Goal: Task Accomplishment & Management: Use online tool/utility

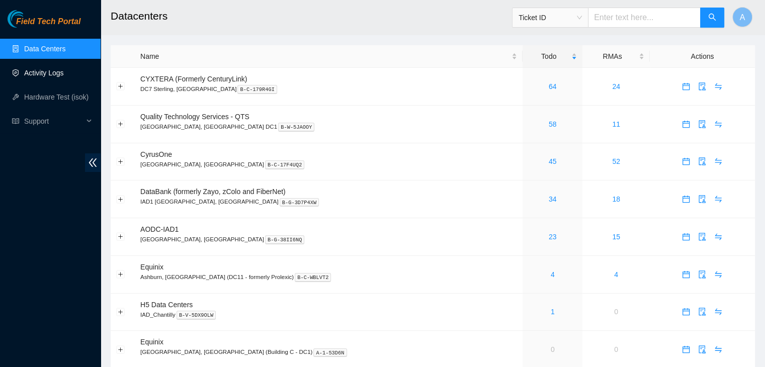
click at [64, 71] on link "Activity Logs" at bounding box center [44, 73] width 40 height 8
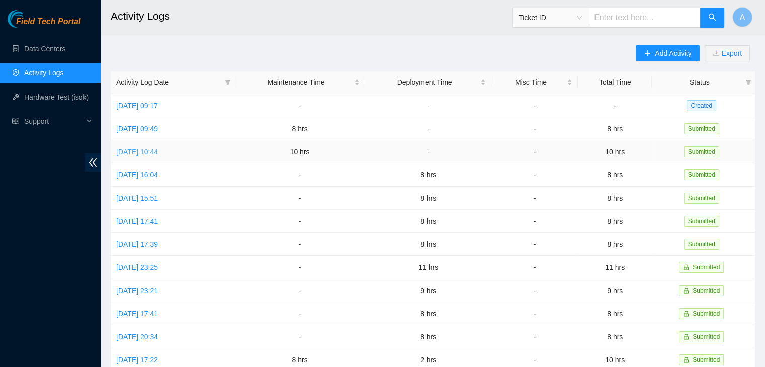
click at [153, 150] on link "Fri, 29 Aug 2025 10:44" at bounding box center [137, 152] width 42 height 8
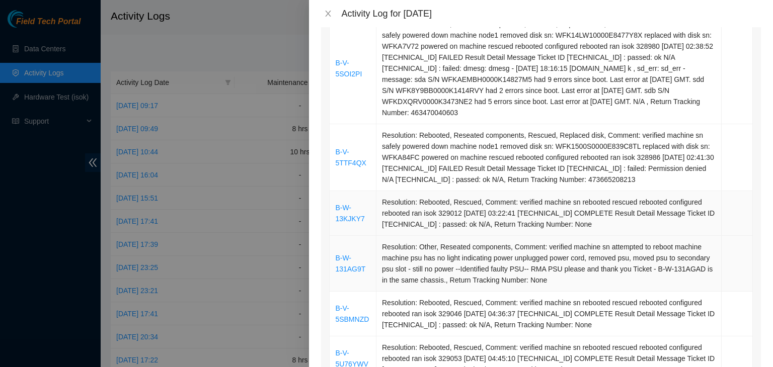
scroll to position [707, 0]
click at [323, 13] on button "Close" at bounding box center [328, 14] width 14 height 10
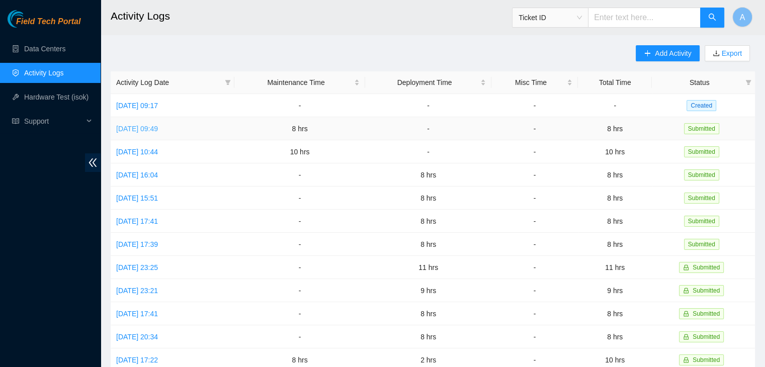
click at [158, 125] on link "Sat, 30 Aug 2025 09:49" at bounding box center [137, 129] width 42 height 8
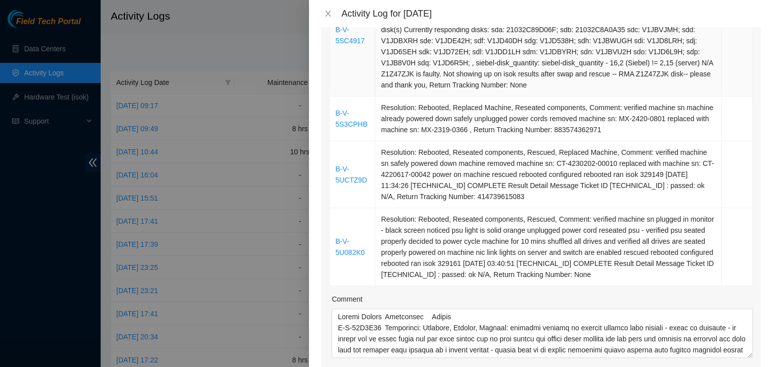
scroll to position [722, 0]
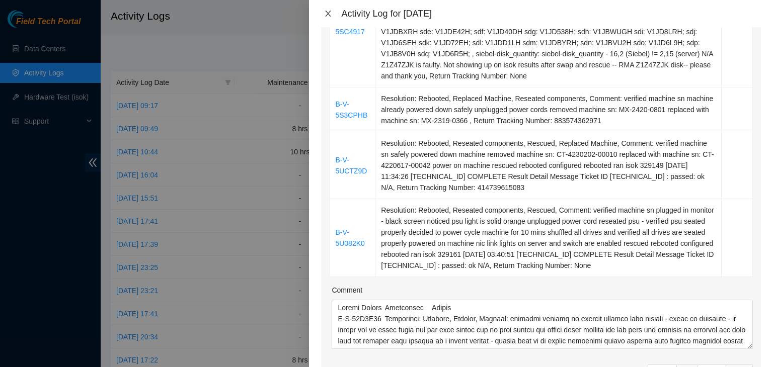
click at [329, 18] on button "Close" at bounding box center [328, 14] width 14 height 10
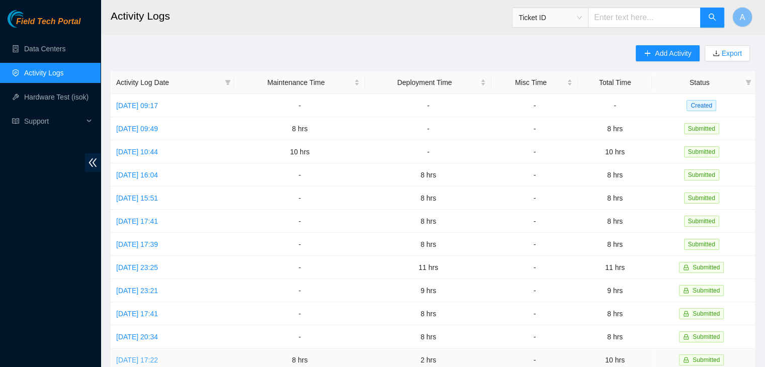
click at [158, 358] on link "Mon, 18 Aug 2025 17:22" at bounding box center [137, 360] width 42 height 8
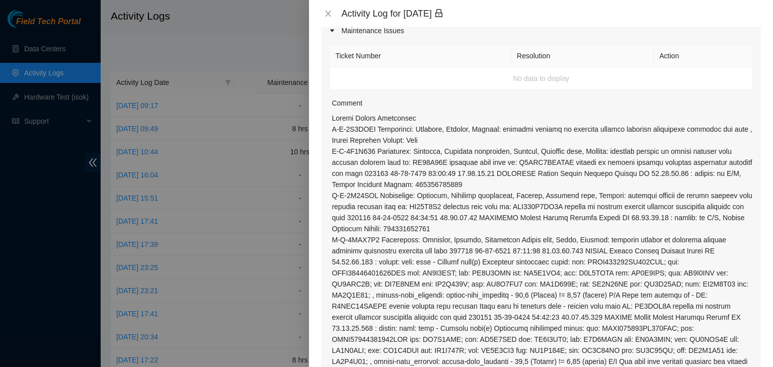
scroll to position [138, 0]
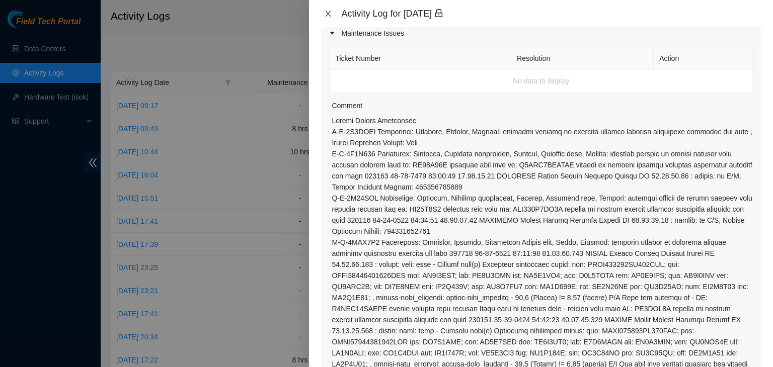
click at [331, 12] on icon "close" at bounding box center [328, 14] width 8 height 8
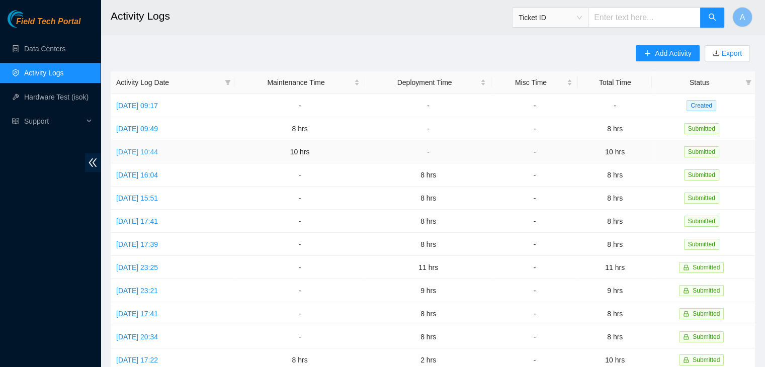
click at [158, 154] on link "Fri, 29 Aug 2025 10:44" at bounding box center [137, 152] width 42 height 8
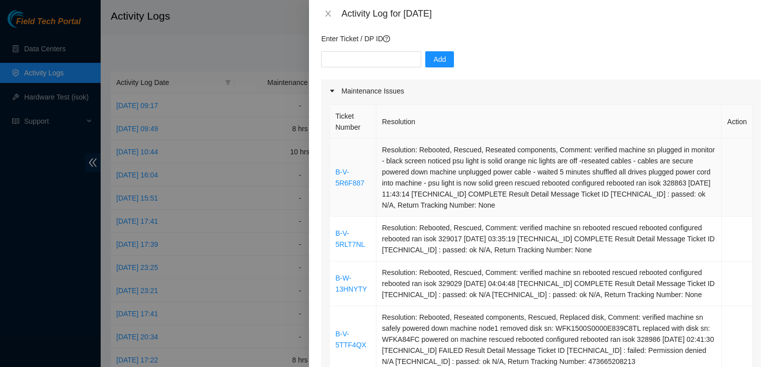
scroll to position [81, 0]
click at [350, 184] on link "B-V-5R6F887" at bounding box center [349, 176] width 29 height 19
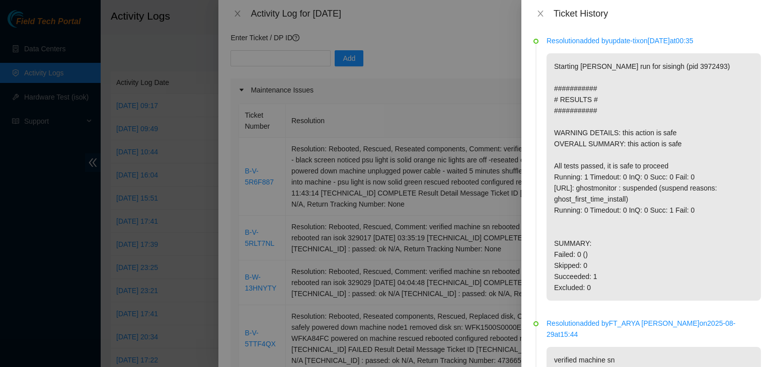
scroll to position [0, 0]
click at [539, 12] on icon "close" at bounding box center [540, 14] width 8 height 8
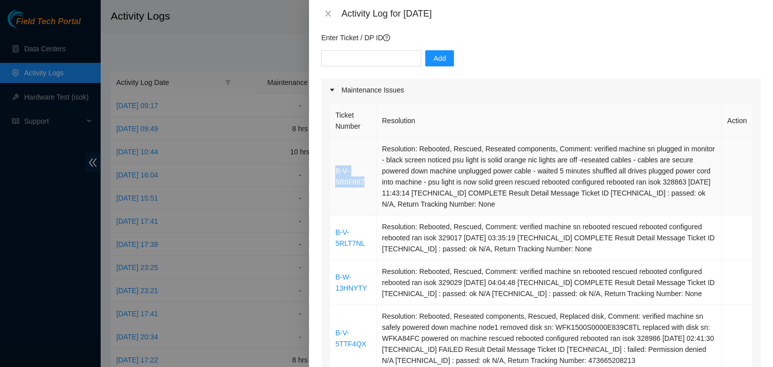
drag, startPoint x: 365, startPoint y: 185, endPoint x: 334, endPoint y: 169, distance: 34.2
click at [334, 169] on td "B-V-5R6F887" at bounding box center [352, 177] width 47 height 78
copy link "B-V-5R6F887"
click at [368, 134] on th "Ticket Number" at bounding box center [352, 121] width 47 height 34
click at [324, 15] on icon "close" at bounding box center [328, 14] width 8 height 8
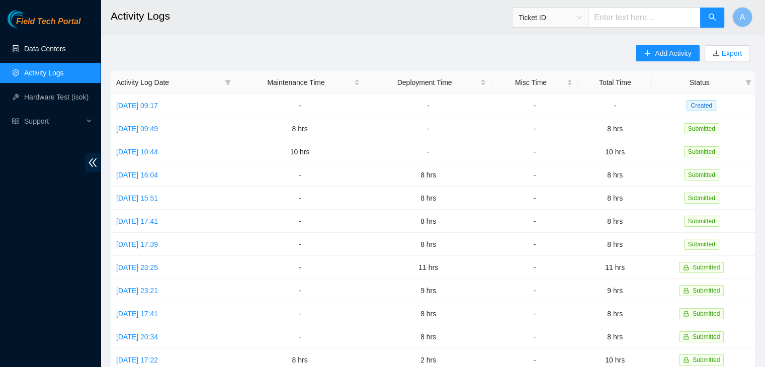
click at [65, 45] on link "Data Centers" at bounding box center [44, 49] width 41 height 8
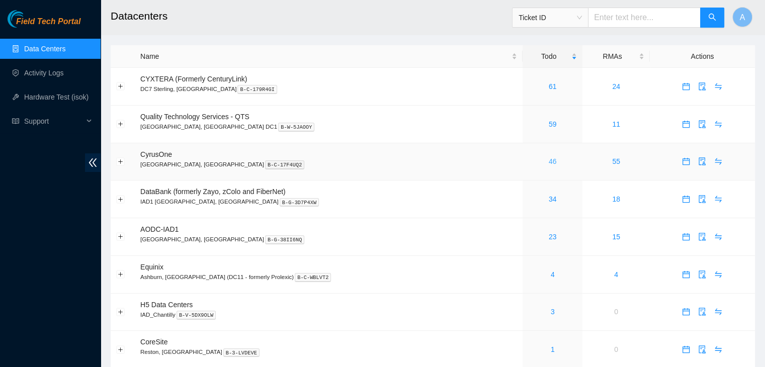
click at [549, 163] on link "46" at bounding box center [553, 161] width 8 height 8
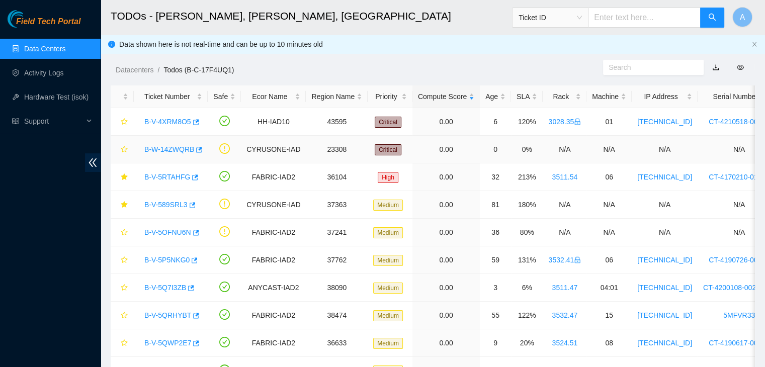
click at [180, 149] on link "B-W-14ZWQRB" at bounding box center [169, 149] width 50 height 8
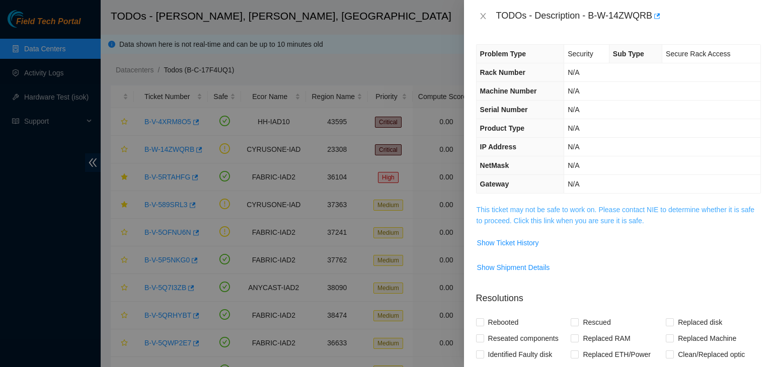
click at [507, 222] on link "This ticket may not be safe to work on. Please contact NIE to determine whether…" at bounding box center [615, 215] width 278 height 19
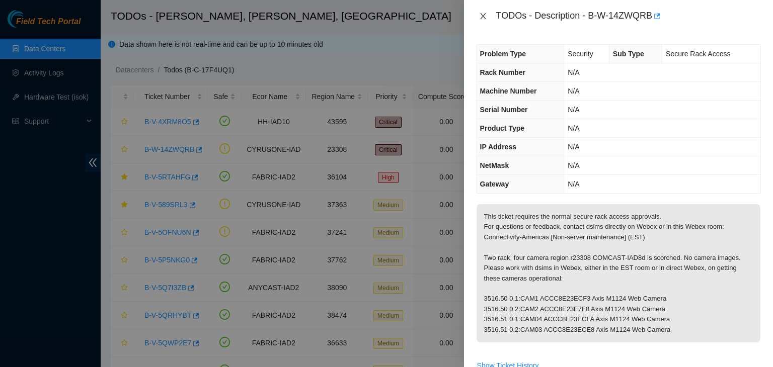
click at [486, 15] on icon "close" at bounding box center [483, 16] width 8 height 8
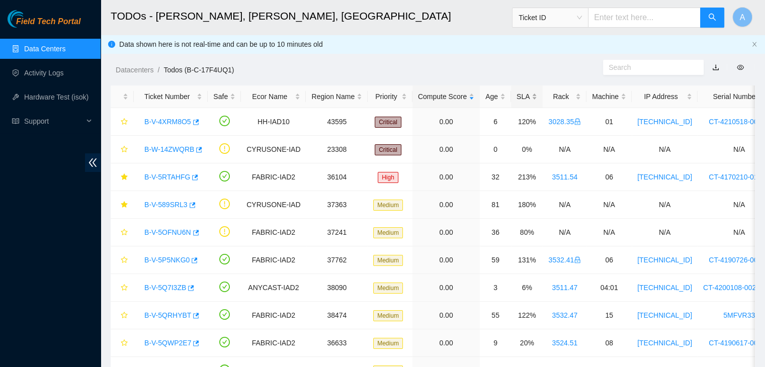
click at [522, 96] on div "SLA" at bounding box center [527, 96] width 21 height 11
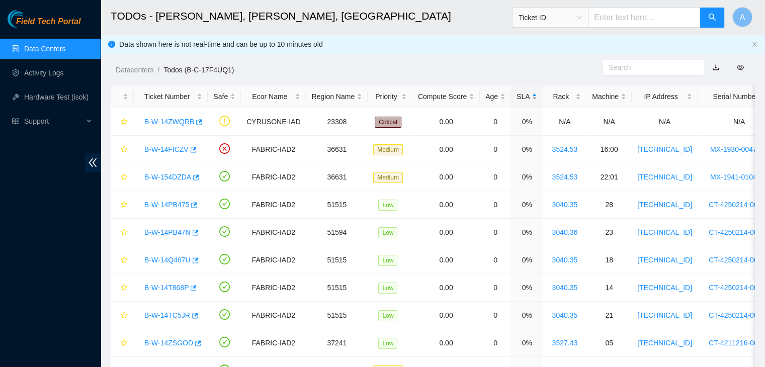
click at [522, 96] on div "SLA" at bounding box center [527, 96] width 21 height 11
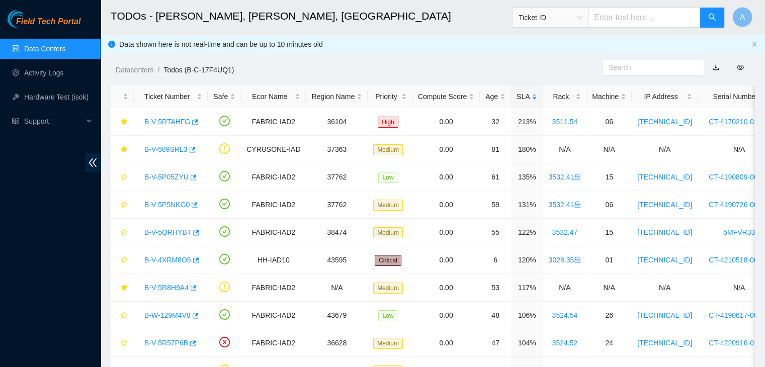
click at [521, 75] on ol "Datacenters / Todos (B-C-17F4UQ1) /" at bounding box center [357, 69] width 483 height 11
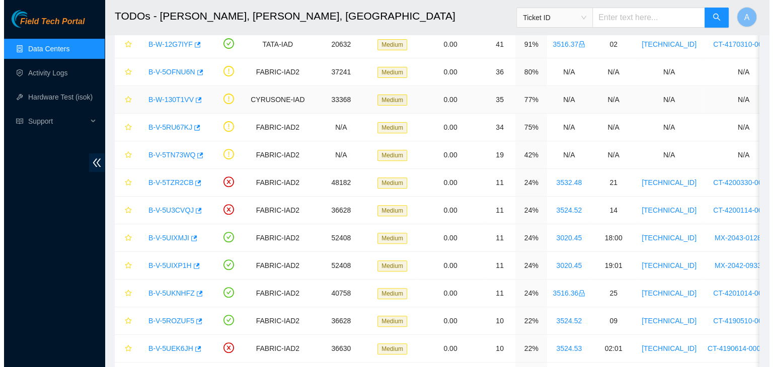
scroll to position [369, 0]
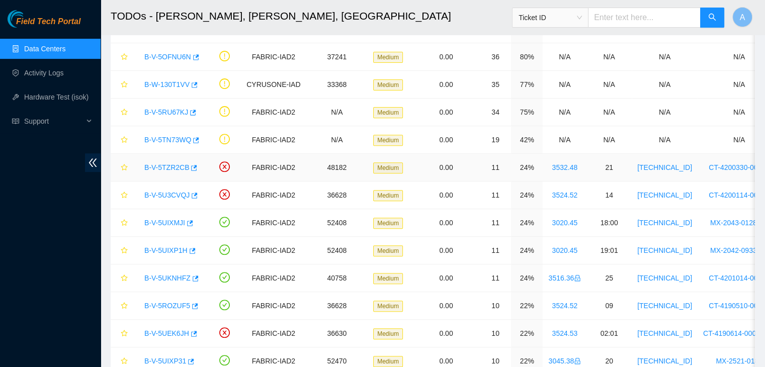
click at [147, 163] on link "B-V-5TZR2CB" at bounding box center [166, 167] width 45 height 8
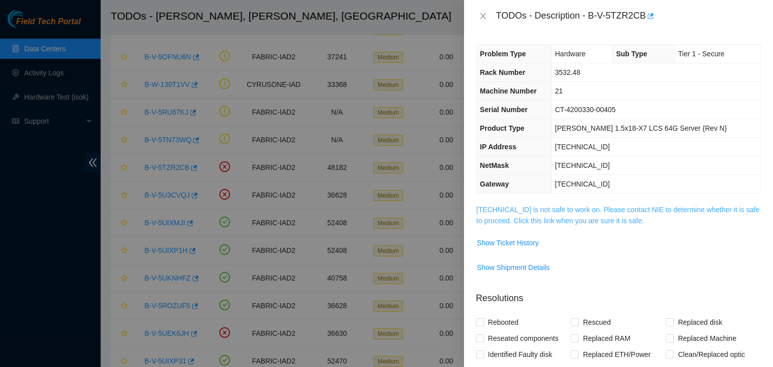
click at [518, 211] on link "23.55.171.53 is not safe to work on. Please contact NIE to determine whether it…" at bounding box center [617, 215] width 283 height 19
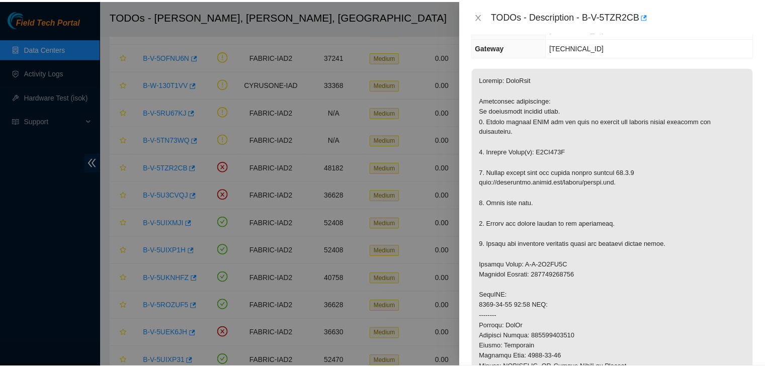
scroll to position [138, 0]
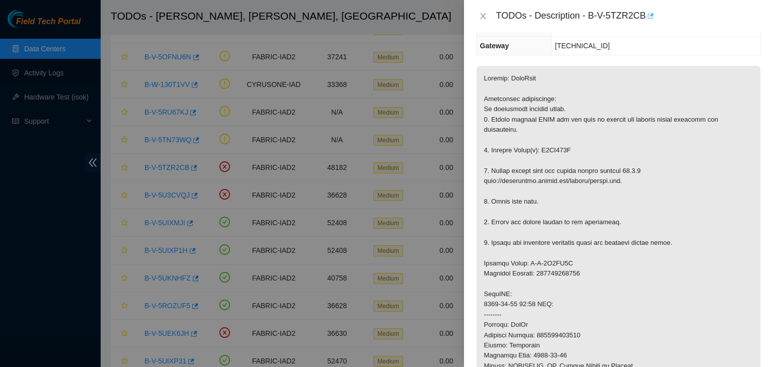
click at [647, 17] on icon "button" at bounding box center [649, 16] width 7 height 7
click at [480, 15] on icon "close" at bounding box center [483, 16] width 8 height 8
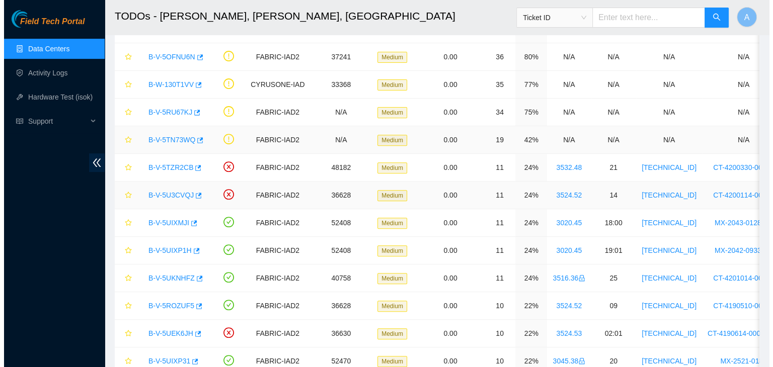
scroll to position [171, 0]
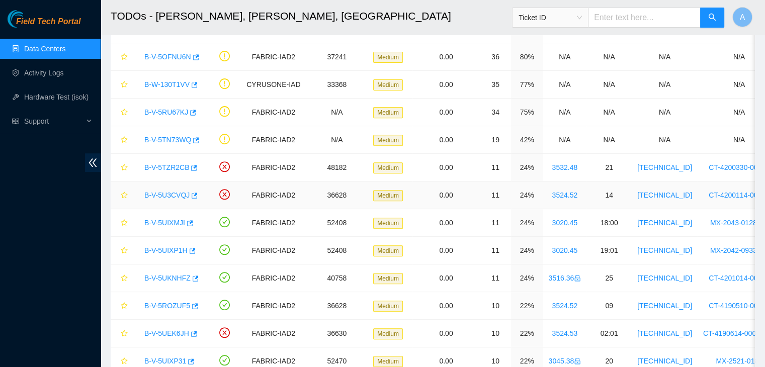
click at [168, 195] on link "B-V-5U3CVQJ" at bounding box center [166, 195] width 45 height 8
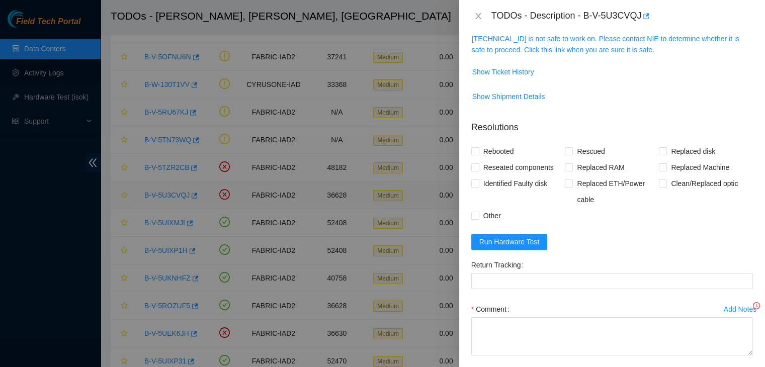
scroll to position [138, 0]
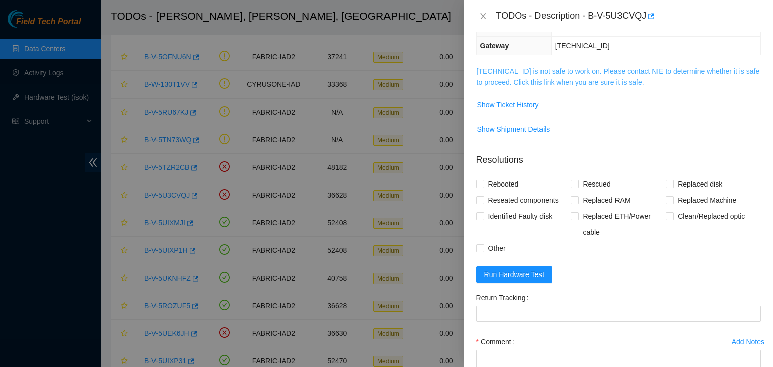
click at [554, 78] on link "23.36.67.184 is not safe to work on. Please contact NIE to determine whether it…" at bounding box center [617, 76] width 283 height 19
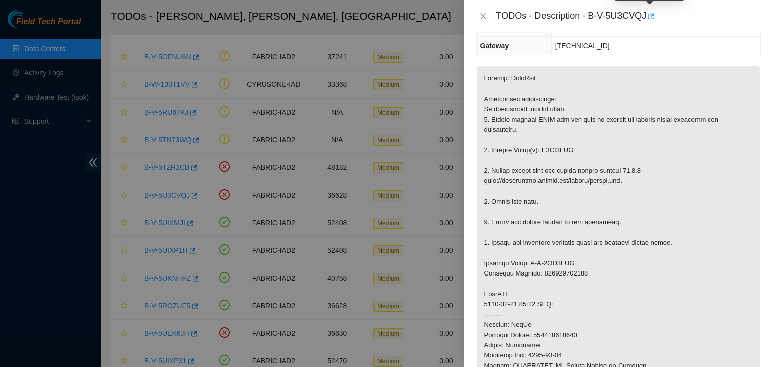
click at [650, 16] on icon "button" at bounding box center [651, 16] width 6 height 6
click at [481, 11] on div "TODOs - Description - B-V-5U3CVQJ" at bounding box center [618, 16] width 285 height 16
click at [484, 15] on icon "close" at bounding box center [483, 16] width 6 height 6
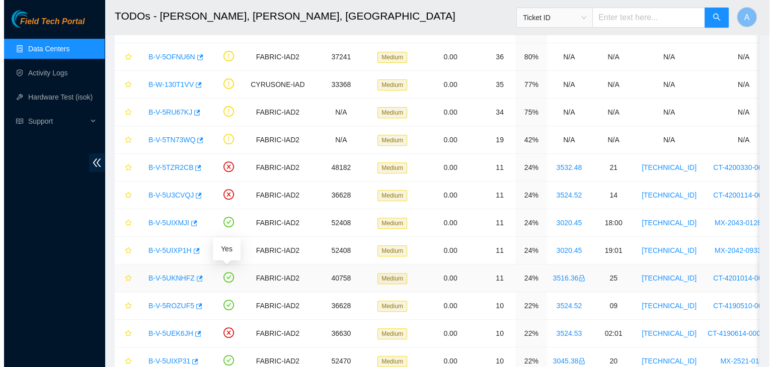
scroll to position [440, 0]
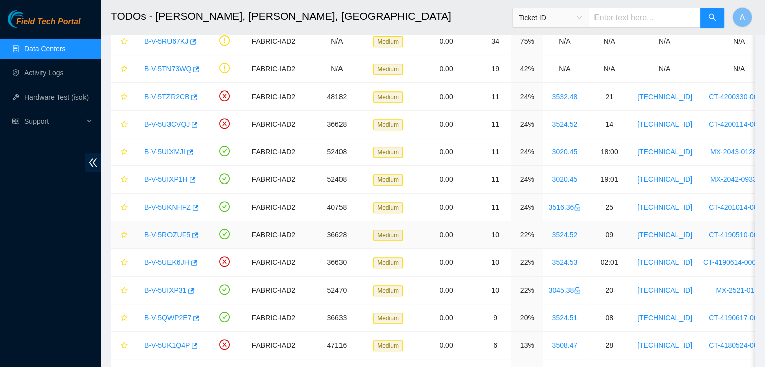
click at [172, 234] on link "B-V-5ROZUF5" at bounding box center [167, 235] width 46 height 8
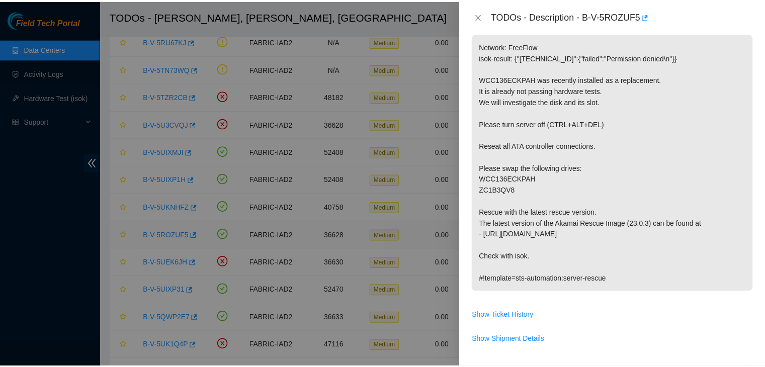
scroll to position [138, 0]
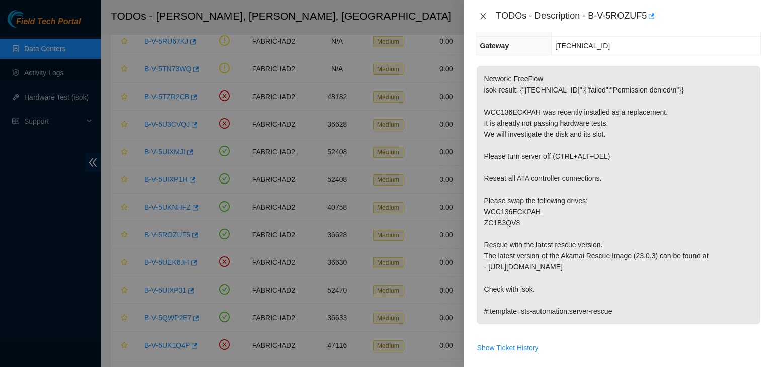
click at [485, 15] on icon "close" at bounding box center [483, 16] width 8 height 8
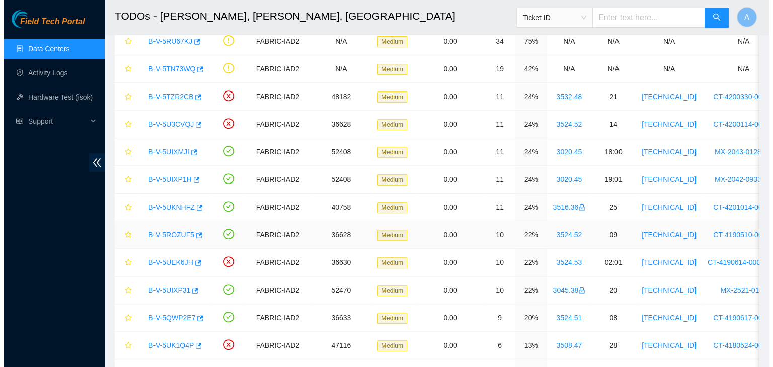
scroll to position [171, 0]
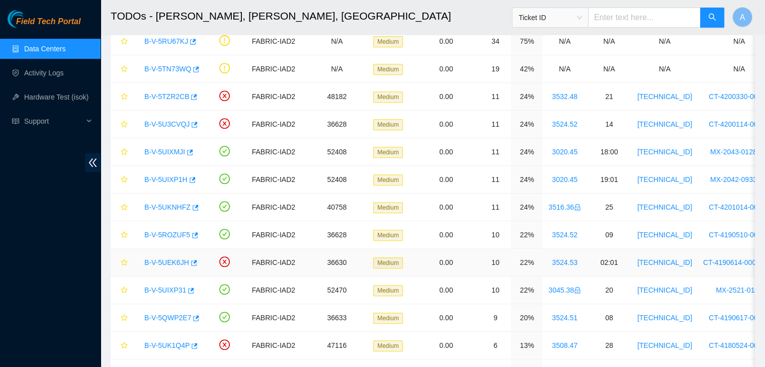
click at [175, 259] on link "B-V-5UEK6JH" at bounding box center [166, 263] width 45 height 8
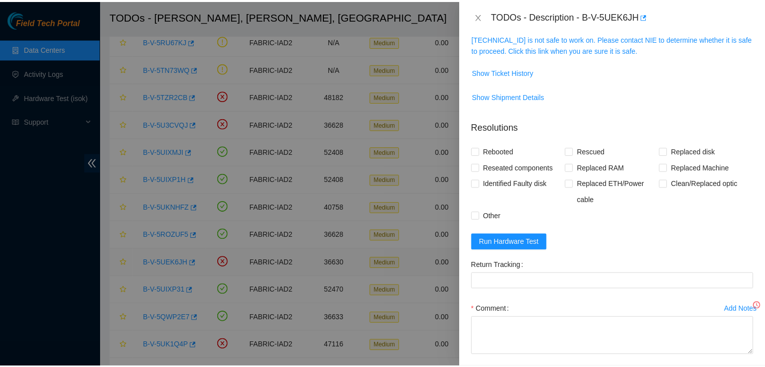
scroll to position [138, 0]
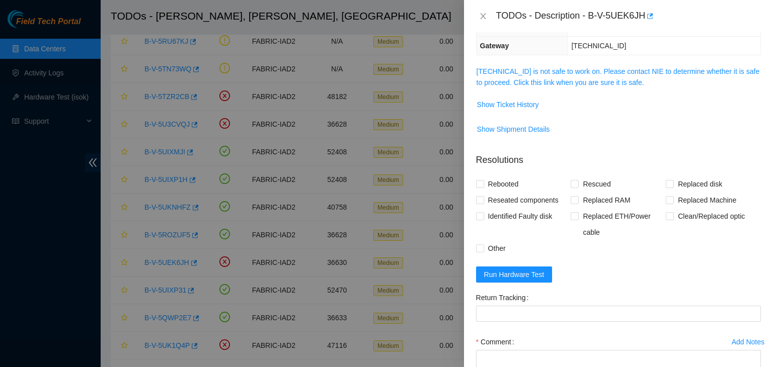
click at [528, 75] on span "23.36.67.7 is not safe to work on. Please contact NIE to determine whether it i…" at bounding box center [618, 77] width 284 height 22
click at [530, 78] on link "23.36.67.7 is not safe to work on. Please contact NIE to determine whether it i…" at bounding box center [617, 76] width 283 height 19
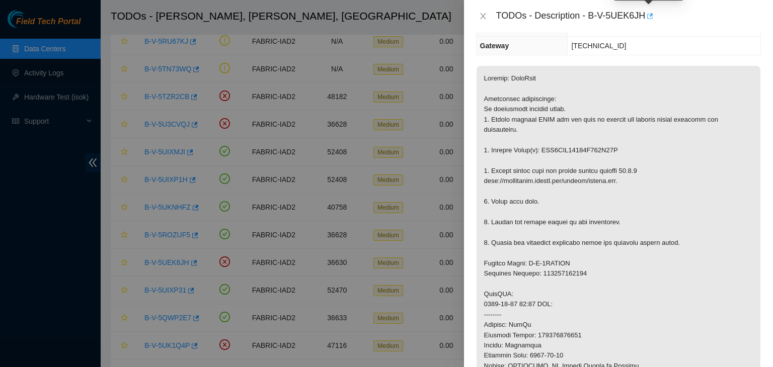
click at [646, 16] on icon "button" at bounding box center [648, 16] width 7 height 7
click at [483, 16] on icon "close" at bounding box center [483, 16] width 8 height 8
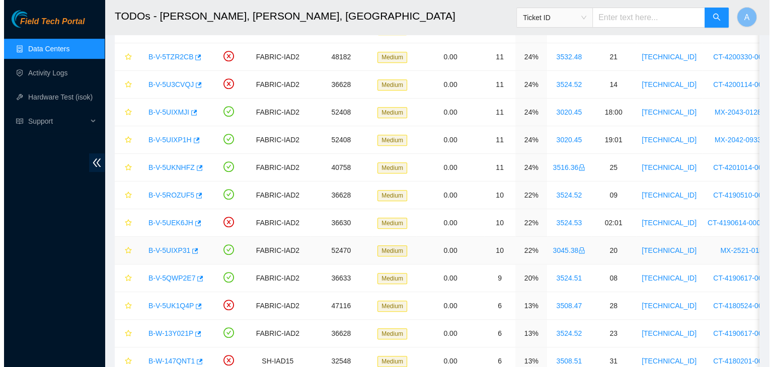
scroll to position [488, 0]
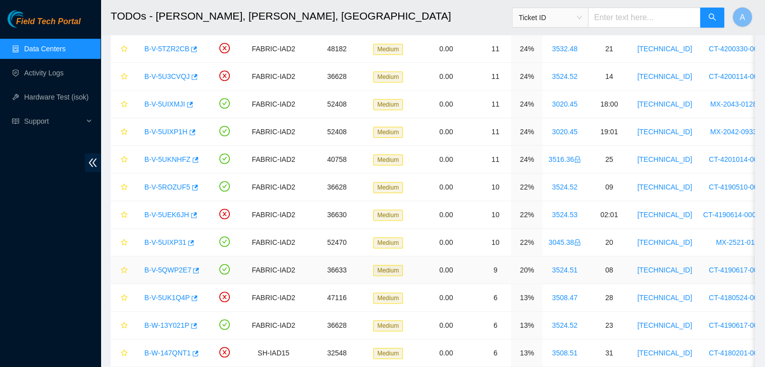
click at [169, 266] on link "B-V-5QWP2E7" at bounding box center [167, 270] width 47 height 8
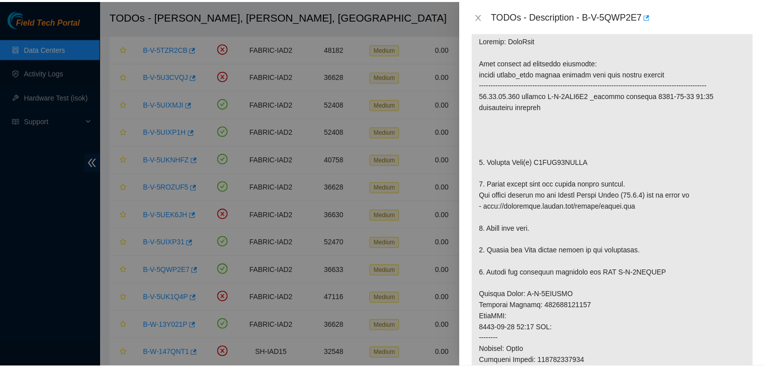
scroll to position [190, 0]
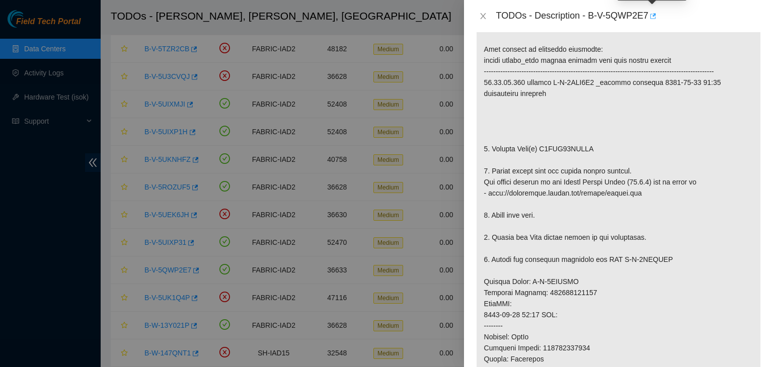
click at [650, 17] on icon "button" at bounding box center [651, 16] width 7 height 7
click at [477, 15] on button "Close" at bounding box center [483, 17] width 14 height 10
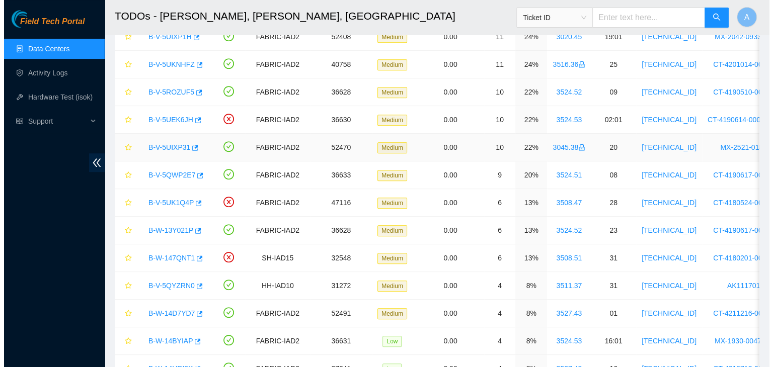
scroll to position [584, 0]
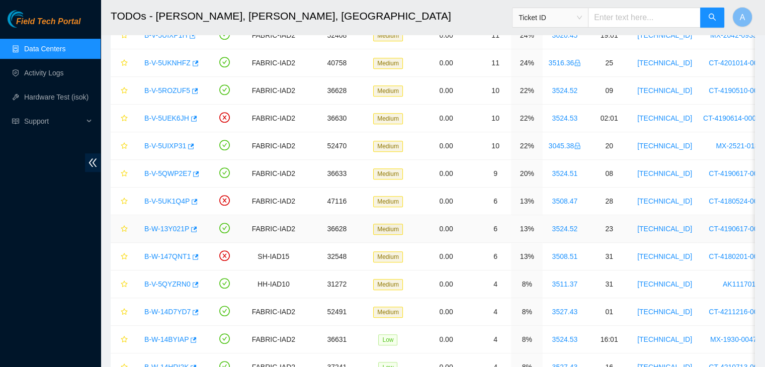
click at [169, 226] on link "B-W-13Y021P" at bounding box center [166, 229] width 45 height 8
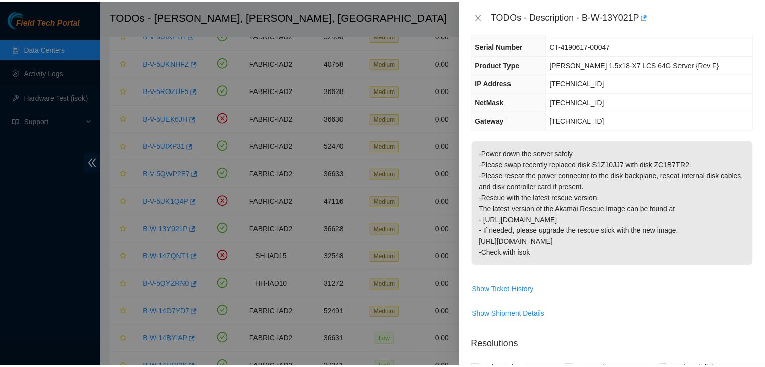
scroll to position [61, 0]
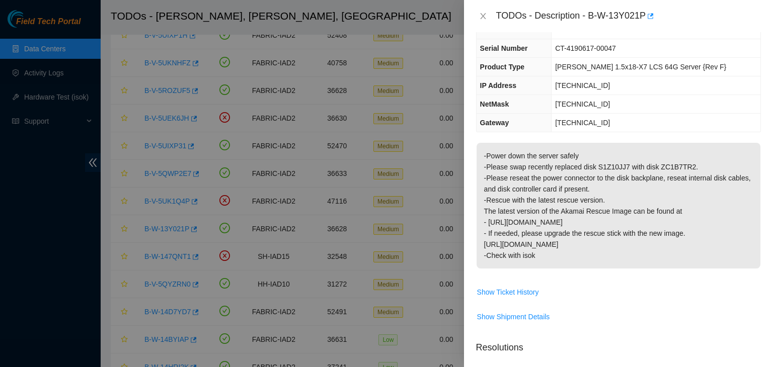
click at [484, 11] on div "TODOs - Description - B-W-13Y021P" at bounding box center [618, 16] width 285 height 16
click at [484, 13] on icon "close" at bounding box center [483, 16] width 8 height 8
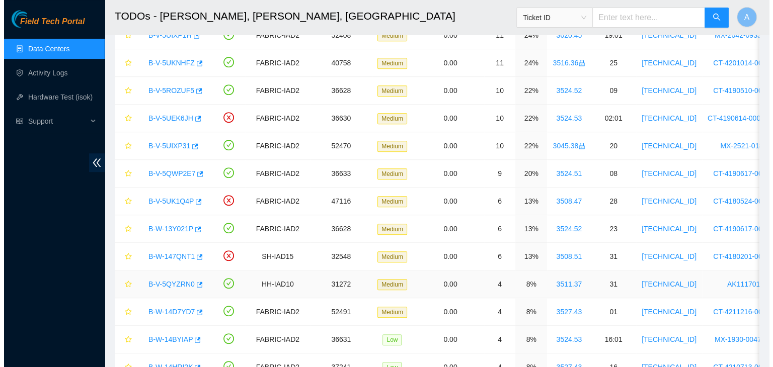
scroll to position [83, 0]
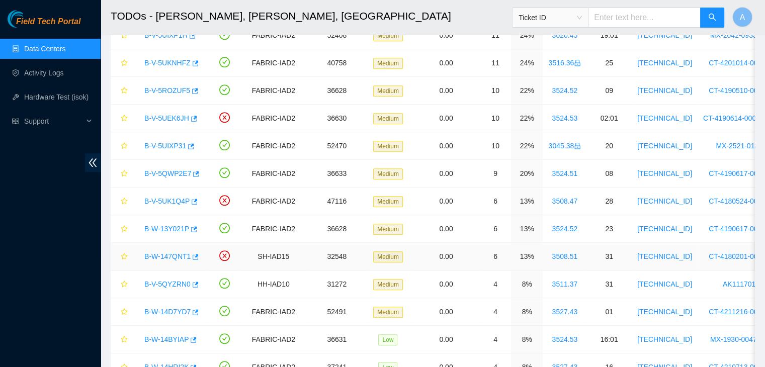
click at [168, 256] on link "B-W-147QNT1" at bounding box center [167, 256] width 46 height 8
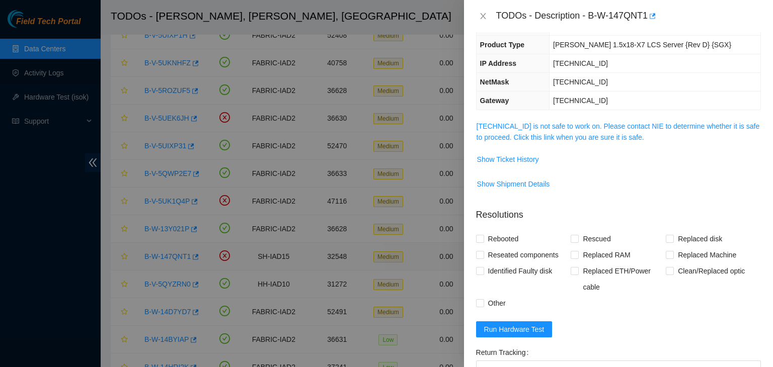
scroll to position [61, 0]
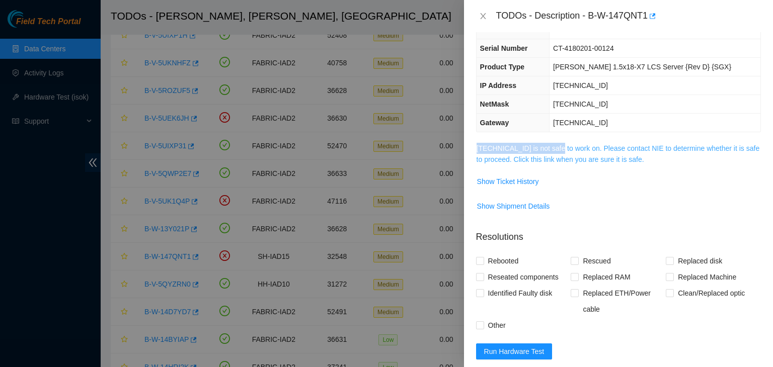
drag, startPoint x: 554, startPoint y: 140, endPoint x: 553, endPoint y: 145, distance: 5.1
click at [553, 145] on div "Problem Type Hardware Sub Type Tier 1 Rack Number 3508.51 Machine Number 31 Ser…" at bounding box center [618, 199] width 309 height 335
click at [553, 145] on link "23.208.165.42 is not safe to work on. Please contact NIE to determine whether i…" at bounding box center [617, 153] width 283 height 19
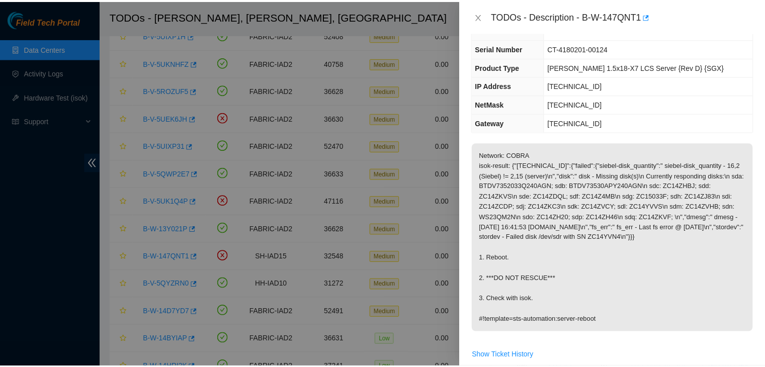
scroll to position [0, 0]
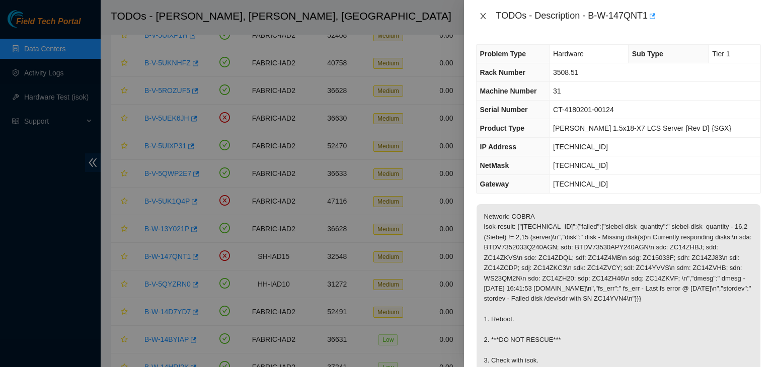
click at [484, 13] on icon "close" at bounding box center [483, 16] width 8 height 8
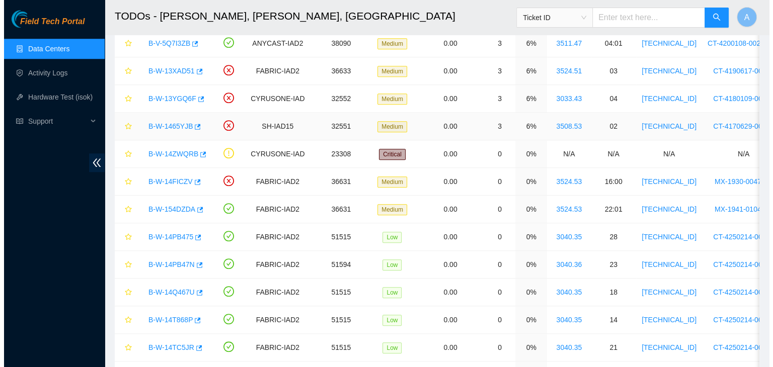
scroll to position [992, 0]
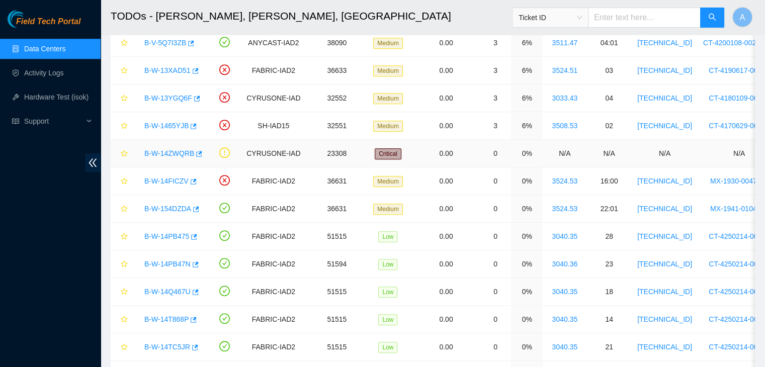
click at [171, 149] on link "B-W-14ZWQRB" at bounding box center [169, 153] width 50 height 8
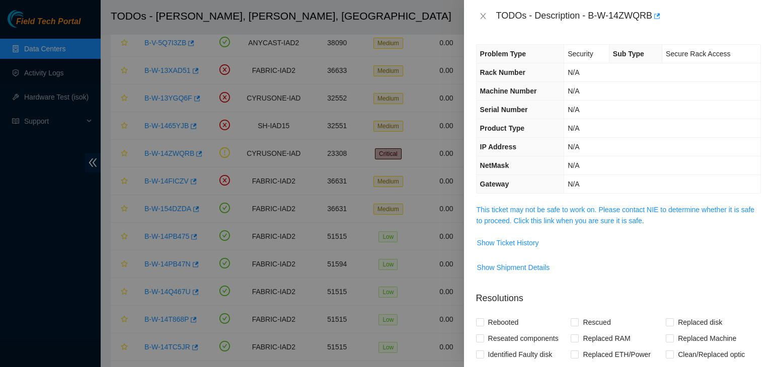
click at [572, 214] on span "This ticket may not be safe to work on. Please contact NIE to determine whether…" at bounding box center [618, 215] width 284 height 22
click at [576, 210] on link "This ticket may not be safe to work on. Please contact NIE to determine whether…" at bounding box center [615, 215] width 278 height 19
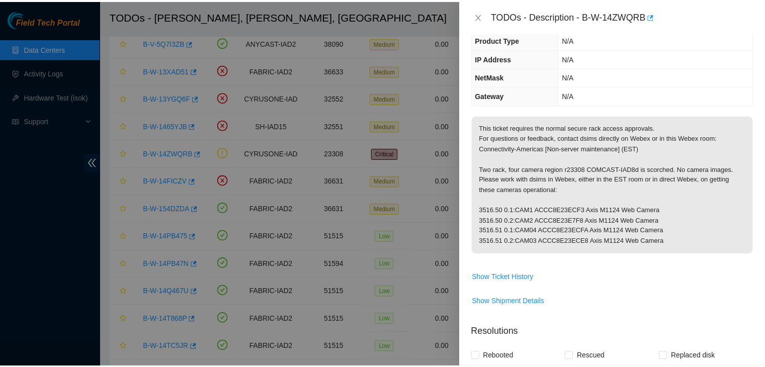
scroll to position [89, 0]
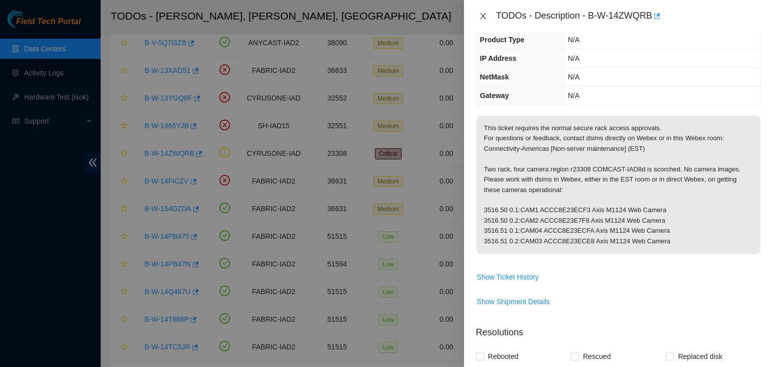
click at [489, 20] on button "Close" at bounding box center [483, 17] width 14 height 10
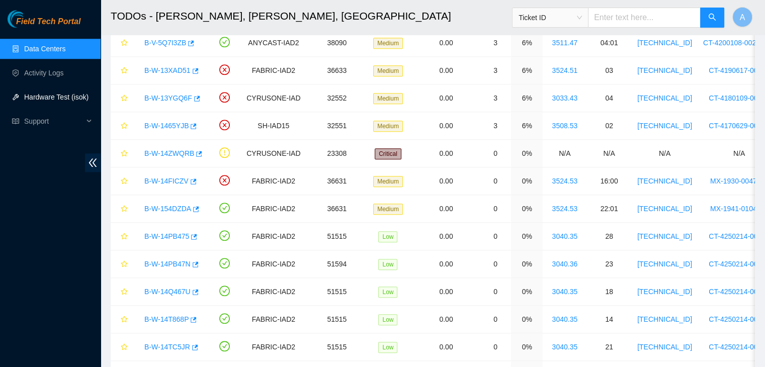
scroll to position [122, 0]
click at [36, 94] on link "Hardware Test (isok)" at bounding box center [56, 97] width 64 height 8
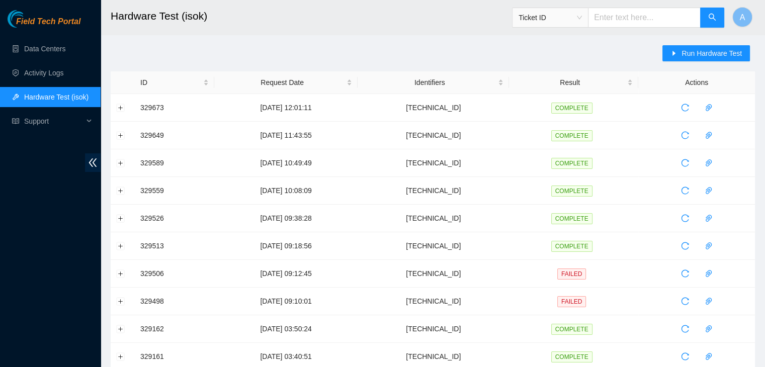
click at [627, 21] on input "text" at bounding box center [644, 18] width 113 height 20
click at [698, 50] on span "Run Hardware Test" at bounding box center [712, 53] width 60 height 11
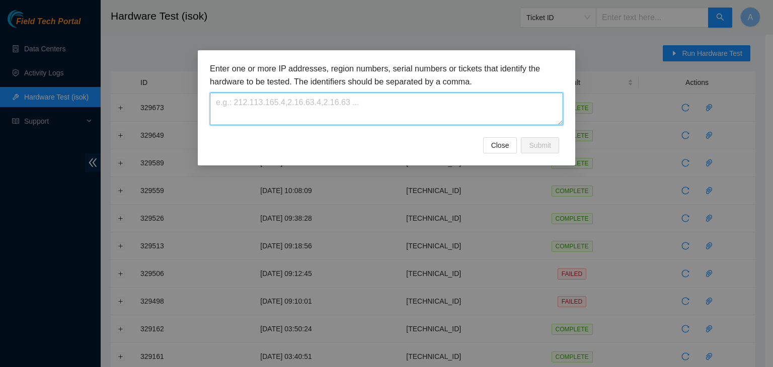
click at [493, 103] on textarea at bounding box center [386, 109] width 353 height 33
paste textarea "23.207.199.168"
type textarea "23.207.199.168"
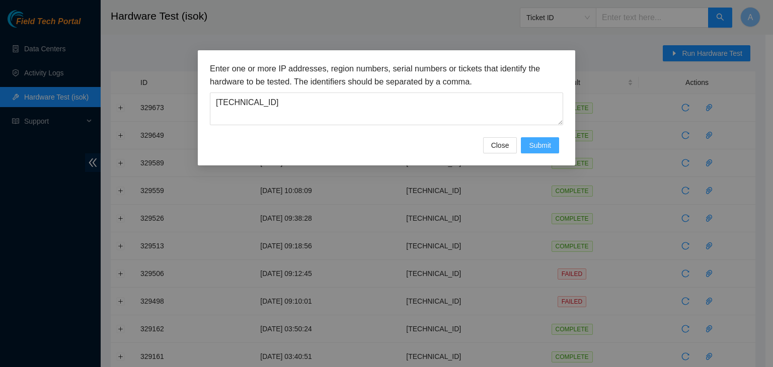
click at [553, 143] on button "Submit" at bounding box center [540, 145] width 38 height 16
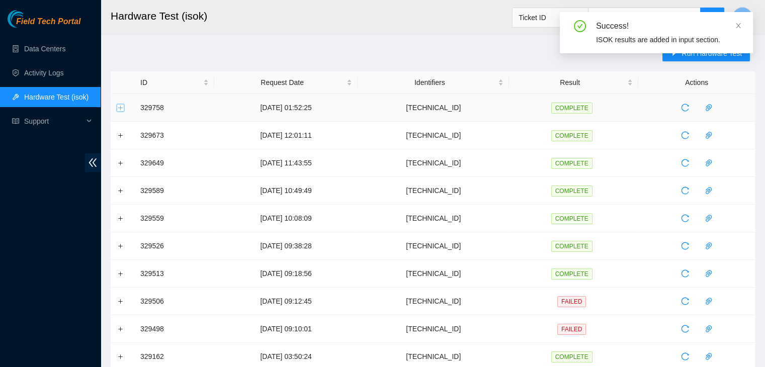
click at [122, 107] on button "Expand row" at bounding box center [121, 108] width 8 height 8
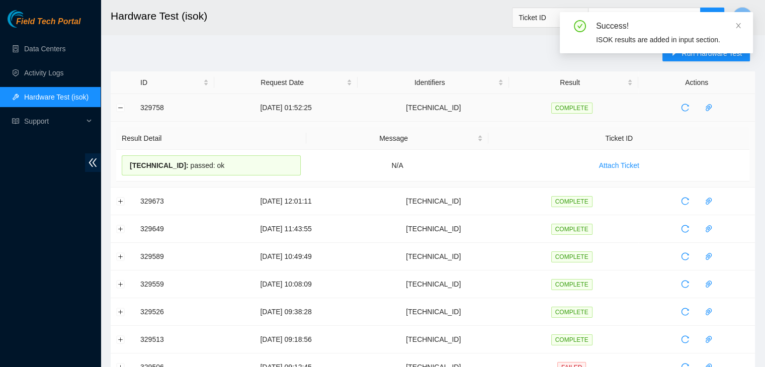
drag, startPoint x: 194, startPoint y: 107, endPoint x: 178, endPoint y: 109, distance: 16.7
click at [195, 108] on td "329758" at bounding box center [174, 108] width 79 height 28
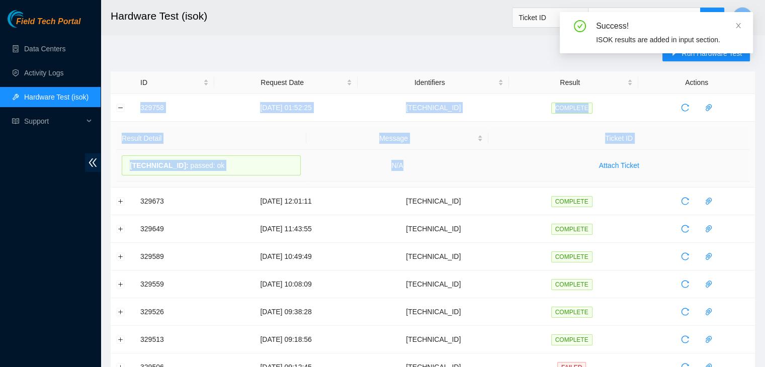
drag, startPoint x: 137, startPoint y: 110, endPoint x: 464, endPoint y: 167, distance: 332.0
copy tbody "329758 01-09-2025 01:52:25 23.207.199.168 COMPLETE Result Detail Message Ticket…"
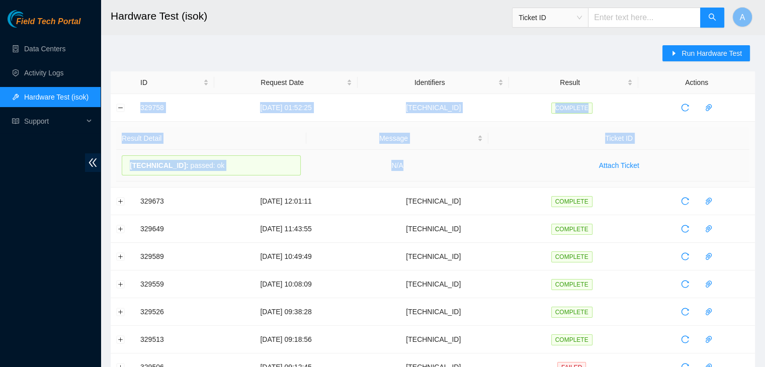
click at [464, 167] on td "N/A" at bounding box center [397, 166] width 183 height 32
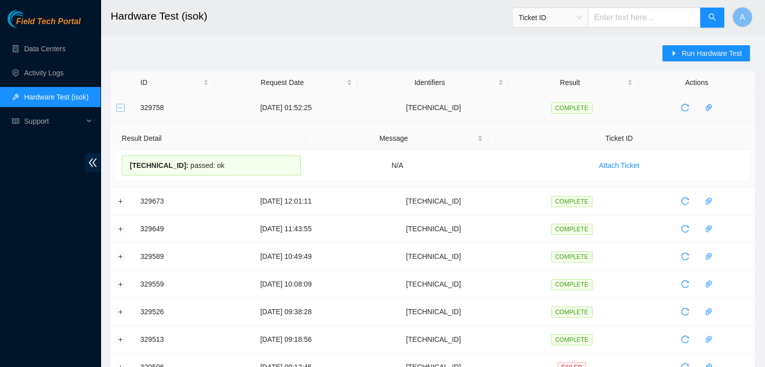
click at [121, 106] on button "Collapse row" at bounding box center [121, 108] width 8 height 8
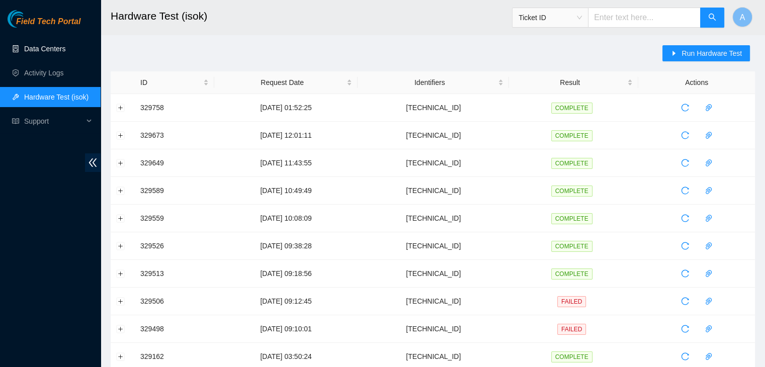
click at [65, 50] on link "Data Centers" at bounding box center [44, 49] width 41 height 8
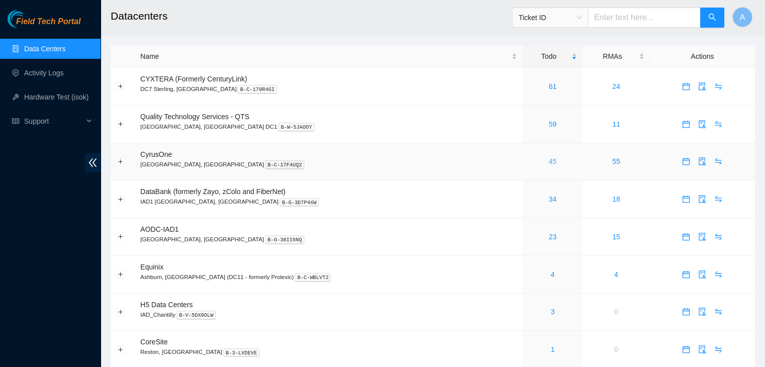
click at [549, 165] on link "45" at bounding box center [553, 161] width 8 height 8
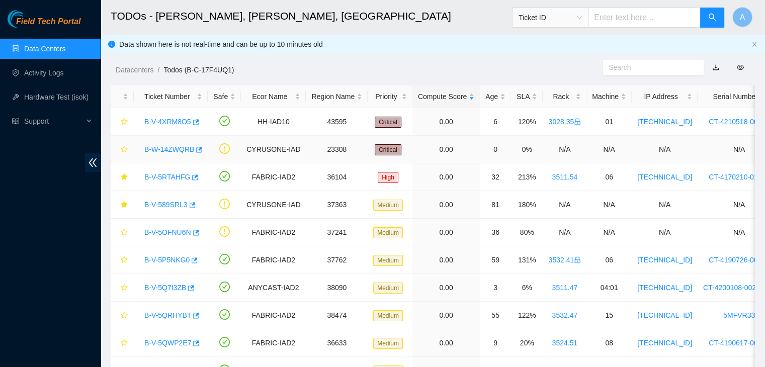
click at [182, 145] on link "B-W-14ZWQRB" at bounding box center [169, 149] width 50 height 8
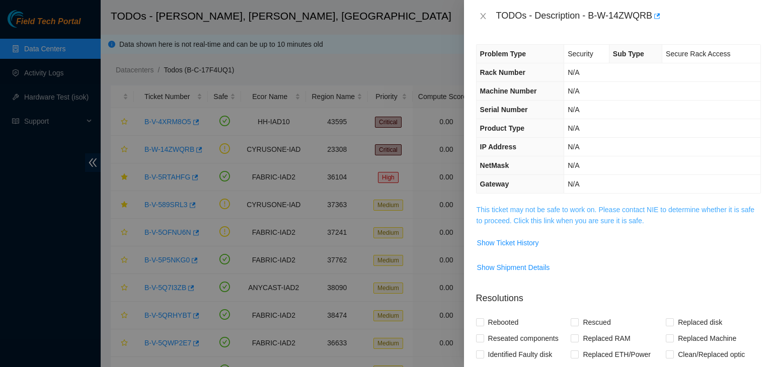
click at [505, 224] on link "This ticket may not be safe to work on. Please contact NIE to determine whether…" at bounding box center [615, 215] width 278 height 19
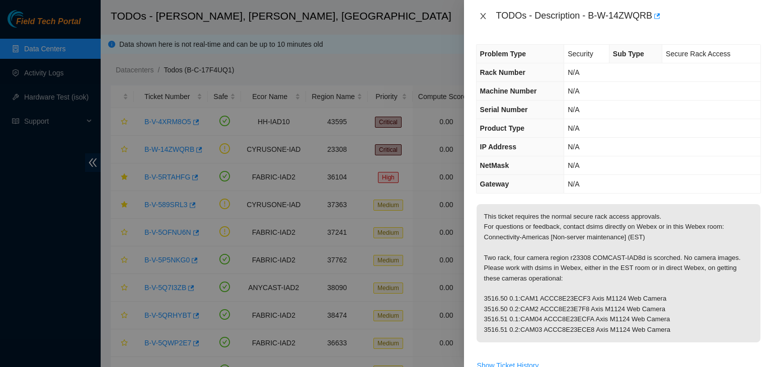
click at [479, 15] on icon "close" at bounding box center [483, 16] width 8 height 8
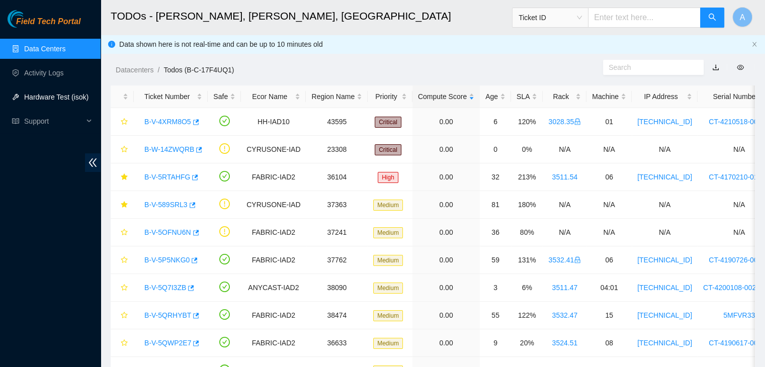
click at [83, 95] on link "Hardware Test (isok)" at bounding box center [56, 97] width 64 height 8
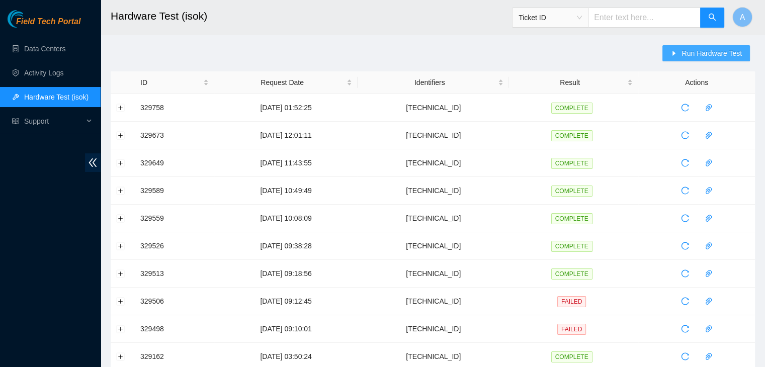
click at [725, 55] on span "Run Hardware Test" at bounding box center [712, 53] width 60 height 11
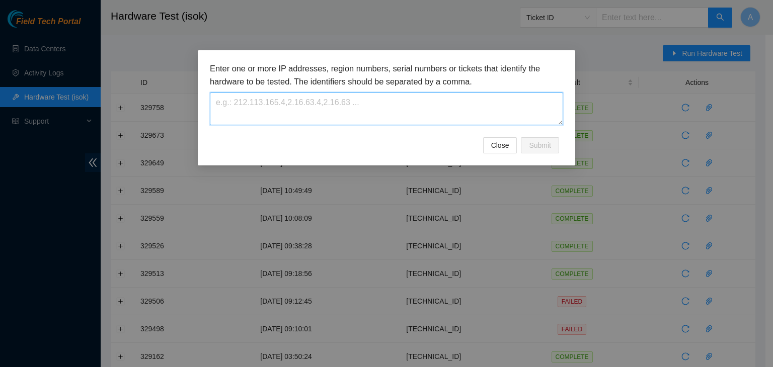
click at [506, 99] on textarea at bounding box center [386, 109] width 353 height 33
paste textarea "23.36.67.137"
type textarea "23.36.67.137"
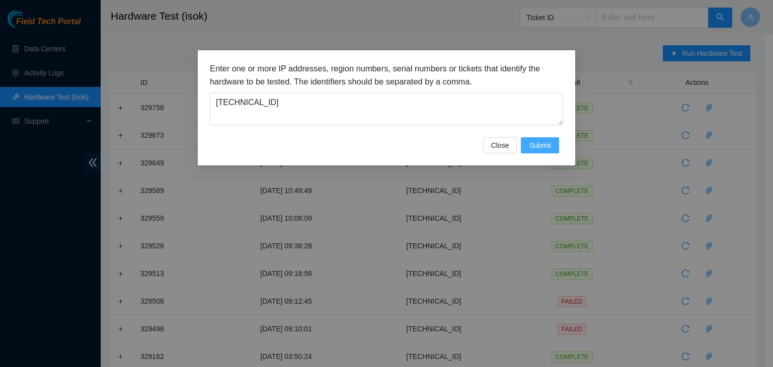
click at [529, 141] on span "Submit" at bounding box center [540, 145] width 22 height 11
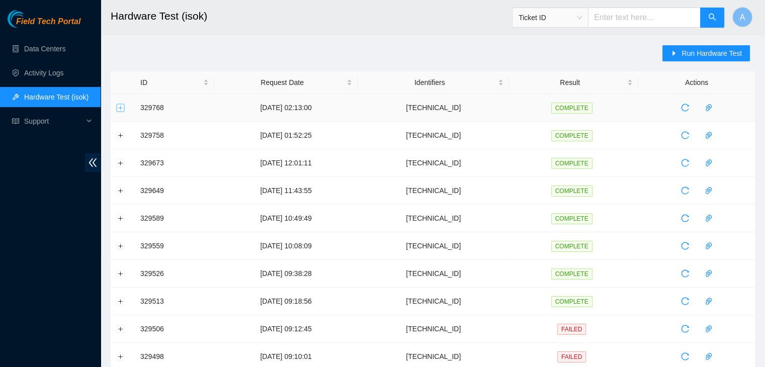
click at [120, 109] on button "Expand row" at bounding box center [121, 108] width 8 height 8
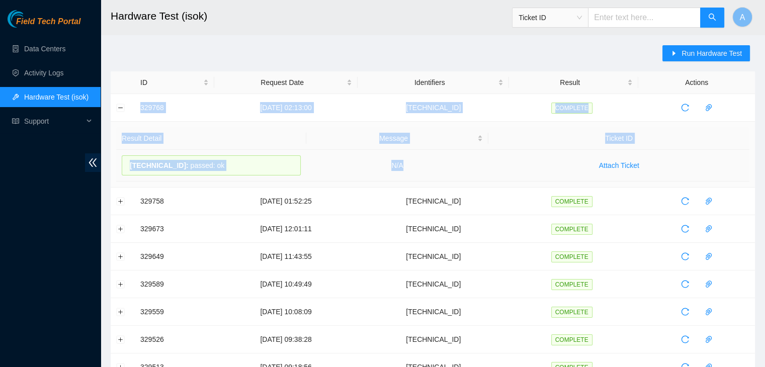
drag, startPoint x: 133, startPoint y: 104, endPoint x: 467, endPoint y: 175, distance: 341.9
copy tbody "329768 01-09-2025 02:13:00 23.36.67.137 COMPLETE Result Detail Message Ticket I…"
click at [467, 175] on td "N/A" at bounding box center [397, 166] width 183 height 32
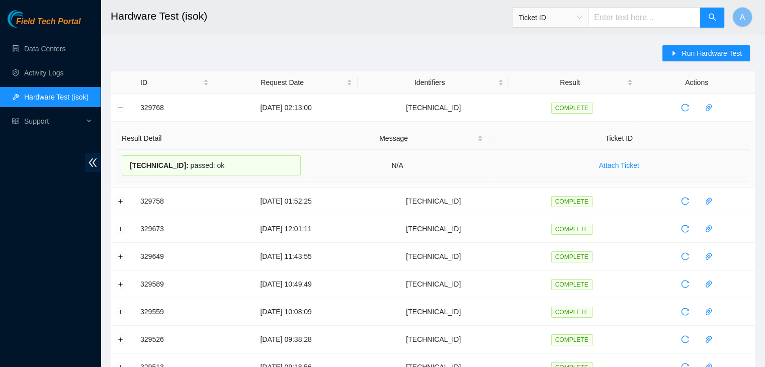
click at [467, 175] on td "N/A" at bounding box center [397, 166] width 183 height 32
click at [683, 55] on button "Run Hardware Test" at bounding box center [706, 53] width 88 height 16
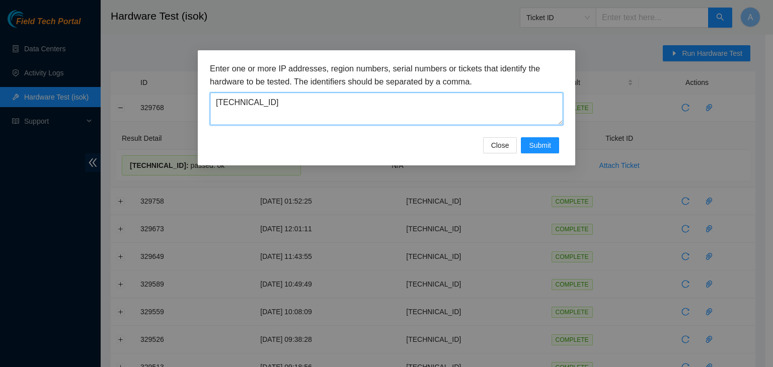
click at [548, 103] on textarea "23.36.67.137" at bounding box center [386, 109] width 353 height 33
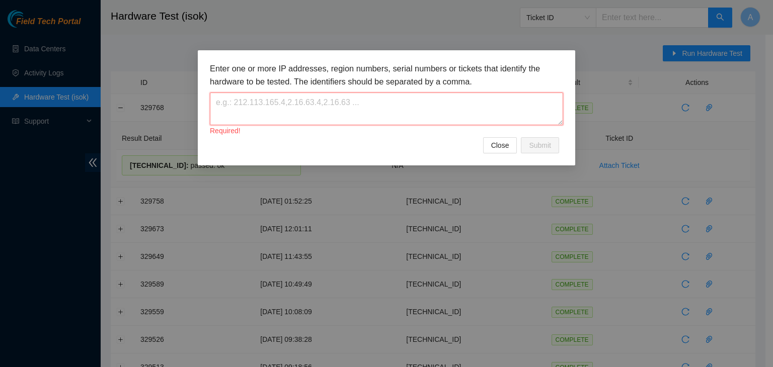
paste textarea "23.36.67.184"
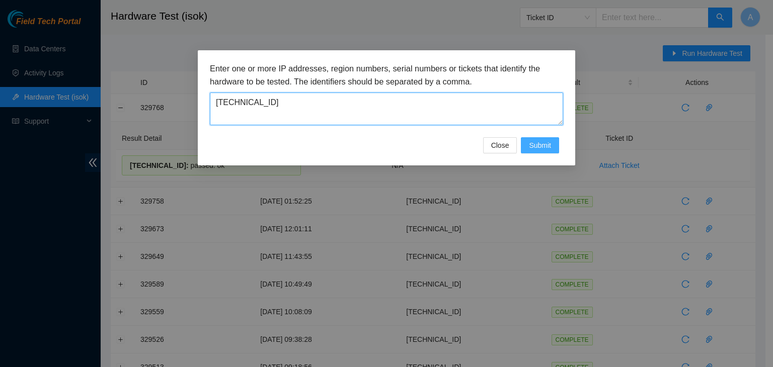
type textarea "23.36.67.184"
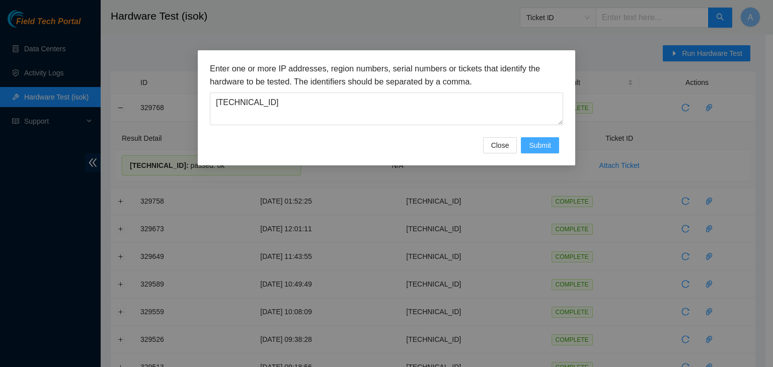
click at [545, 147] on span "Submit" at bounding box center [540, 145] width 22 height 11
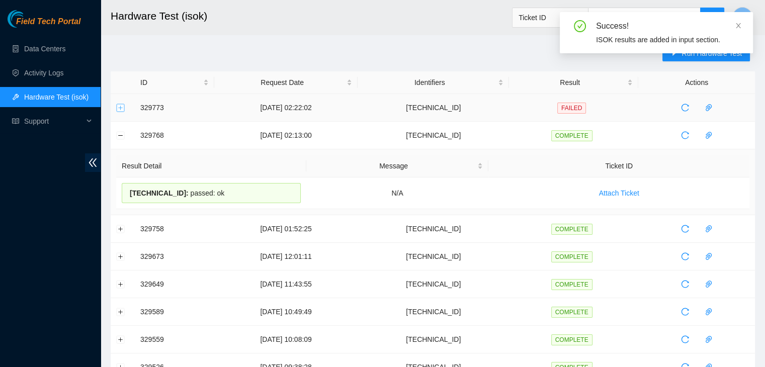
click at [122, 107] on button "Expand row" at bounding box center [121, 108] width 8 height 8
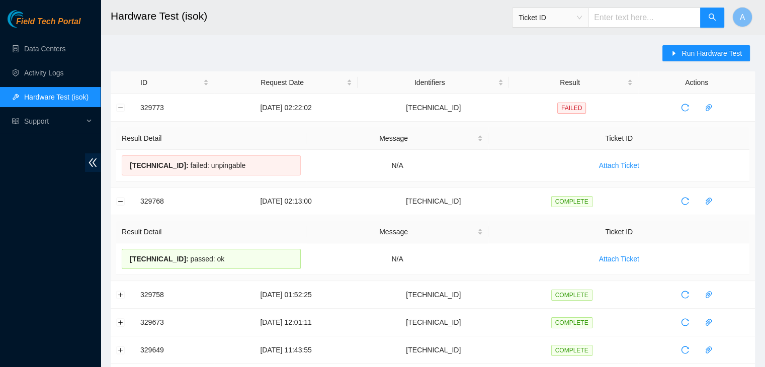
click at [692, 62] on div "Run Hardware Test" at bounding box center [708, 58] width 93 height 26
click at [693, 58] on span "Run Hardware Test" at bounding box center [712, 53] width 60 height 11
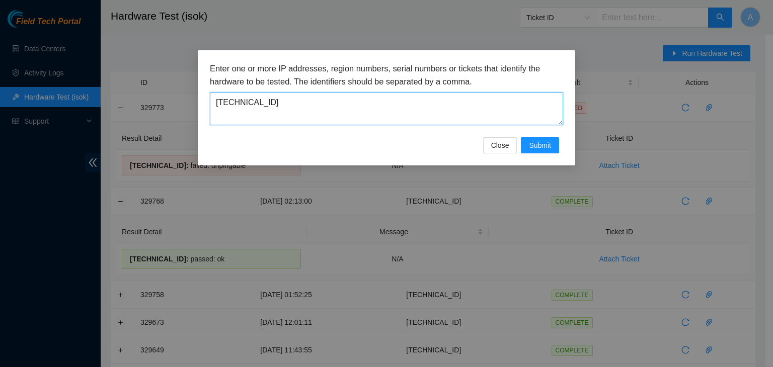
click at [277, 99] on textarea "23.36.67.184" at bounding box center [386, 109] width 353 height 33
click at [235, 100] on textarea "23.36.67.184" at bounding box center [386, 109] width 353 height 33
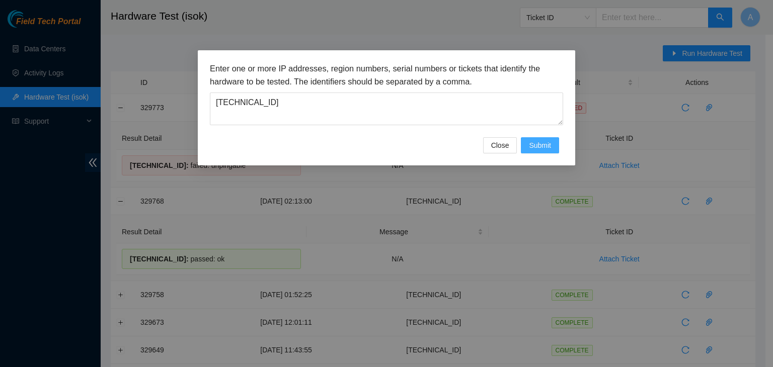
click at [531, 145] on span "Submit" at bounding box center [540, 145] width 22 height 11
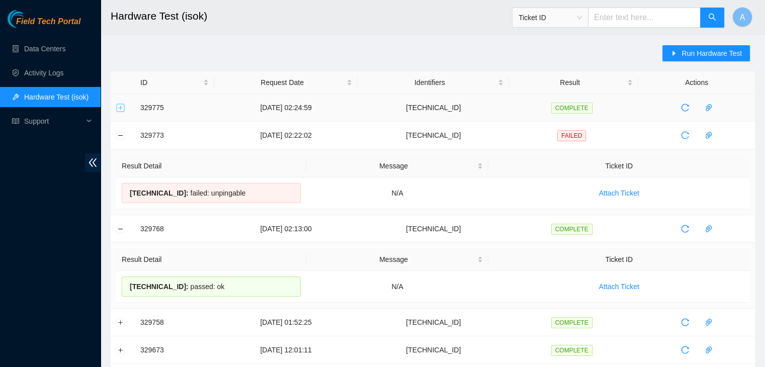
click at [117, 106] on button "Expand row" at bounding box center [121, 108] width 8 height 8
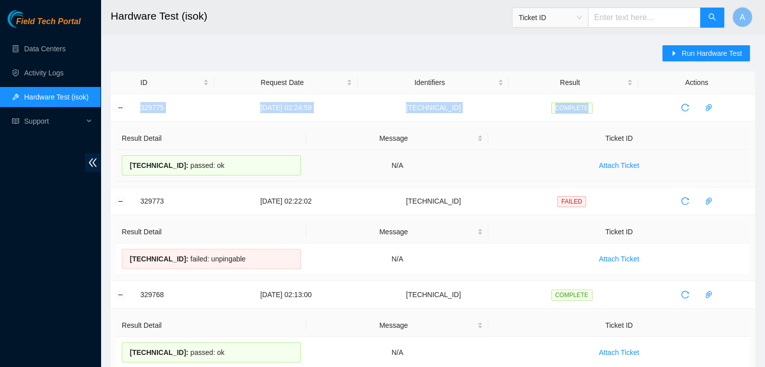
drag, startPoint x: 135, startPoint y: 105, endPoint x: 537, endPoint y: 168, distance: 407.3
copy tr "329775 01-09-2025 02:24:59 23.36.67.184 COMPLETE"
click at [537, 168] on td "Attach Ticket" at bounding box center [618, 166] width 261 height 32
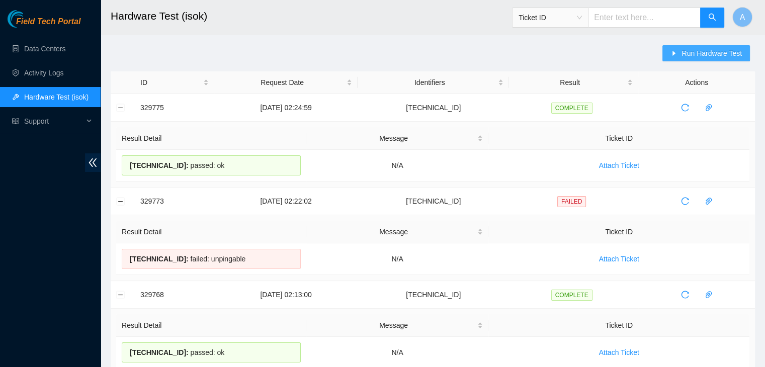
click at [719, 50] on span "Run Hardware Test" at bounding box center [712, 53] width 60 height 11
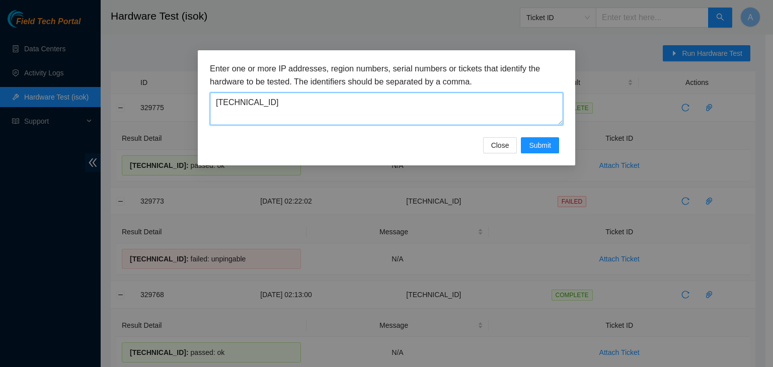
click at [460, 117] on textarea "23.36.67.184" at bounding box center [386, 109] width 353 height 33
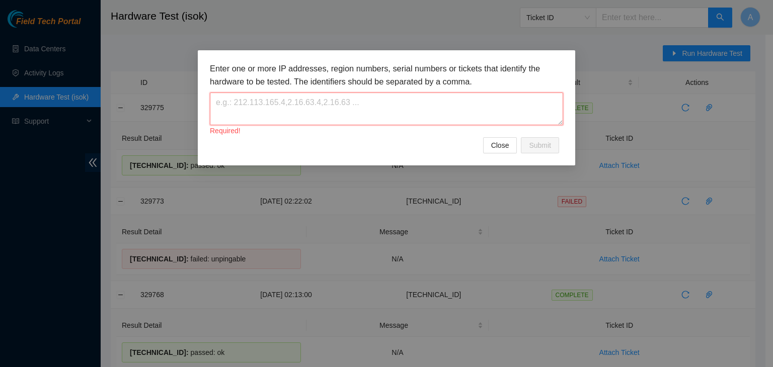
paste textarea "23.36.67.7"
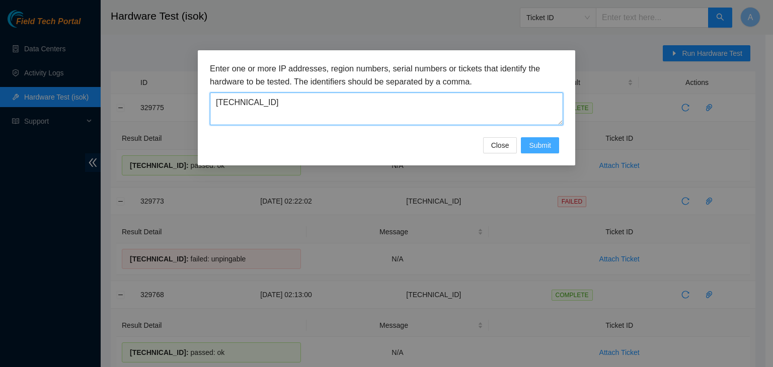
type textarea "23.36.67.7"
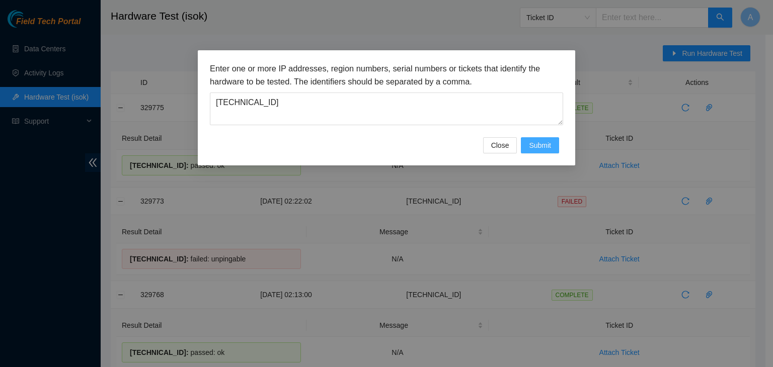
click at [548, 140] on span "Submit" at bounding box center [540, 145] width 22 height 11
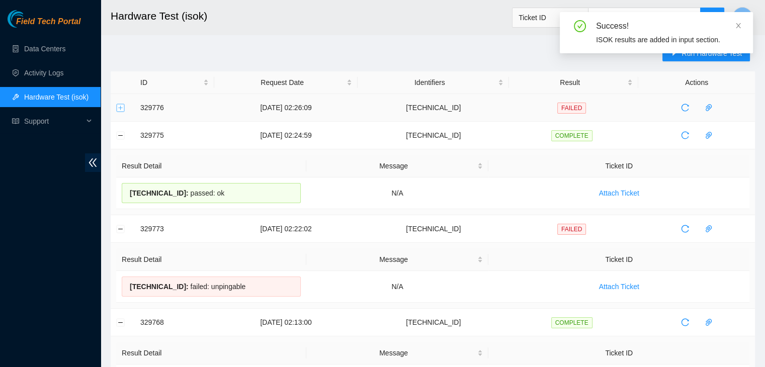
click at [117, 106] on button "Expand row" at bounding box center [121, 108] width 8 height 8
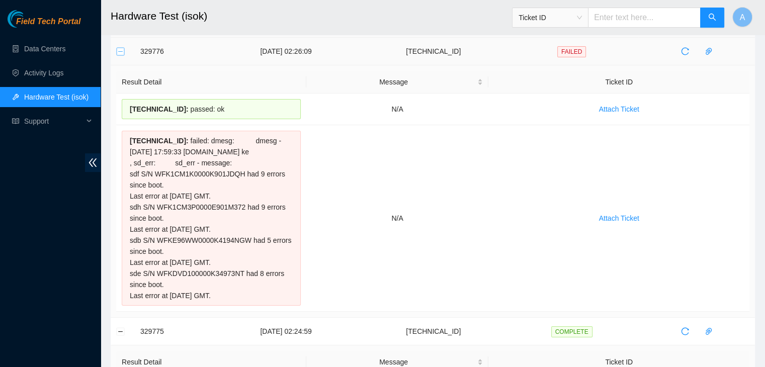
scroll to position [50, 0]
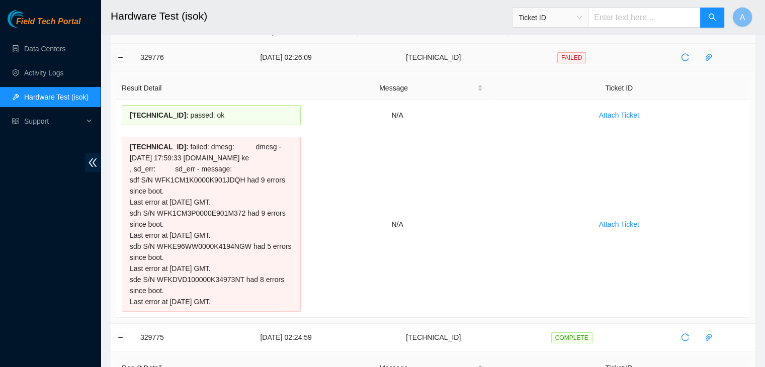
click at [135, 53] on td "329776" at bounding box center [174, 58] width 79 height 28
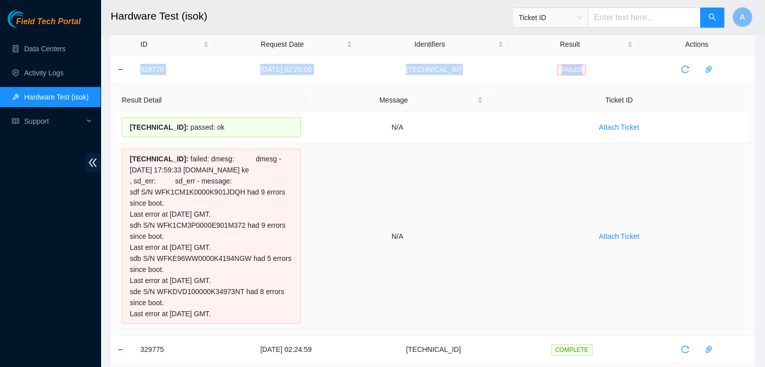
drag, startPoint x: 140, startPoint y: 71, endPoint x: 493, endPoint y: 239, distance: 391.7
copy tr "329776 01-09-2025 02:26:09 23.36.67.7 FAILED"
click at [493, 239] on td "Attach Ticket" at bounding box center [618, 236] width 261 height 187
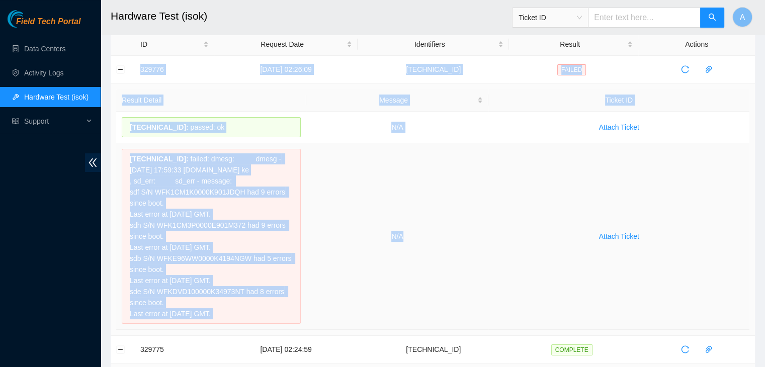
drag, startPoint x: 137, startPoint y: 67, endPoint x: 461, endPoint y: 248, distance: 371.1
copy tbody "329776 01-09-2025 02:26:09 23.36.67.7 FAILED Result Detail Message Ticket ID 23…"
click at [461, 248] on td "N/A" at bounding box center [397, 236] width 183 height 187
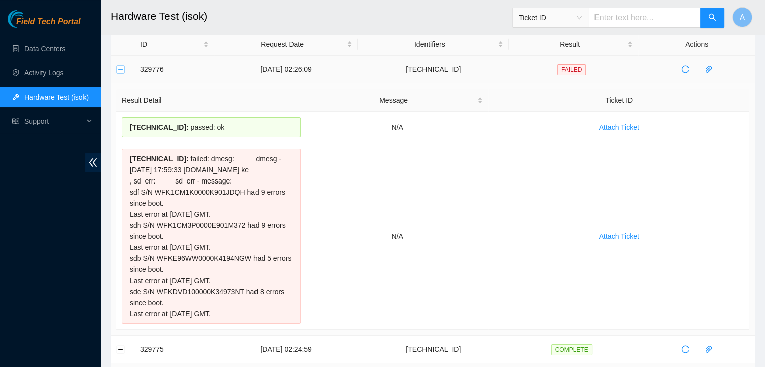
click at [123, 72] on button "Collapse row" at bounding box center [121, 69] width 8 height 8
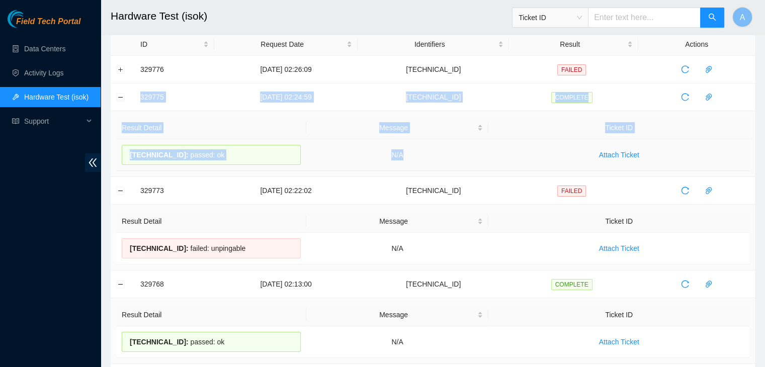
drag, startPoint x: 135, startPoint y: 95, endPoint x: 455, endPoint y: 152, distance: 325.0
copy tbody "329775 01-09-2025 02:24:59 23.36.67.184 COMPLETE Result Detail Message Ticket I…"
click at [455, 152] on td "N/A" at bounding box center [397, 155] width 183 height 32
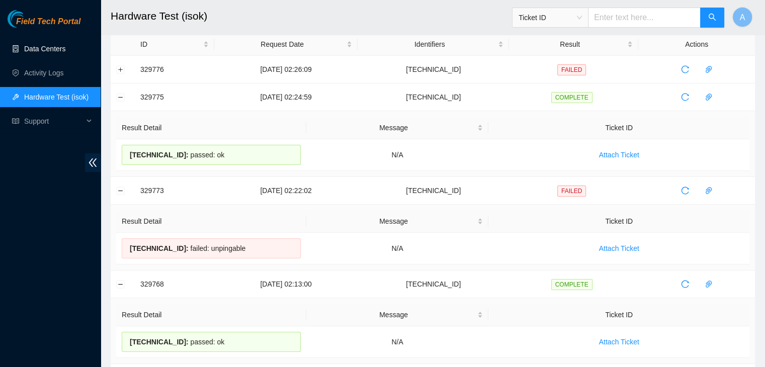
click at [65, 50] on link "Data Centers" at bounding box center [44, 49] width 41 height 8
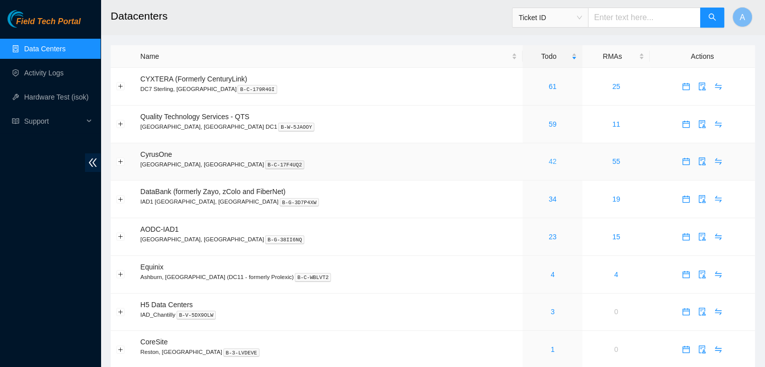
click at [549, 161] on link "42" at bounding box center [553, 161] width 8 height 8
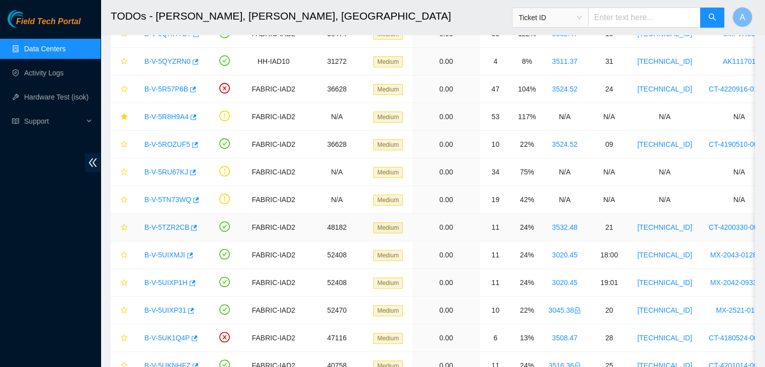
scroll to position [372, 0]
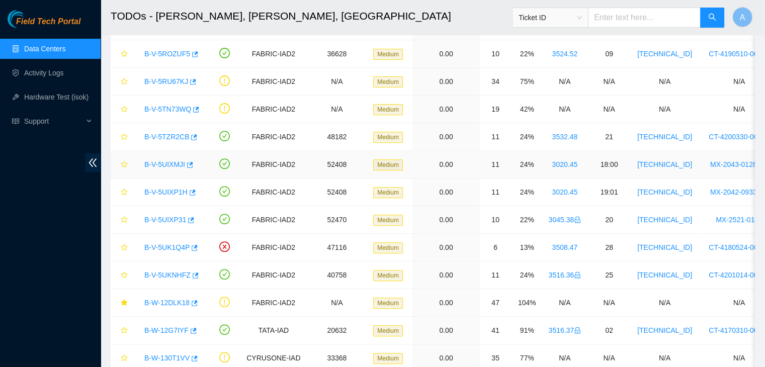
click at [175, 161] on link "B-V-5UIXMJI" at bounding box center [164, 164] width 41 height 8
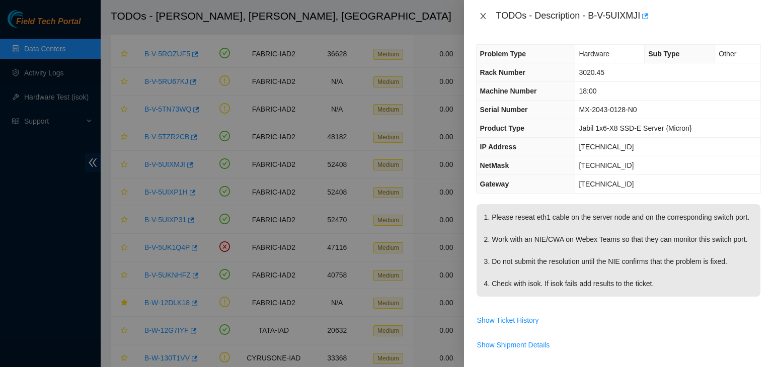
click at [476, 15] on button "Close" at bounding box center [483, 17] width 14 height 10
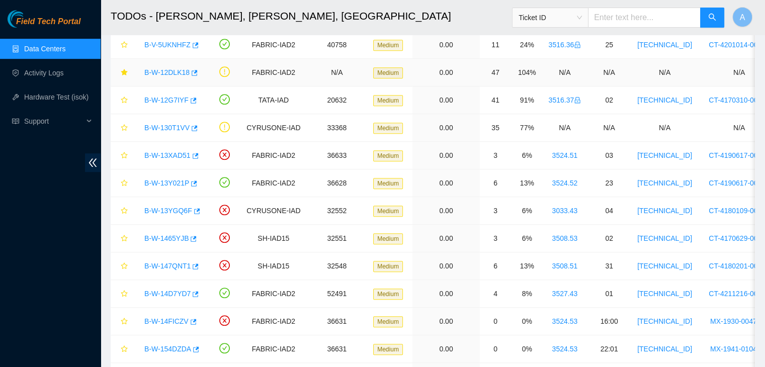
scroll to position [604, 0]
click at [156, 178] on link "B-W-13Y021P" at bounding box center [166, 182] width 45 height 8
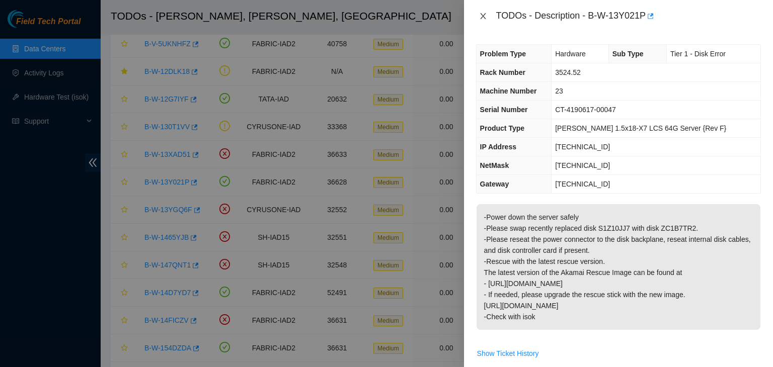
click at [483, 15] on icon "close" at bounding box center [483, 16] width 8 height 8
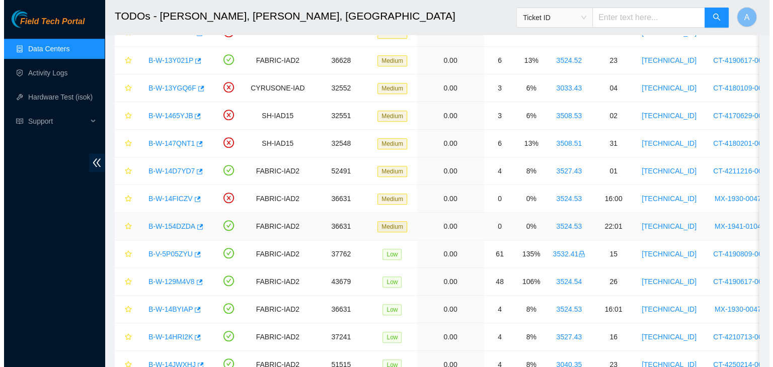
scroll to position [938, 0]
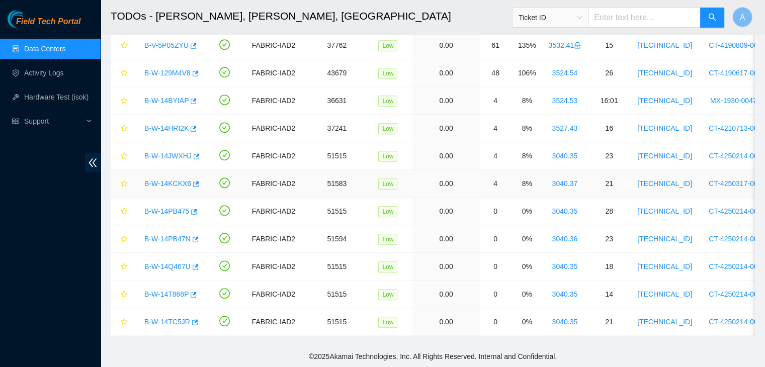
click at [164, 180] on link "B-W-14KCKX6" at bounding box center [167, 184] width 47 height 8
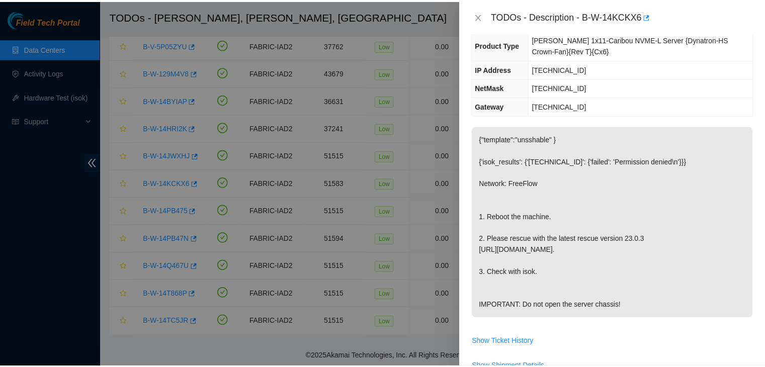
scroll to position [101, 0]
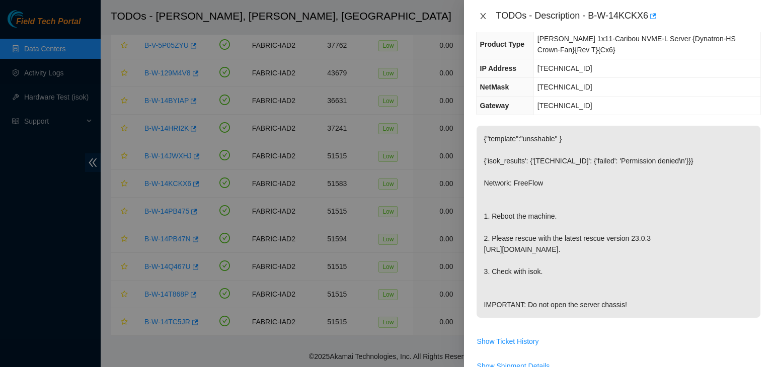
click at [476, 13] on button "Close" at bounding box center [483, 17] width 14 height 10
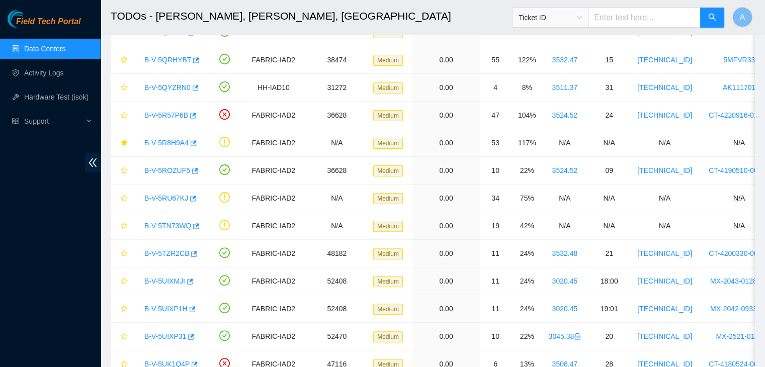
scroll to position [245, 0]
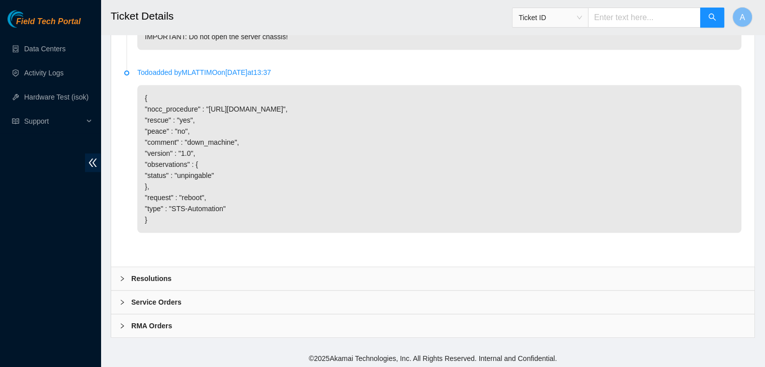
scroll to position [926, 0]
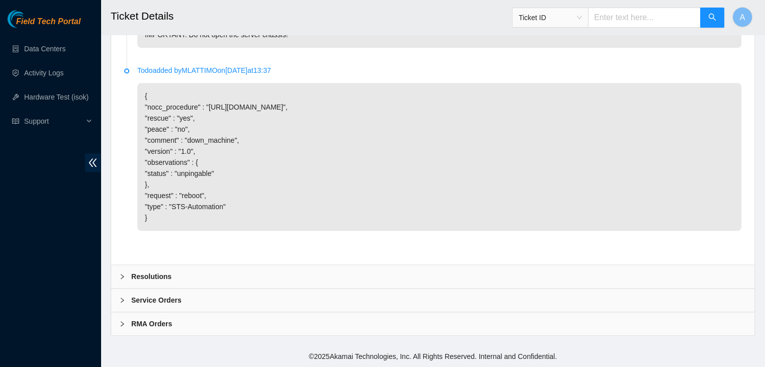
click at [328, 275] on div "Resolutions" at bounding box center [432, 276] width 643 height 23
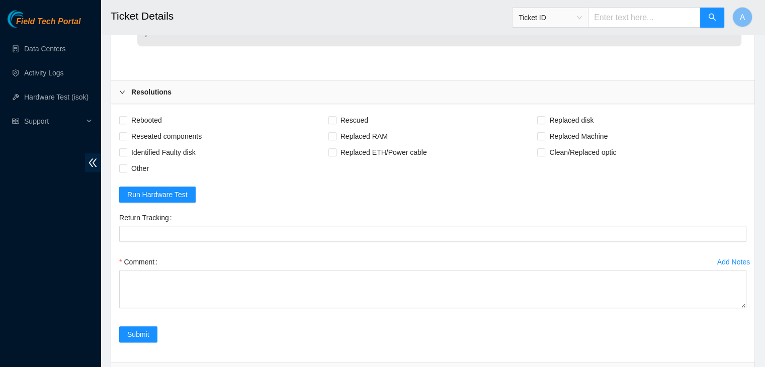
scroll to position [1094, 0]
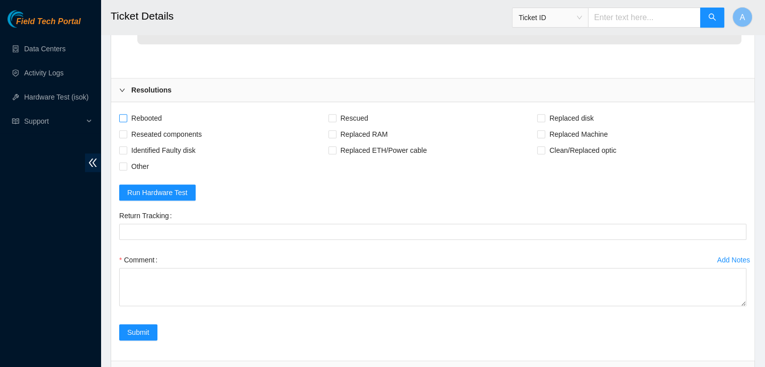
click at [154, 126] on span "Rebooted" at bounding box center [146, 118] width 39 height 16
click at [126, 121] on input "Rebooted" at bounding box center [122, 117] width 7 height 7
checkbox input "true"
click at [348, 126] on span "Rescued" at bounding box center [354, 118] width 36 height 16
click at [335, 121] on input "Rescued" at bounding box center [331, 117] width 7 height 7
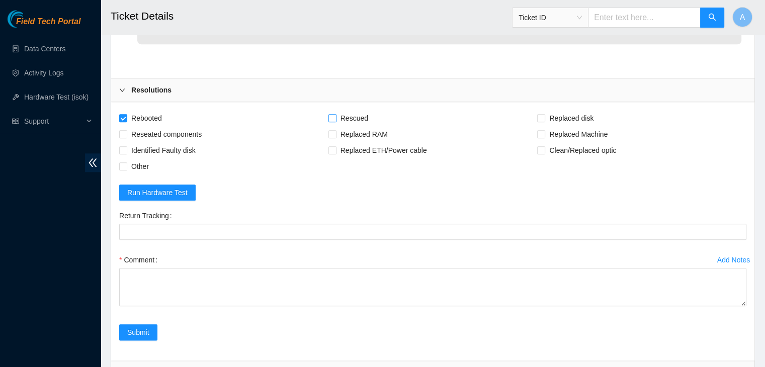
checkbox input "true"
click at [142, 175] on span "Other" at bounding box center [140, 166] width 26 height 16
click at [126, 169] on input "Other" at bounding box center [122, 165] width 7 height 7
checkbox input "true"
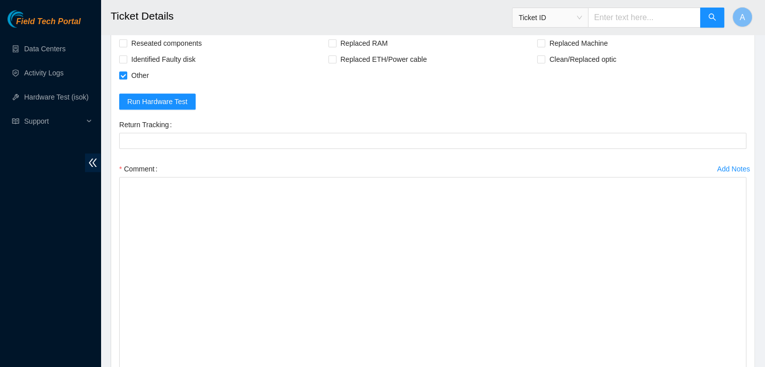
drag, startPoint x: 743, startPoint y: 231, endPoint x: 728, endPoint y: 390, distance: 160.2
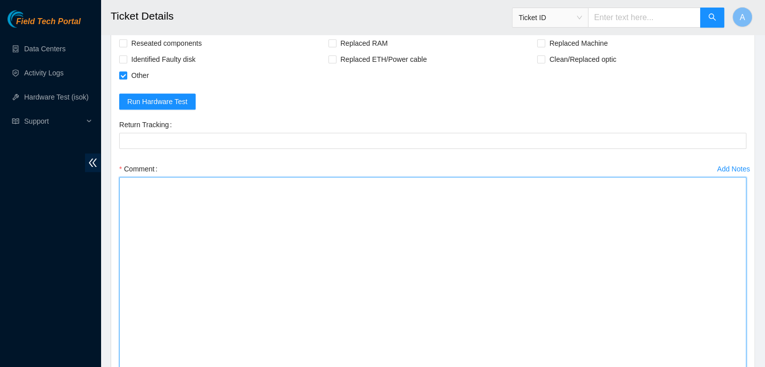
click at [709, 357] on textarea "Comment" at bounding box center [432, 276] width 627 height 198
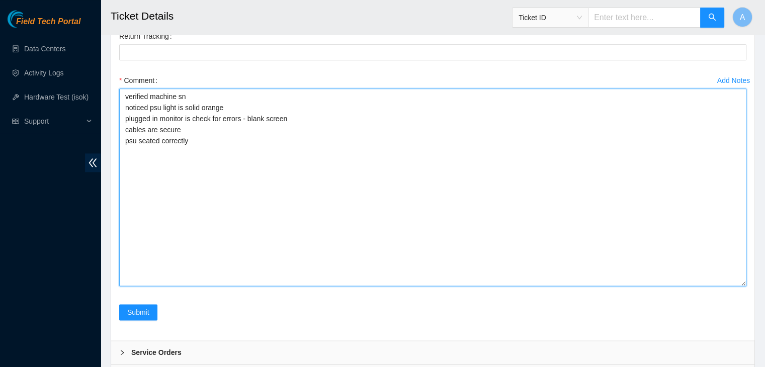
scroll to position [1274, 0]
click at [273, 172] on textarea "verified machine sn noticed psu light is solid orange plugged in monitor is che…" at bounding box center [432, 188] width 627 height 198
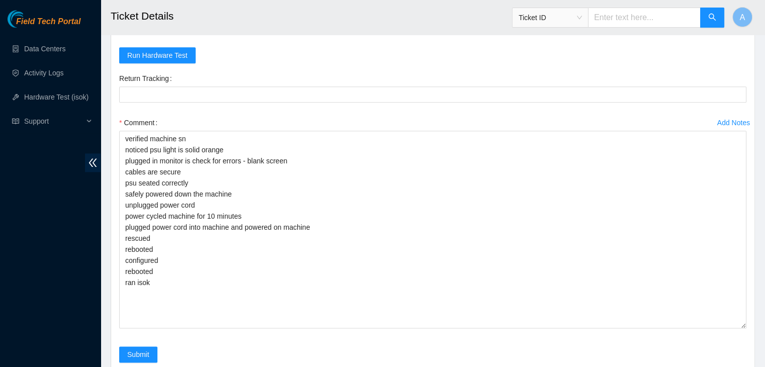
scroll to position [1232, 0]
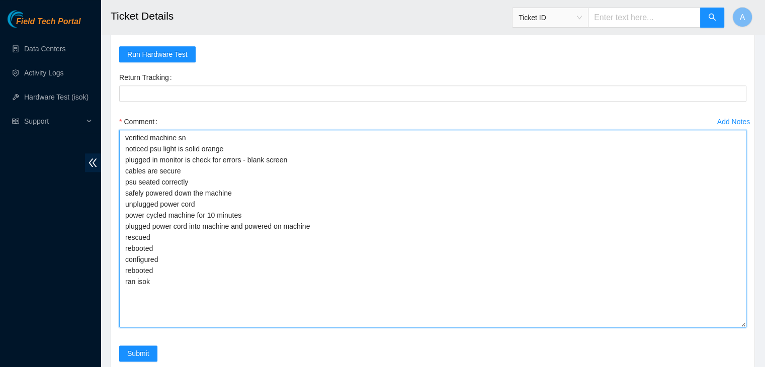
click at [427, 302] on textarea "verified machine sn noticed psu light is solid orange plugged in monitor is che…" at bounding box center [432, 229] width 627 height 198
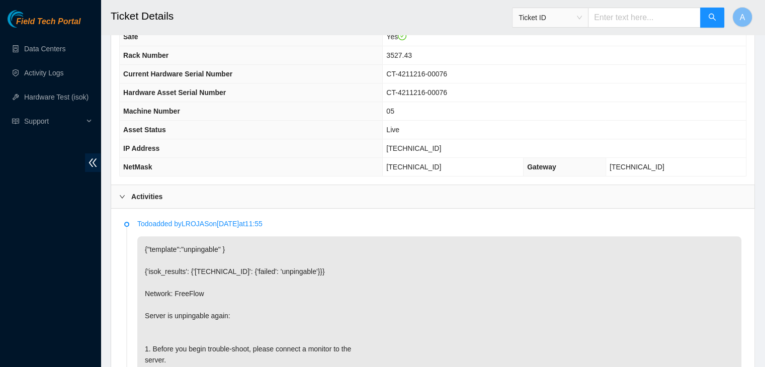
scroll to position [315, 0]
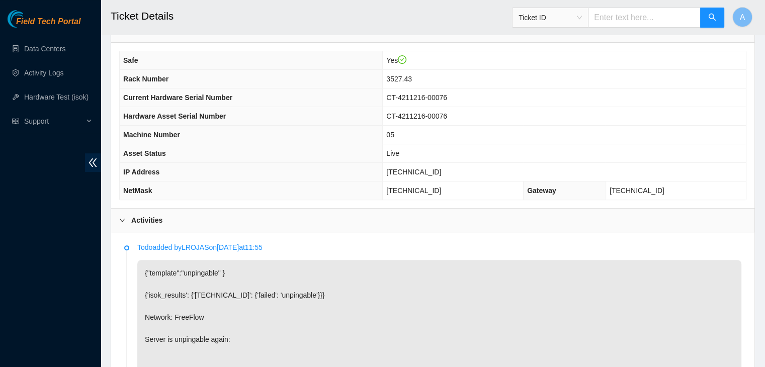
click at [429, 168] on span "23.207.199.168" at bounding box center [413, 172] width 55 height 8
copy span "23.207.199.168"
click at [429, 168] on span "23.207.199.168" at bounding box center [413, 172] width 55 height 8
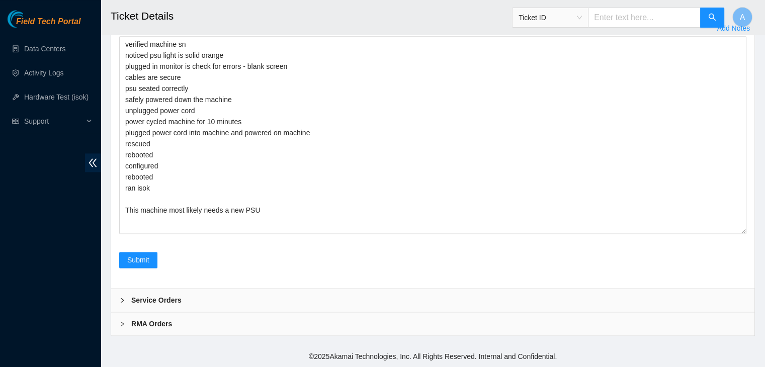
scroll to position [1344, 0]
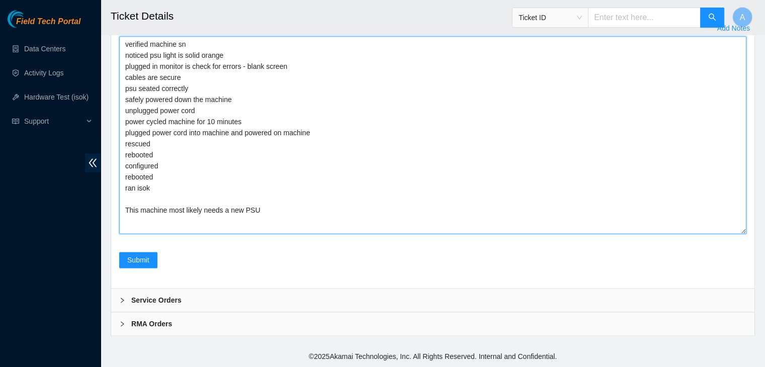
click at [319, 196] on textarea "verified machine sn noticed psu light is solid orange plugged in monitor is che…" at bounding box center [432, 135] width 627 height 198
paste textarea "329758 01-09-2025 01:52:25 23.207.199.168 COMPLETE Result Detail Message Ticket…"
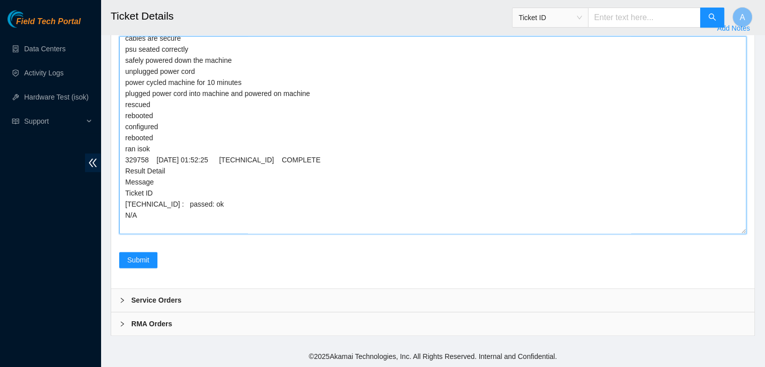
scroll to position [50, 0]
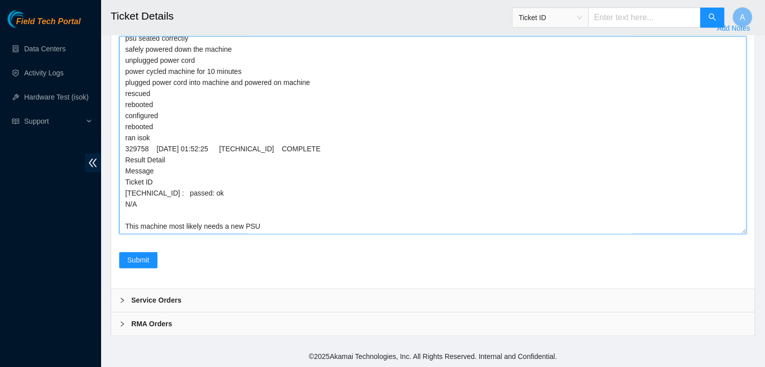
click at [272, 221] on textarea "verified machine sn noticed psu light is solid orange plugged in monitor is che…" at bounding box center [432, 135] width 627 height 198
click at [403, 225] on textarea "verified machine sn noticed psu light is solid orange plugged in monitor is che…" at bounding box center [432, 135] width 627 height 198
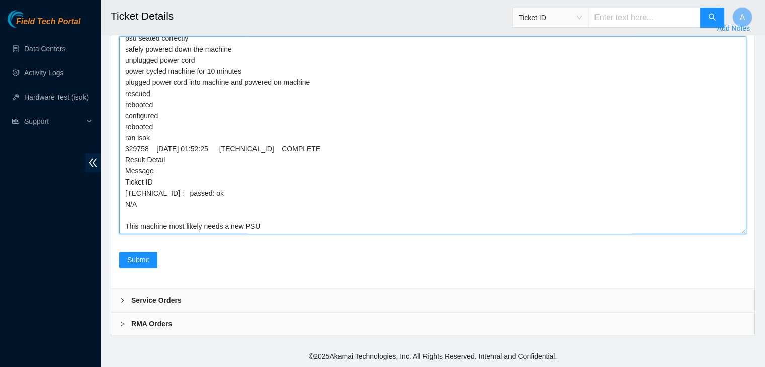
click at [403, 225] on textarea "verified machine sn noticed psu light is solid orange plugged in monitor is che…" at bounding box center [432, 135] width 627 height 198
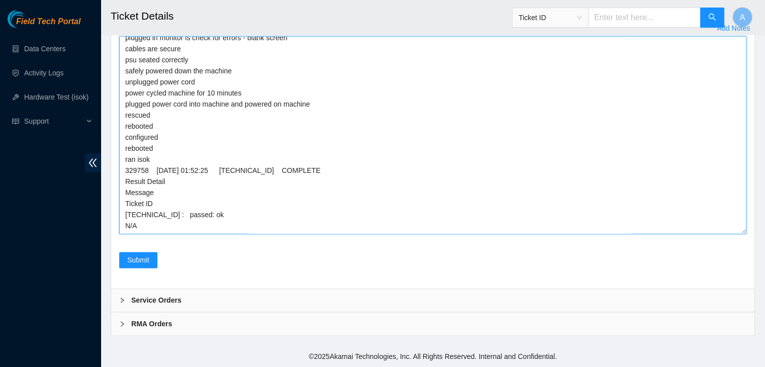
scroll to position [28, 0]
type textarea "verified machine sn noticed psu light is solid orange plugged in monitor is che…"
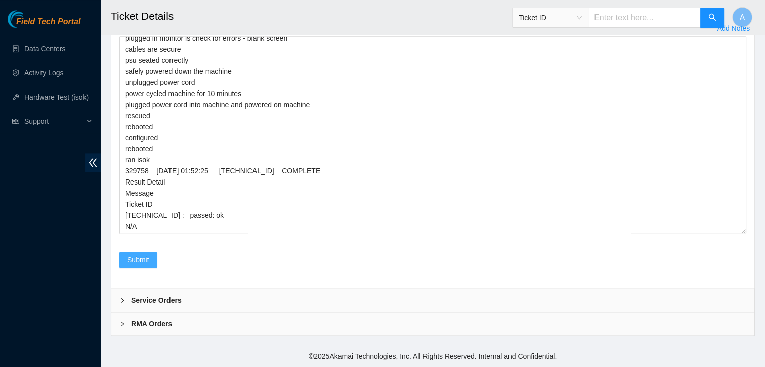
click at [135, 252] on button "Submit" at bounding box center [138, 260] width 38 height 16
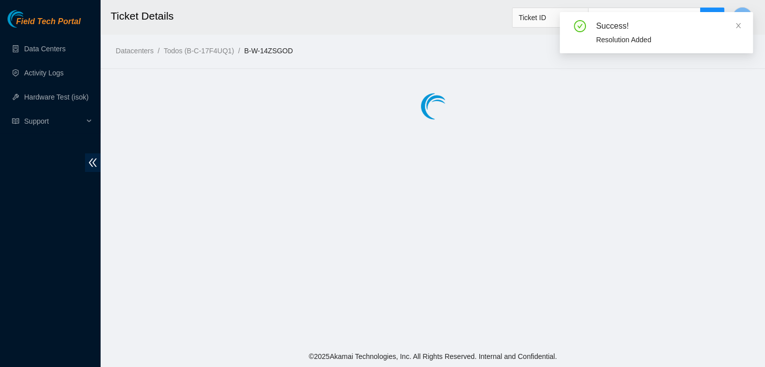
scroll to position [0, 0]
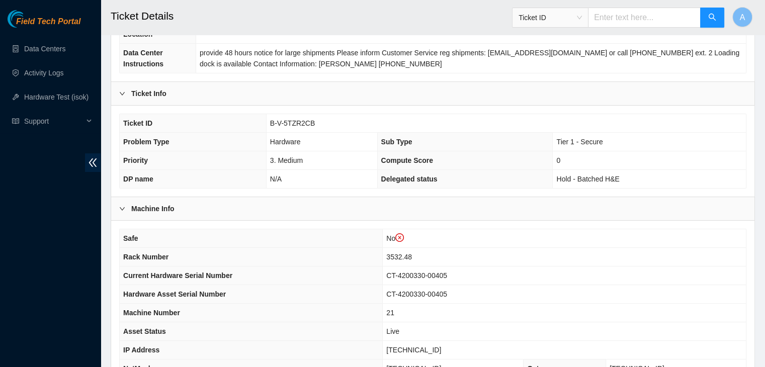
scroll to position [124, 0]
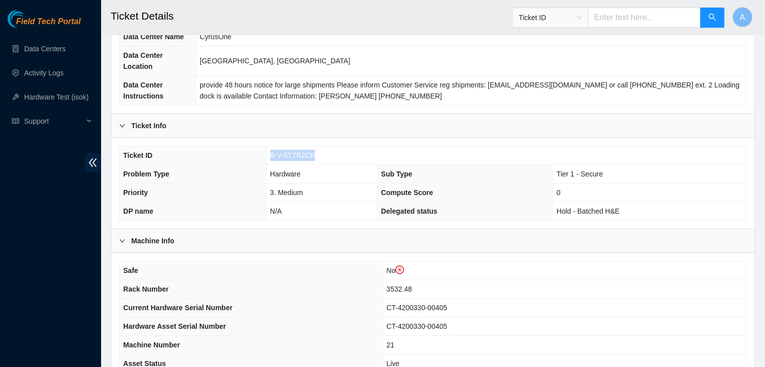
drag, startPoint x: 324, startPoint y: 146, endPoint x: 269, endPoint y: 139, distance: 55.7
click at [269, 146] on td "B-V-5TZR2CB" at bounding box center [506, 155] width 480 height 19
copy span "B-V-5TZR2CB"
click at [269, 146] on td "B-V-5TZR2CB" at bounding box center [506, 155] width 480 height 19
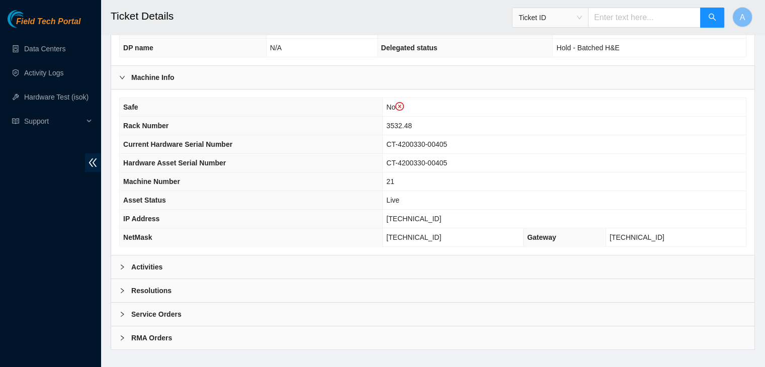
scroll to position [207, 0]
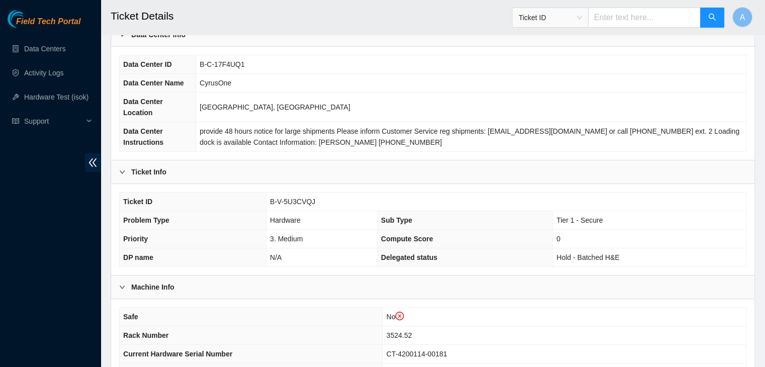
scroll to position [73, 0]
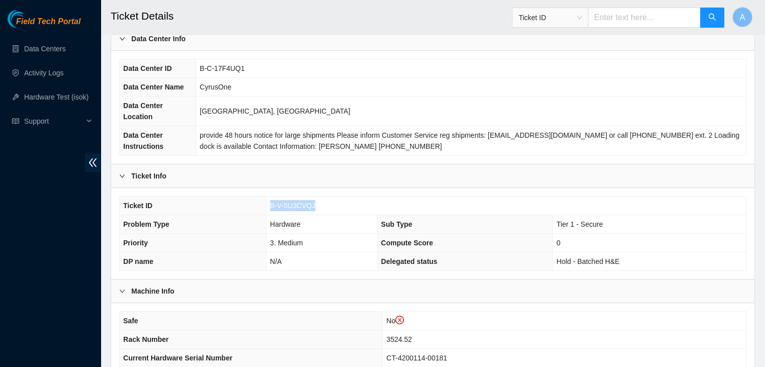
drag, startPoint x: 312, startPoint y: 192, endPoint x: 269, endPoint y: 192, distance: 43.3
click at [269, 197] on td "B-V-5U3CVQJ" at bounding box center [506, 206] width 480 height 19
copy span "B-V-5U3CVQJ"
click at [269, 197] on td "B-V-5U3CVQJ" at bounding box center [506, 206] width 480 height 19
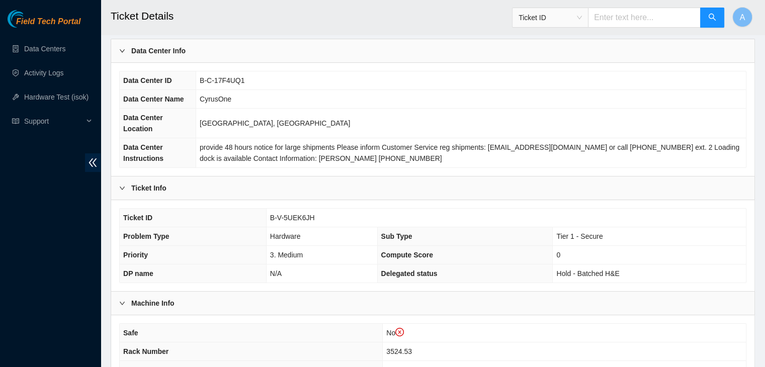
scroll to position [57, 0]
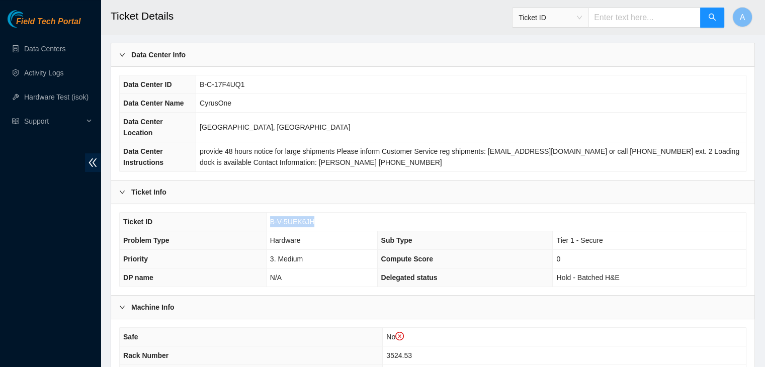
drag, startPoint x: 312, startPoint y: 210, endPoint x: 269, endPoint y: 208, distance: 43.3
click at [269, 213] on td "B-V-5UEK6JH" at bounding box center [506, 222] width 480 height 19
copy span "B-V-5UEK6JH"
click at [269, 213] on td "B-V-5UEK6JH" at bounding box center [506, 222] width 480 height 19
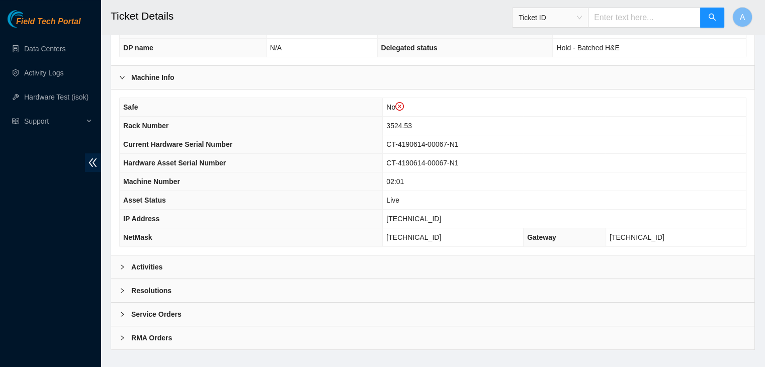
scroll to position [287, 0]
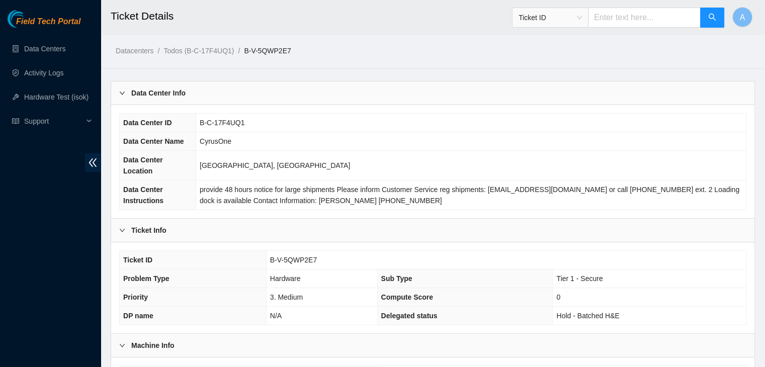
scroll to position [268, 0]
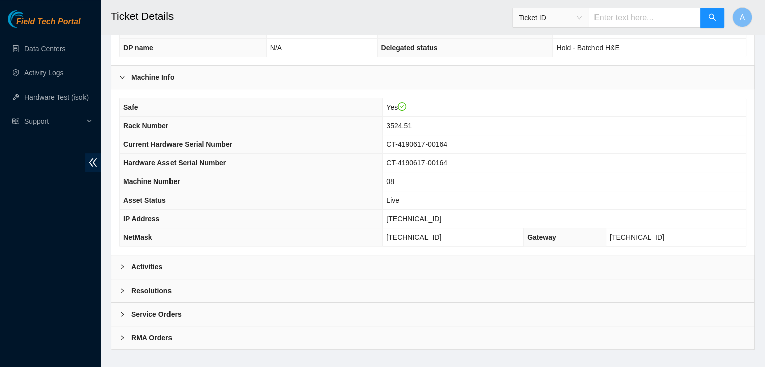
click at [350, 240] on div "Safe Yes Rack Number 3524.51 Current Hardware Serial Number CT-4190617-00164 Ha…" at bounding box center [432, 172] width 643 height 165
click at [350, 256] on div "Activities" at bounding box center [432, 267] width 643 height 23
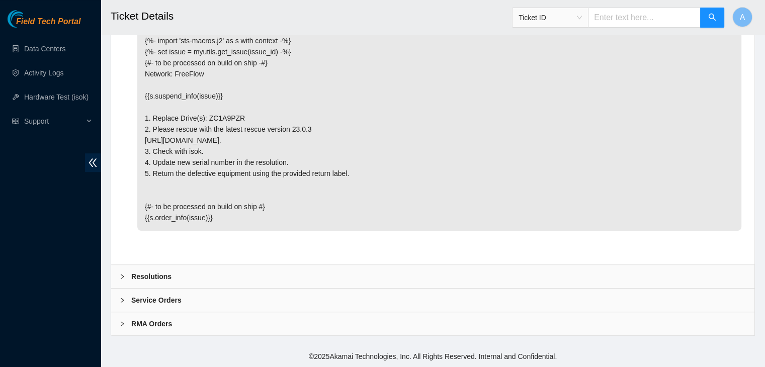
scroll to position [4350, 0]
click at [310, 279] on div "Resolutions" at bounding box center [432, 276] width 643 height 23
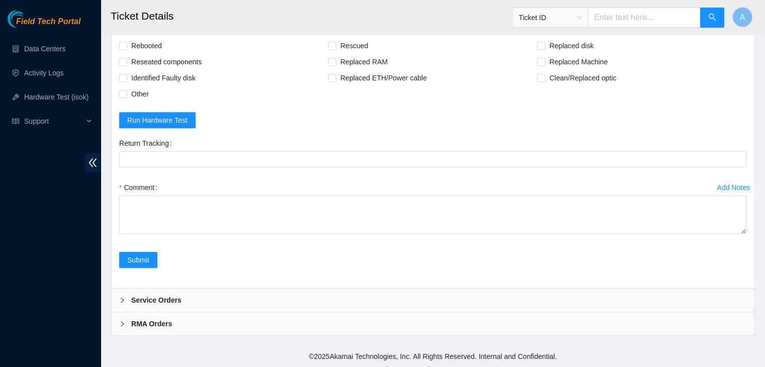
scroll to position [4608, 0]
click at [158, 47] on span "Rebooted" at bounding box center [146, 46] width 39 height 16
click at [126, 47] on input "Rebooted" at bounding box center [122, 45] width 7 height 7
checkbox input "true"
click at [164, 65] on span "Reseated components" at bounding box center [166, 62] width 78 height 16
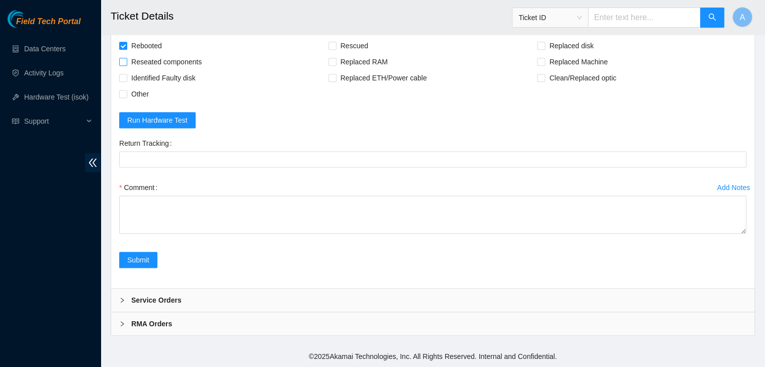
click at [126, 65] on input "Reseated components" at bounding box center [122, 61] width 7 height 7
checkbox input "true"
click at [336, 43] on span at bounding box center [332, 46] width 8 height 8
click at [335, 43] on input "Rescued" at bounding box center [331, 45] width 7 height 7
checkbox input "true"
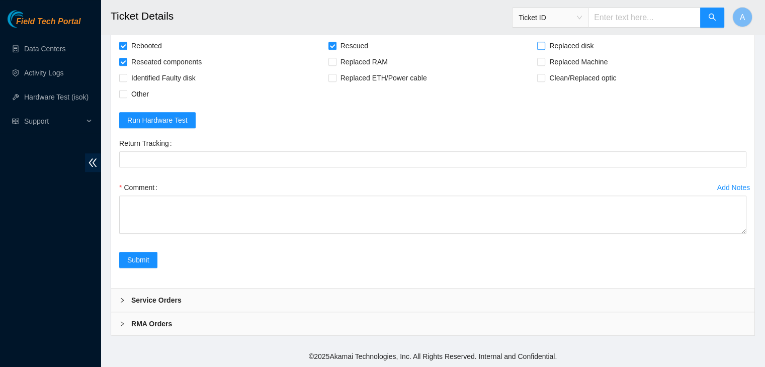
click at [561, 45] on span "Replaced disk" at bounding box center [571, 46] width 52 height 16
click at [544, 45] on input "Replaced disk" at bounding box center [540, 45] width 7 height 7
checkbox input "true"
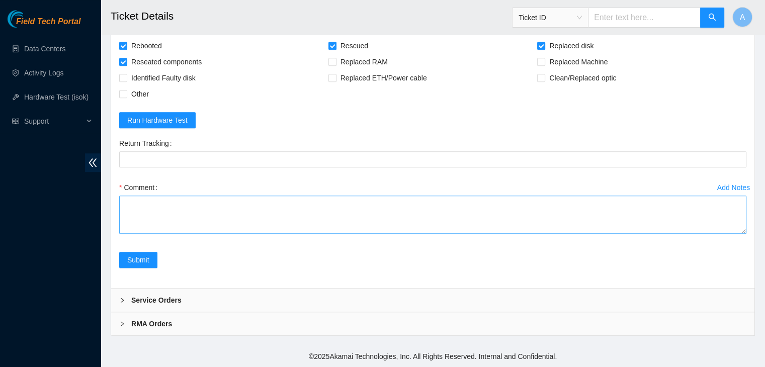
drag, startPoint x: 740, startPoint y: 231, endPoint x: 720, endPoint y: 340, distance: 109.9
click at [720, 234] on textarea "Comment" at bounding box center [432, 215] width 627 height 38
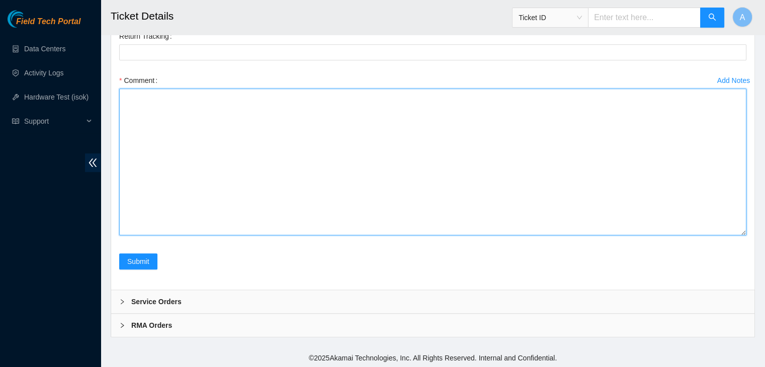
click at [693, 235] on textarea "Comment" at bounding box center [432, 162] width 627 height 147
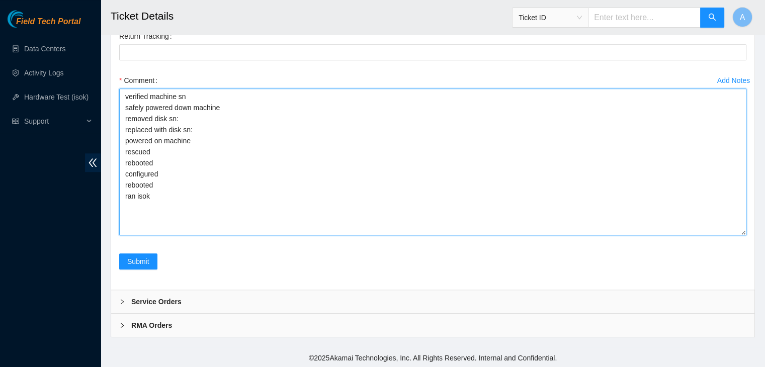
drag, startPoint x: 166, startPoint y: 303, endPoint x: 109, endPoint y: 206, distance: 112.7
type textarea "verified machine sn safely powered down machine removed disk sn: replaced with …"
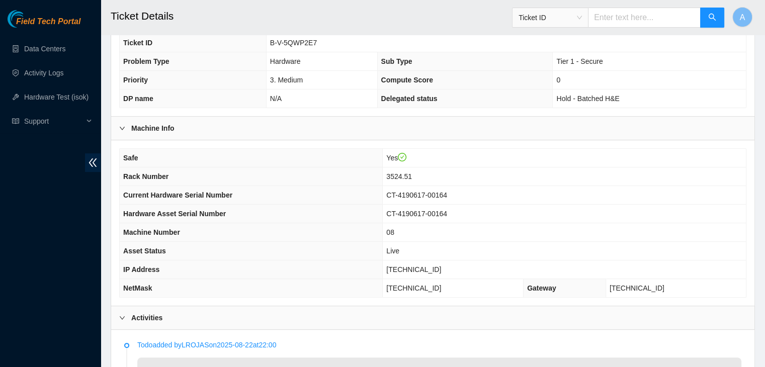
scroll to position [217, 0]
click at [427, 266] on span "23.36.67.137" at bounding box center [413, 270] width 55 height 8
copy span "23.36.67.137"
click at [427, 266] on span "23.36.67.137" at bounding box center [413, 270] width 55 height 8
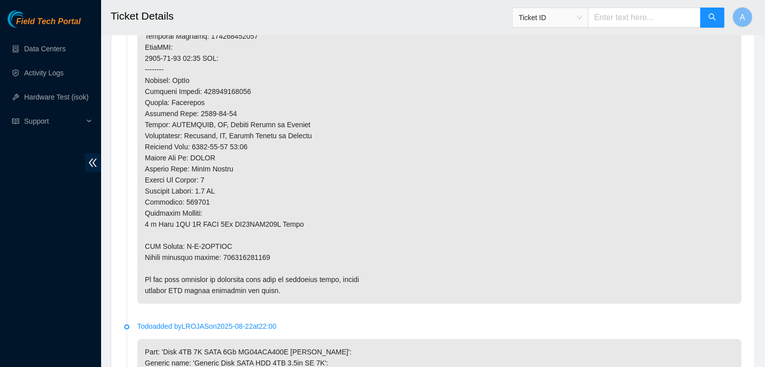
scroll to position [807, 0]
click at [245, 244] on p at bounding box center [439, 35] width 604 height 535
copy p "463470045042"
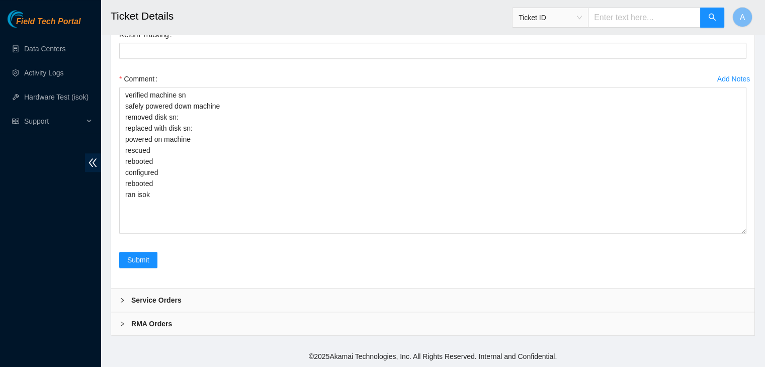
scroll to position [4705, 0]
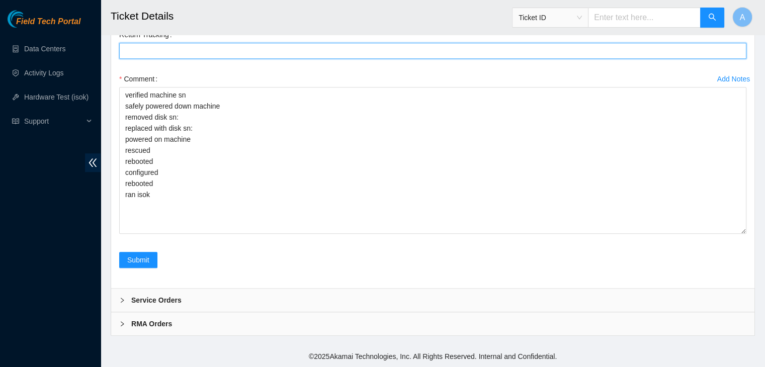
click at [280, 59] on Tracking "Return Tracking" at bounding box center [432, 51] width 627 height 16
paste Tracking "463470045042"
type Tracking "463470045042"
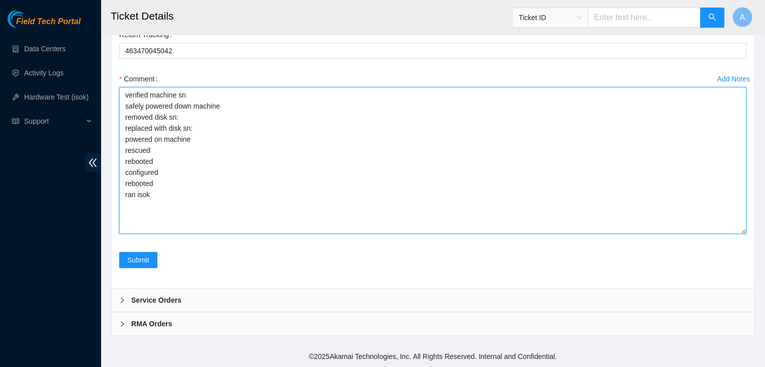
click at [268, 137] on textarea "verified machine sn safely powered down machine removed disk sn: replaced with …" at bounding box center [432, 160] width 627 height 147
click at [276, 130] on textarea "verified machine sn safely powered down machine removed disk sn: replaced with …" at bounding box center [432, 160] width 627 height 147
click at [164, 117] on textarea "verified machine sn safely powered down machine removed disk sn: replaced with …" at bounding box center [432, 160] width 627 height 147
click at [210, 146] on textarea "verified machine sn safely powered down machine removed disk sn: replaced with …" at bounding box center [432, 160] width 627 height 147
click at [215, 142] on textarea "verified machine sn safely powered down machine removed disk sn: replaced with …" at bounding box center [432, 160] width 627 height 147
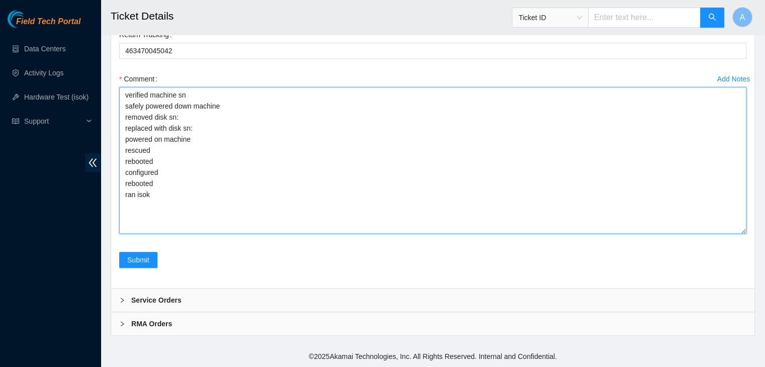
paste textarea "Z526K1ETFJKA"
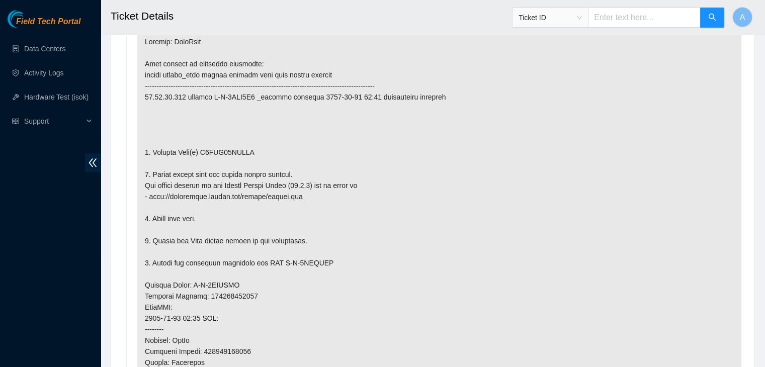
scroll to position [545, 0]
click at [223, 135] on p at bounding box center [439, 297] width 604 height 535
copy p "Z5BHK17GFJKA"
click at [223, 135] on p at bounding box center [439, 297] width 604 height 535
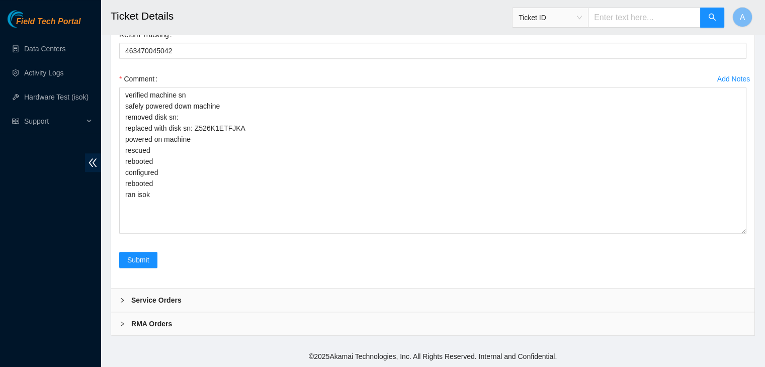
scroll to position [4645, 0]
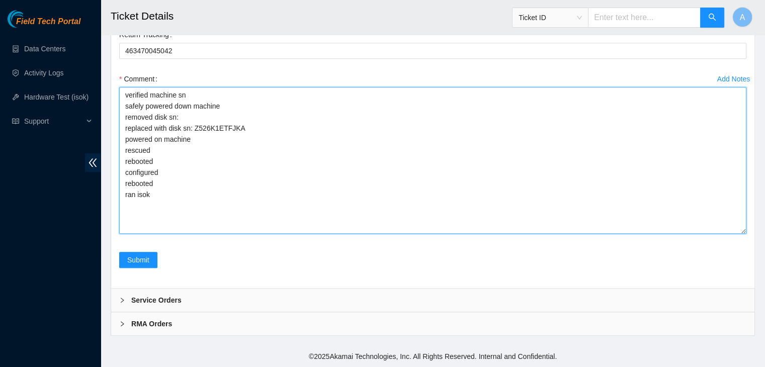
click at [272, 189] on textarea "verified machine sn safely powered down machine removed disk sn: replaced with …" at bounding box center [432, 160] width 627 height 147
paste textarea "Z5BHK17GFJKA"
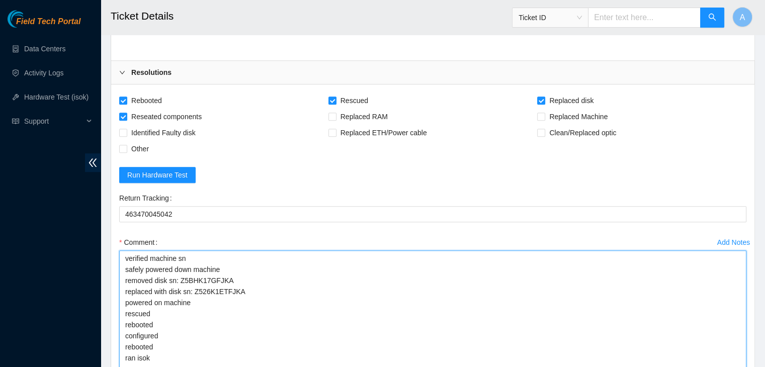
scroll to position [4717, 0]
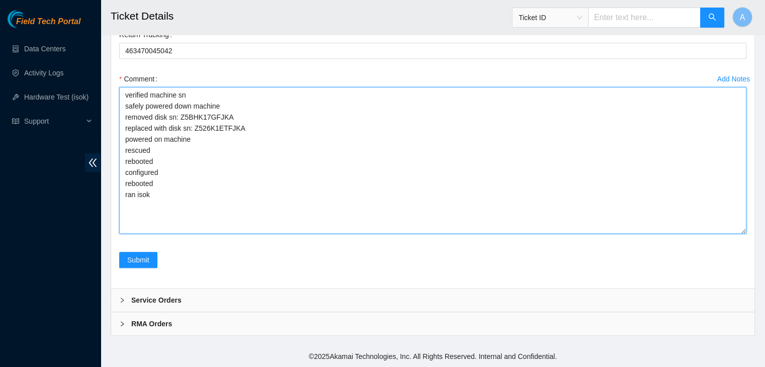
click at [307, 215] on textarea "verified machine sn safely powered down machine removed disk sn: Z5BHK17GFJKA r…" at bounding box center [432, 160] width 627 height 147
paste textarea "329768 01-09-2025 02:13:00 23.36.67.137 COMPLETE Result Detail Message Ticket I…"
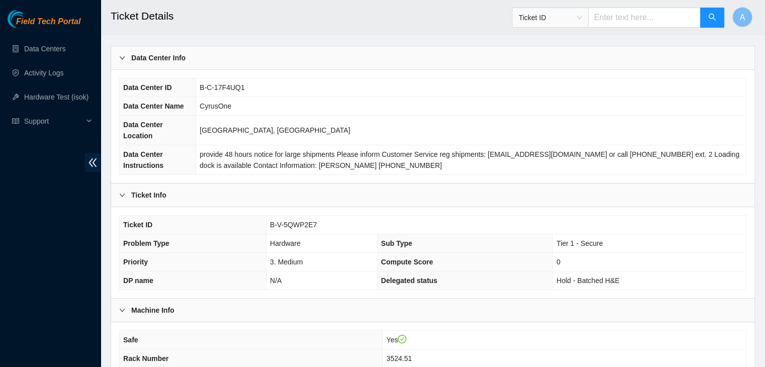
scroll to position [38, 0]
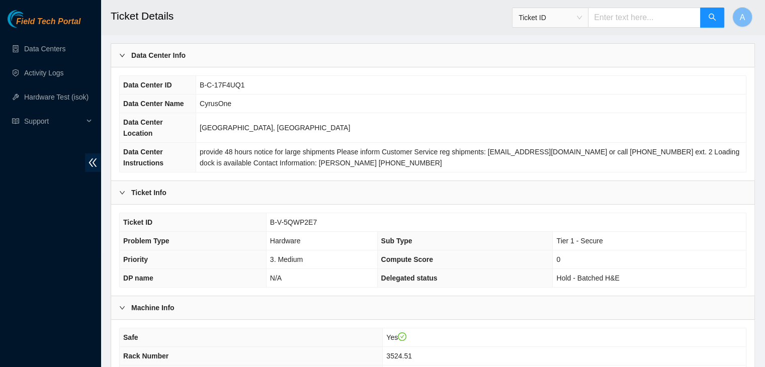
type textarea "verified machine sn safely powered down machine removed disk sn: Z5BHK17GFJKA r…"
drag, startPoint x: 314, startPoint y: 211, endPoint x: 269, endPoint y: 212, distance: 44.8
click at [269, 213] on td "B-V-5QWP2E7" at bounding box center [506, 222] width 480 height 19
copy span "B-V-5QWP2E7"
click at [269, 213] on td "B-V-5QWP2E7" at bounding box center [506, 222] width 480 height 19
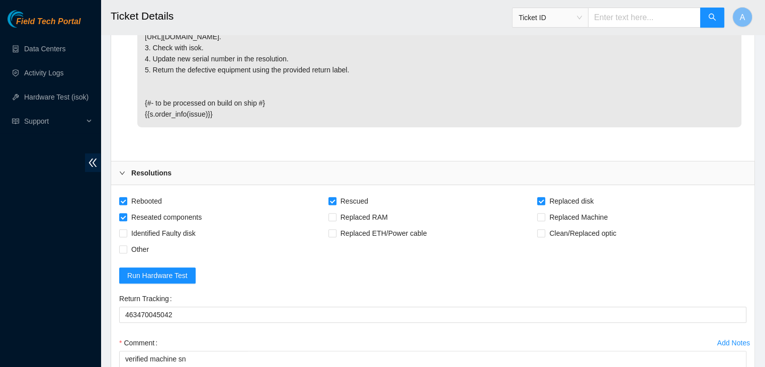
scroll to position [4717, 0]
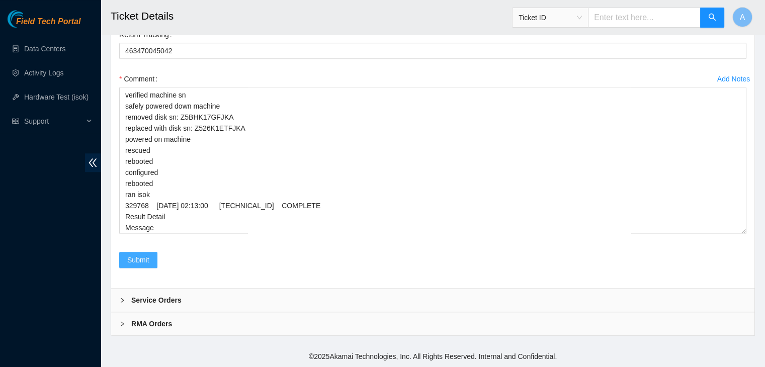
click at [147, 258] on span "Submit" at bounding box center [138, 260] width 22 height 11
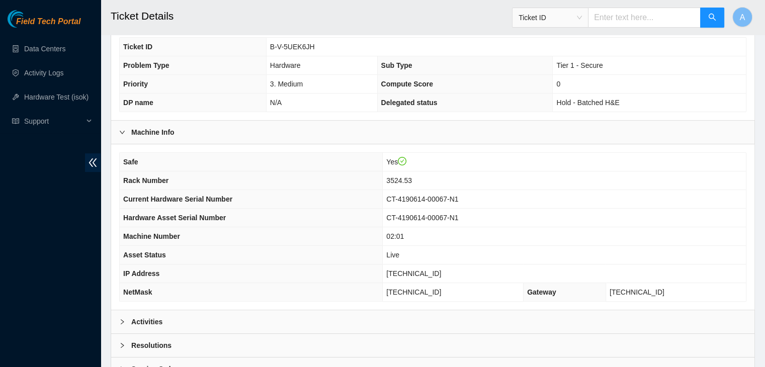
scroll to position [215, 0]
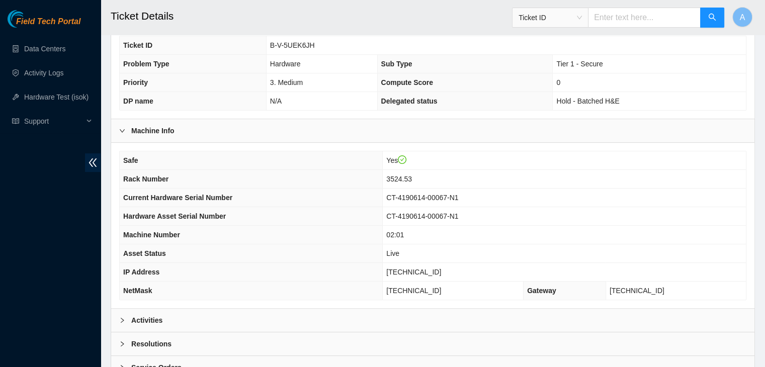
click at [324, 309] on div "Activities" at bounding box center [432, 320] width 643 height 23
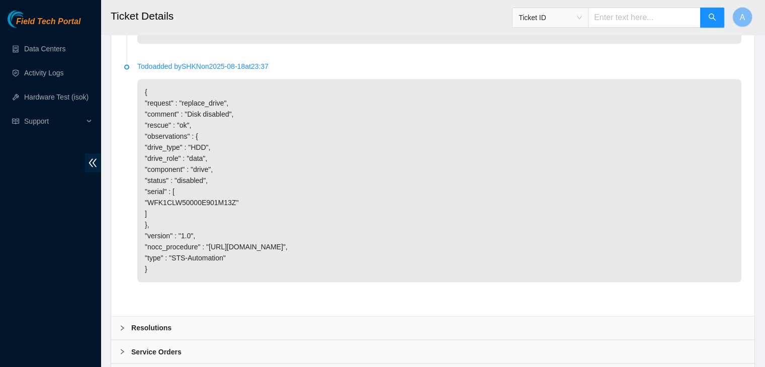
scroll to position [1713, 0]
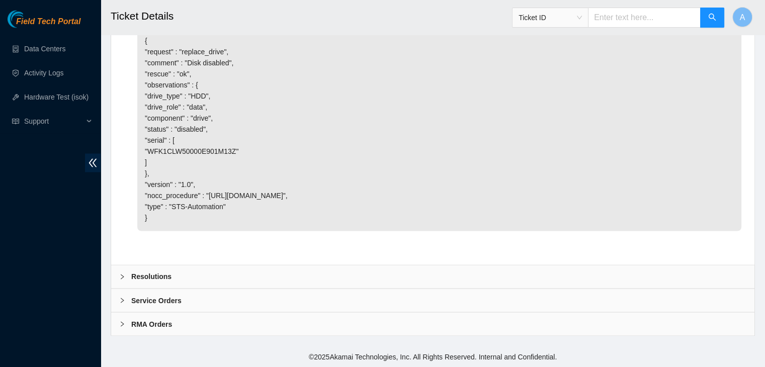
click at [277, 271] on div "Resolutions" at bounding box center [432, 276] width 643 height 23
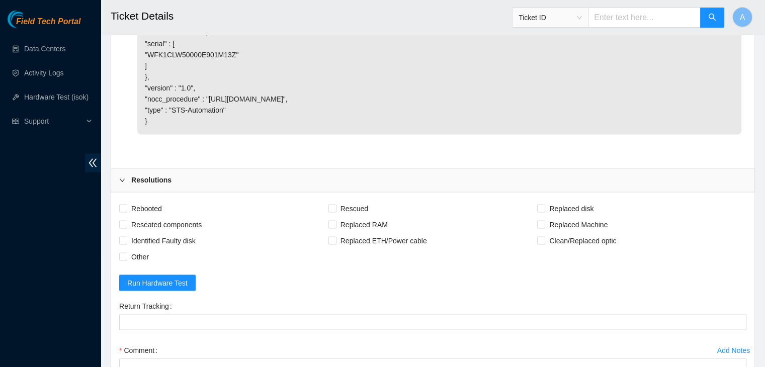
scroll to position [1972, 0]
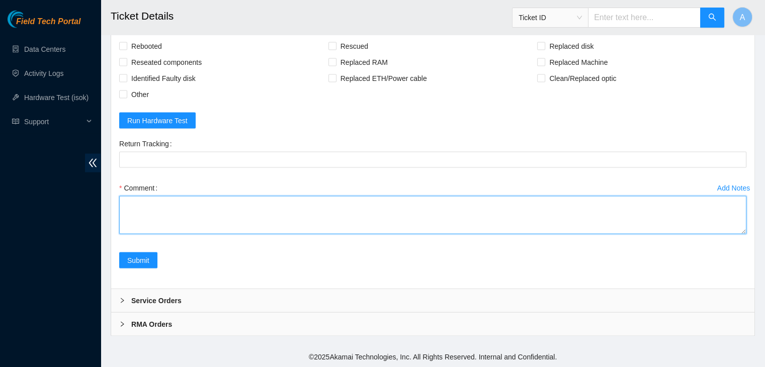
drag, startPoint x: 746, startPoint y: 232, endPoint x: 738, endPoint y: 270, distance: 39.0
click at [738, 270] on form "Rebooted Rescued Replaced disk Reseated components Replaced RAM Replaced Machin…" at bounding box center [432, 159] width 627 height 242
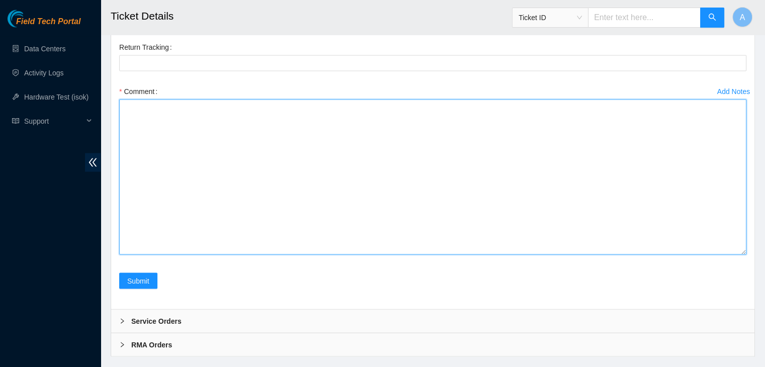
drag, startPoint x: 744, startPoint y: 228, endPoint x: 730, endPoint y: 357, distance: 129.5
click at [730, 255] on textarea "Comment" at bounding box center [432, 177] width 627 height 155
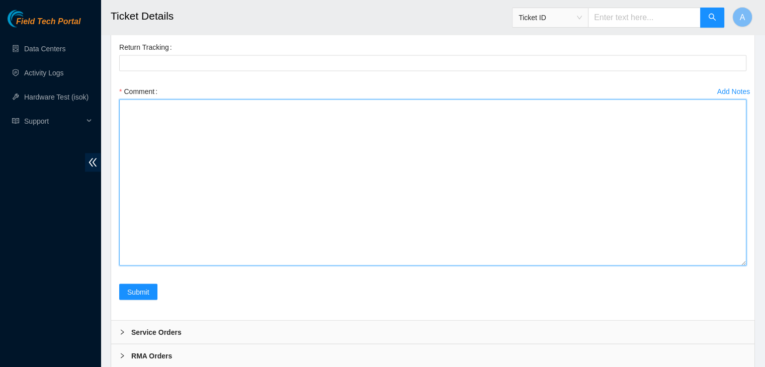
paste textarea "verified machine sn safely powered down machine removed disk sn: replaced with …"
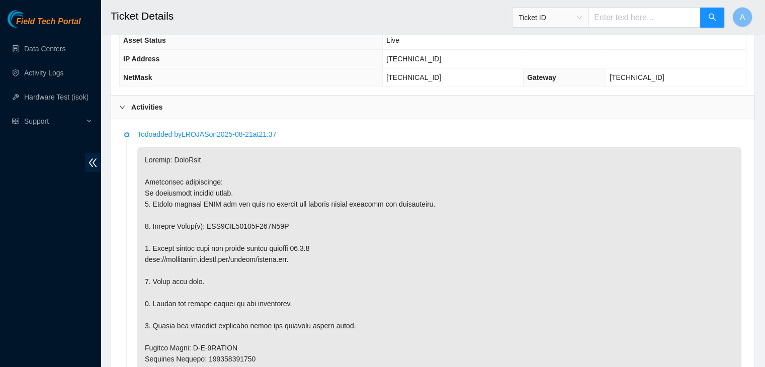
scroll to position [431, 0]
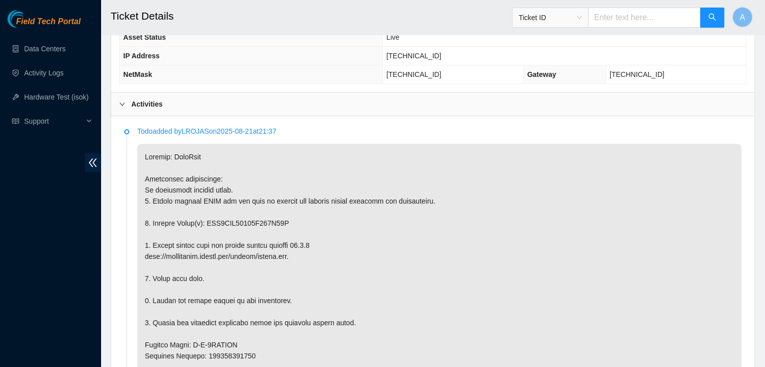
copy p "WFK1CLW50000E901M13Z"
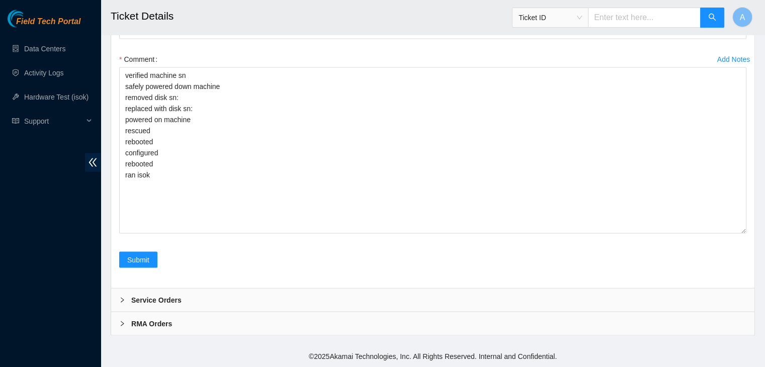
scroll to position [2081, 0]
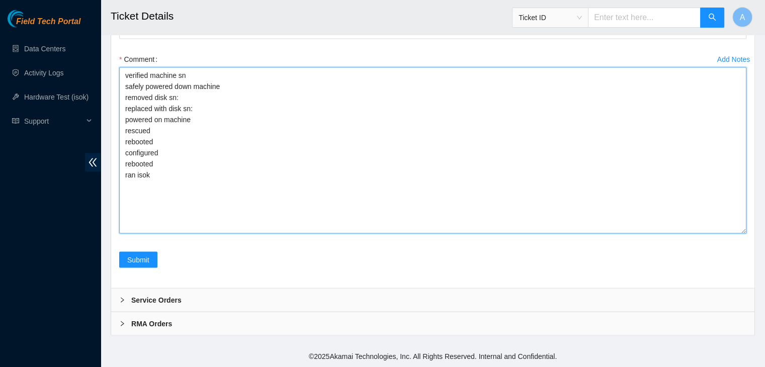
click at [260, 169] on textarea "verified machine sn safely powered down machine removed disk sn: replaced with …" at bounding box center [432, 150] width 627 height 166
click at [288, 120] on textarea "verified machine sn safely powered down machine removed disk sn: replaced with …" at bounding box center [432, 150] width 627 height 166
paste textarea "WFK1CLW50000E901M13Z"
click at [289, 131] on textarea "verified machine sn safely powered down machine removed disk sn: WFK1CLW50000E9…" at bounding box center [432, 150] width 627 height 166
click at [253, 140] on textarea "verified machine sn safely powered down machine removed disk sn: WFK1CLW50000E9…" at bounding box center [432, 150] width 627 height 166
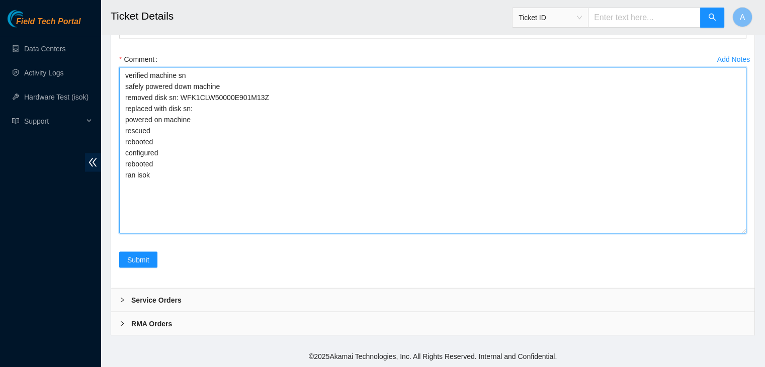
paste textarea "WFKA8W7K"
type textarea "verified machine sn safely powered down machine removed disk sn: WFK1CLW50000E9…"
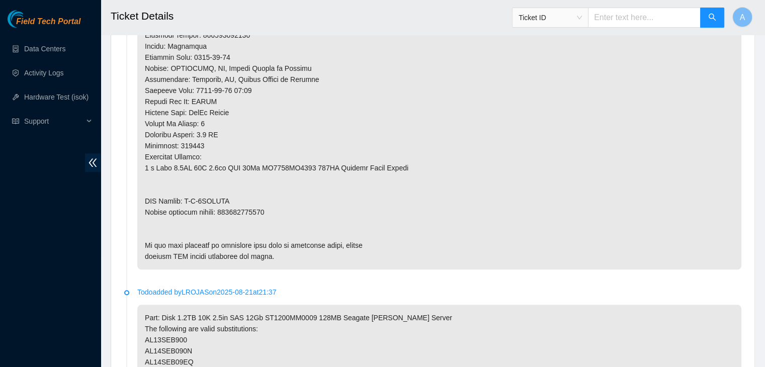
scroll to position [820, 0]
click at [251, 195] on p at bounding box center [439, 11] width 604 height 513
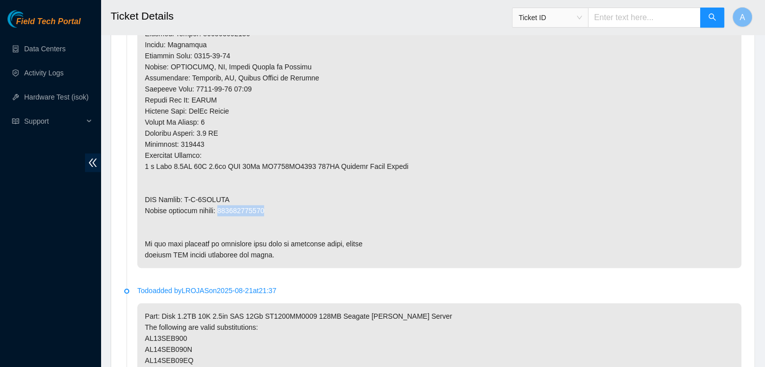
click at [251, 195] on p at bounding box center [439, 11] width 604 height 513
copy p "473665209573"
click at [251, 195] on p at bounding box center [439, 11] width 604 height 513
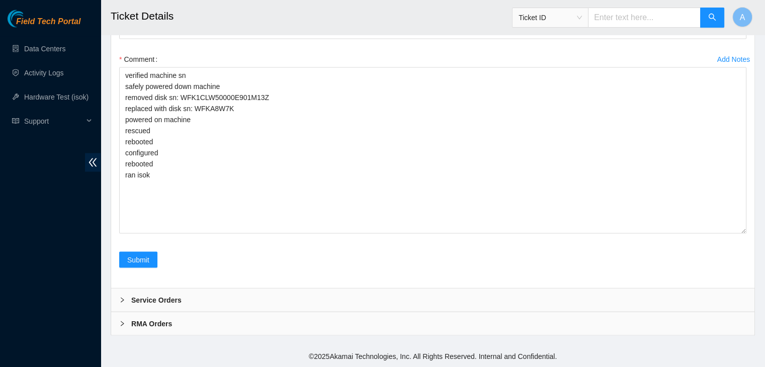
scroll to position [2052, 0]
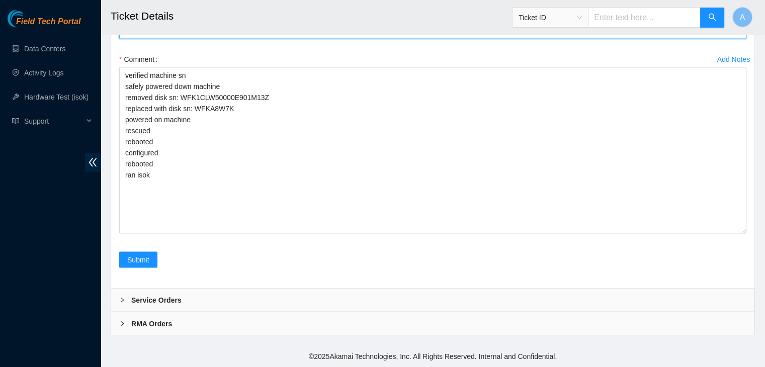
click at [310, 39] on Tracking "Return Tracking" at bounding box center [432, 31] width 627 height 16
paste Tracking "473665209573"
type Tracking "473665209573"
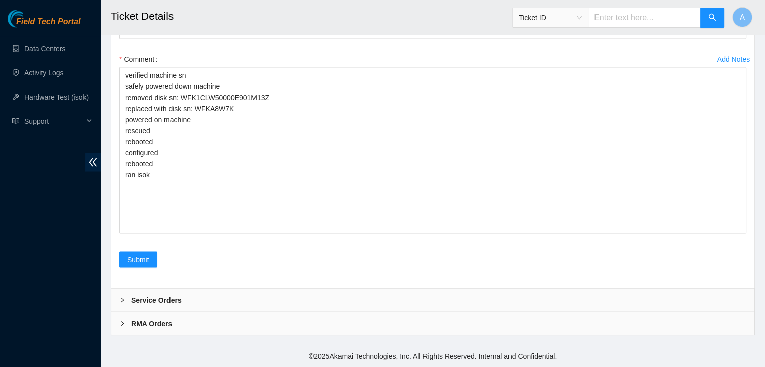
click at [402, 11] on h2 "Ticket Details" at bounding box center [372, 16] width 522 height 32
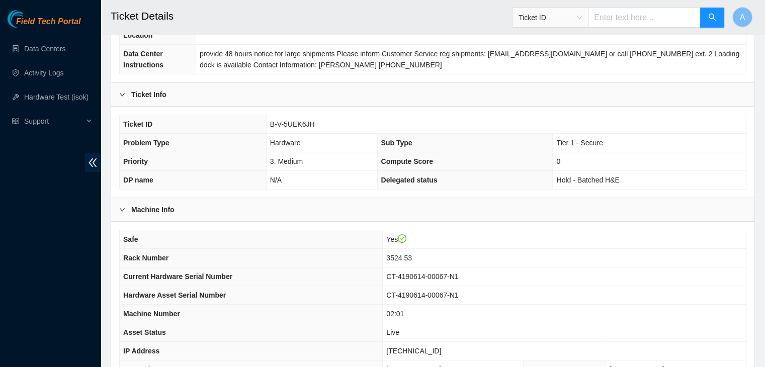
scroll to position [195, 0]
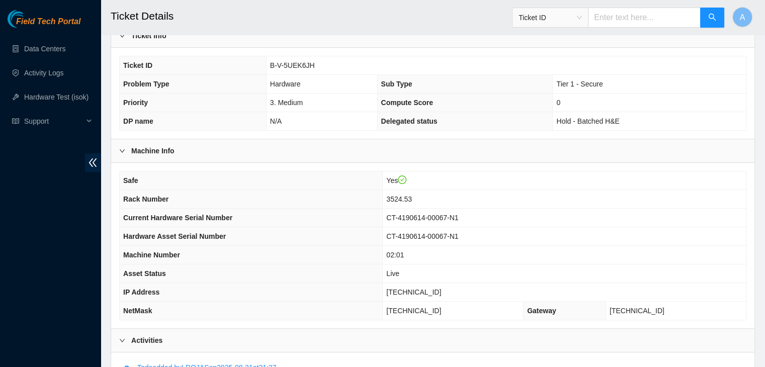
click at [435, 288] on span "23.36.67.7" at bounding box center [413, 292] width 55 height 8
copy span "23.36.67.7"
click at [435, 288] on span "23.36.67.7" at bounding box center [413, 292] width 55 height 8
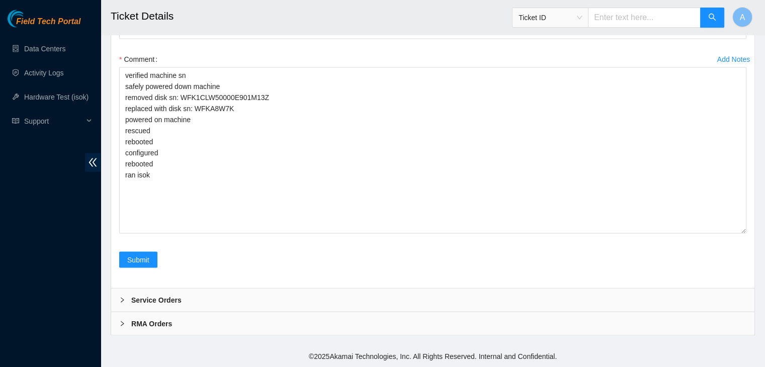
scroll to position [2100, 0]
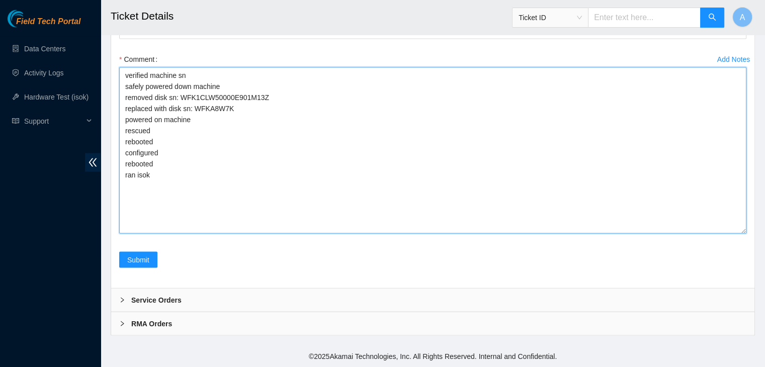
click at [364, 195] on textarea "verified machine sn safely powered down machine removed disk sn: WFK1CLW50000E9…" at bounding box center [432, 150] width 627 height 166
paste textarea "329776 01-09-2025 02:26:09 23.36.67.7 FAILED Result Detail Message Ticket ID 23…"
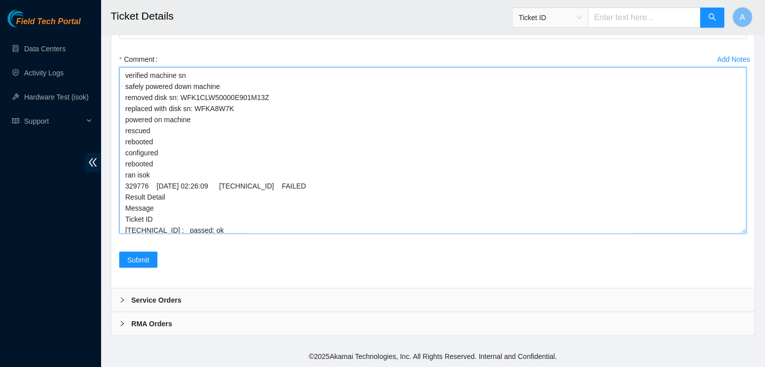
scroll to position [2016, 0]
type textarea "verified machine sn safely powered down machine removed disk sn: WFK1CLW50000E9…"
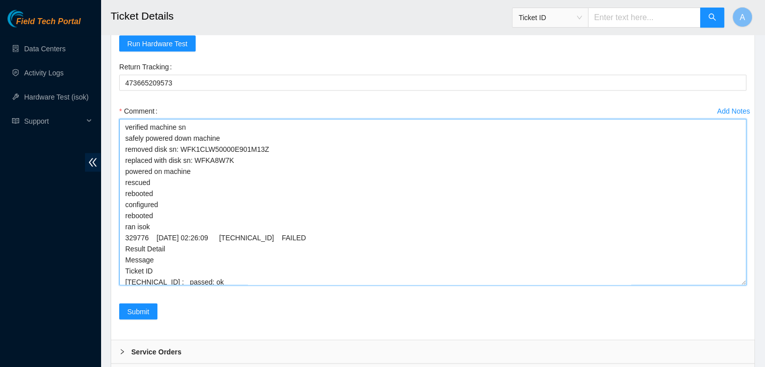
scroll to position [1949, 0]
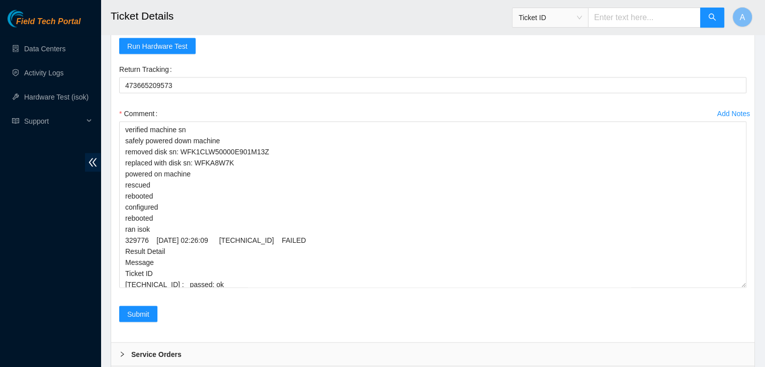
checkbox input "true"
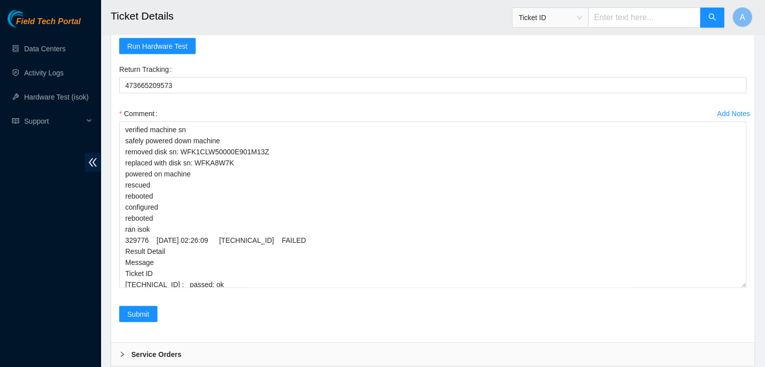
checkbox input "true"
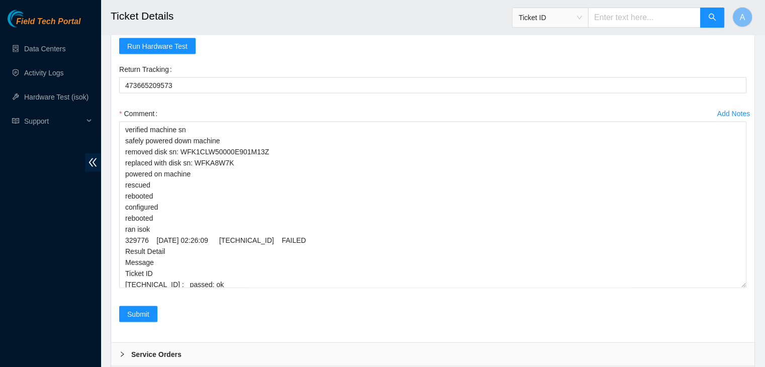
checkbox input "true"
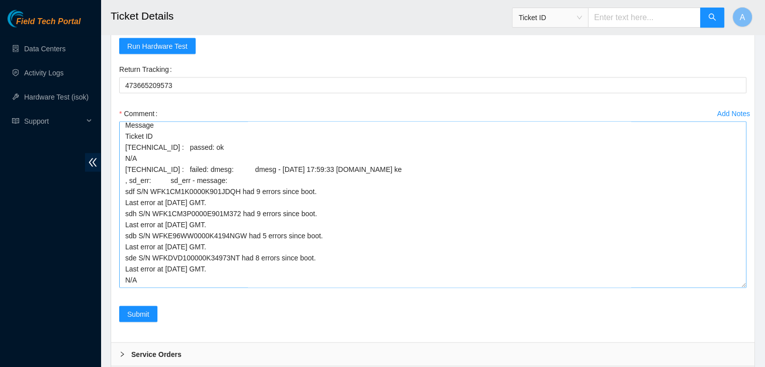
scroll to position [2100, 0]
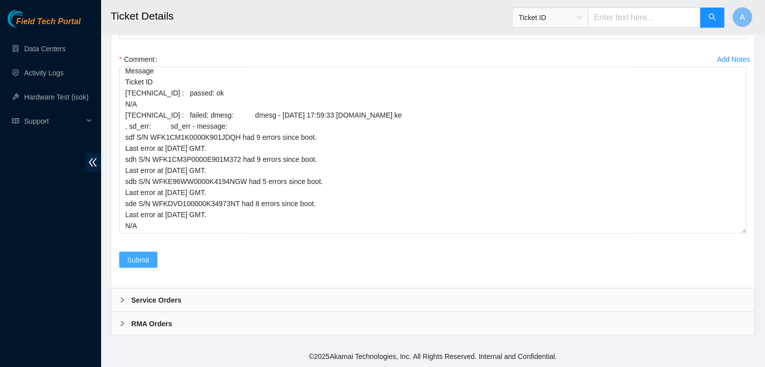
click at [144, 263] on span "Submit" at bounding box center [138, 260] width 22 height 11
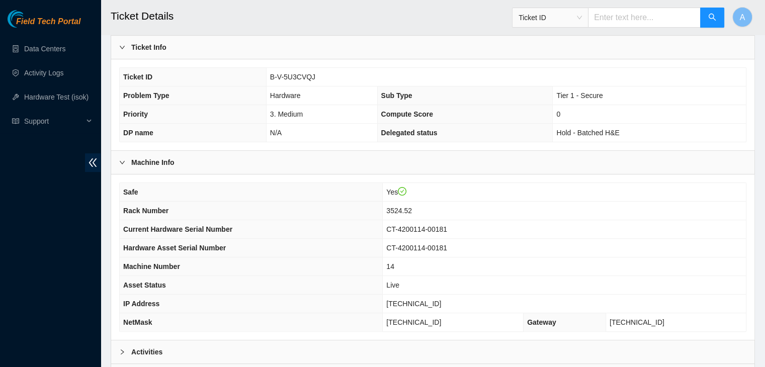
scroll to position [184, 0]
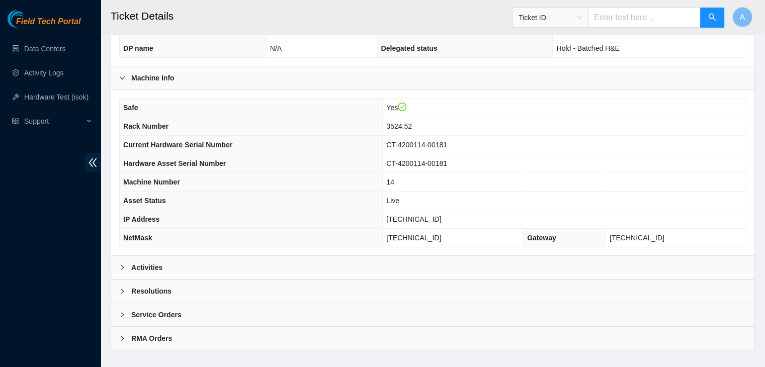
click at [373, 258] on div "Activities" at bounding box center [432, 267] width 643 height 23
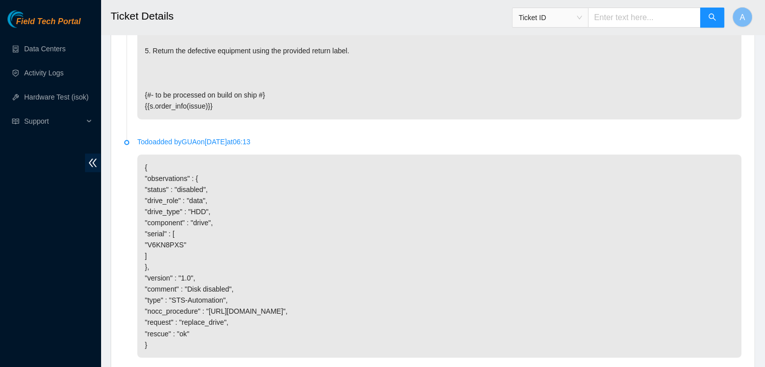
scroll to position [1802, 0]
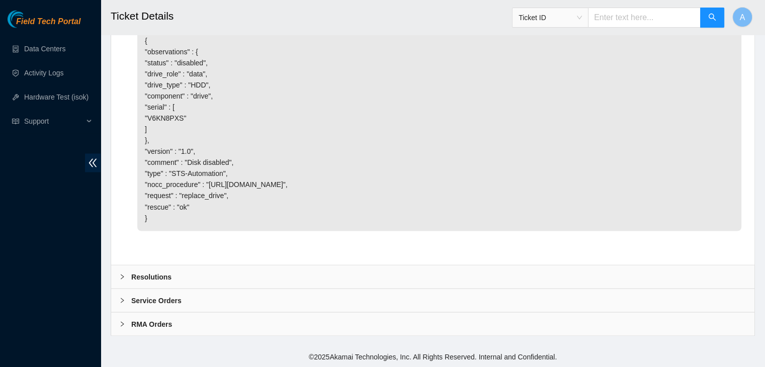
click at [581, 277] on div "Resolutions" at bounding box center [432, 276] width 643 height 23
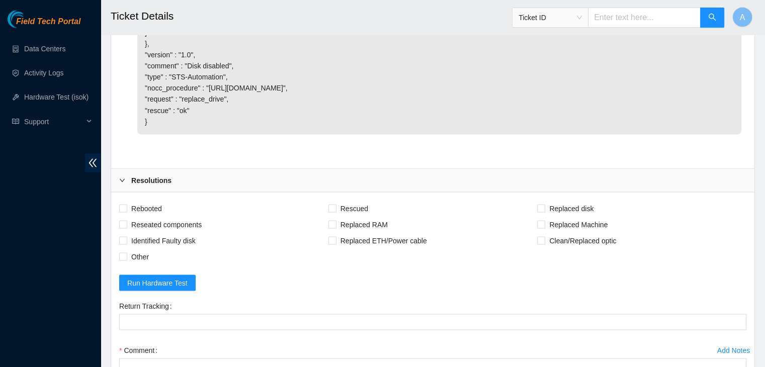
scroll to position [2060, 0]
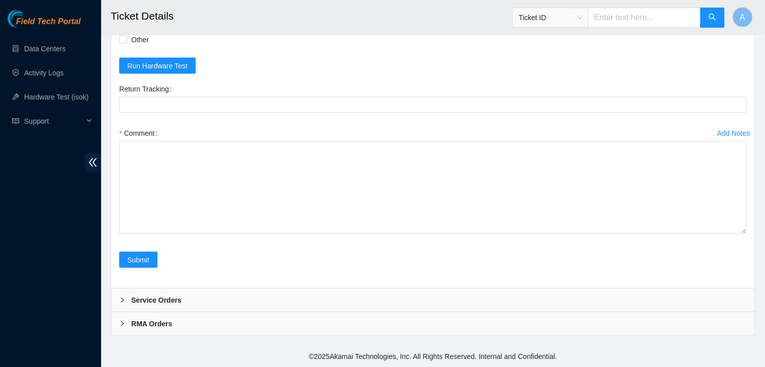
drag, startPoint x: 740, startPoint y: 231, endPoint x: 729, endPoint y: 374, distance: 143.8
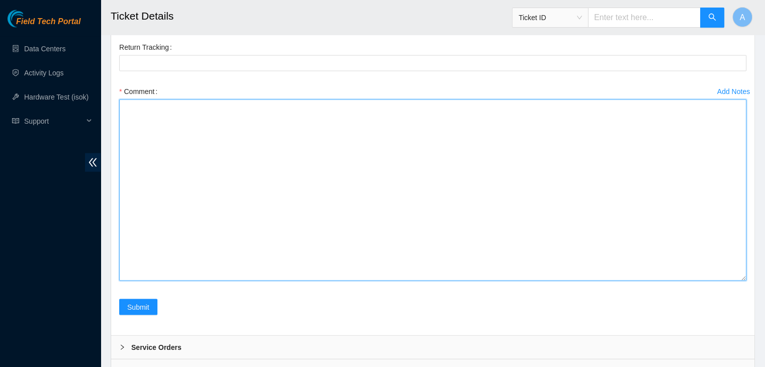
click at [632, 281] on textarea "Comment" at bounding box center [432, 191] width 627 height 182
paste textarea "verified machine sn safely powered down machine removed disk sn: replaced with …"
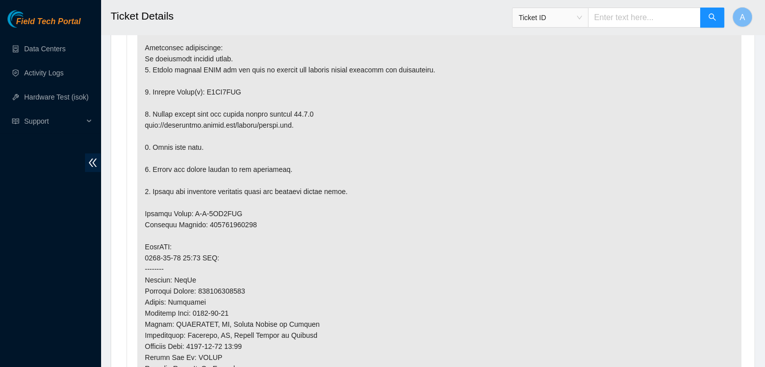
scroll to position [563, 0]
click at [216, 75] on p at bounding box center [439, 268] width 604 height 513
copy p "V6KN8PXS"
click at [216, 75] on p at bounding box center [439, 268] width 604 height 513
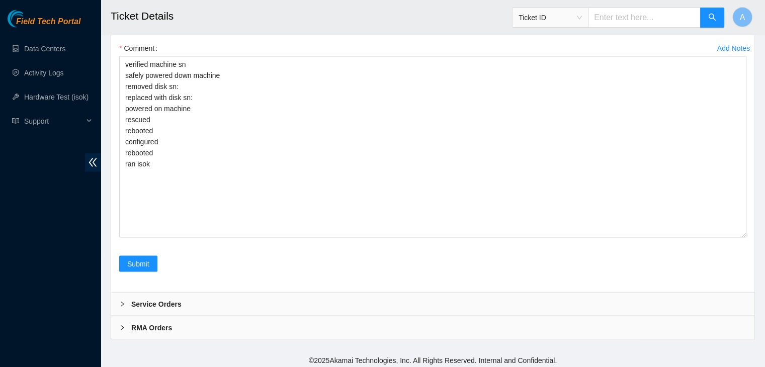
scroll to position [2104, 0]
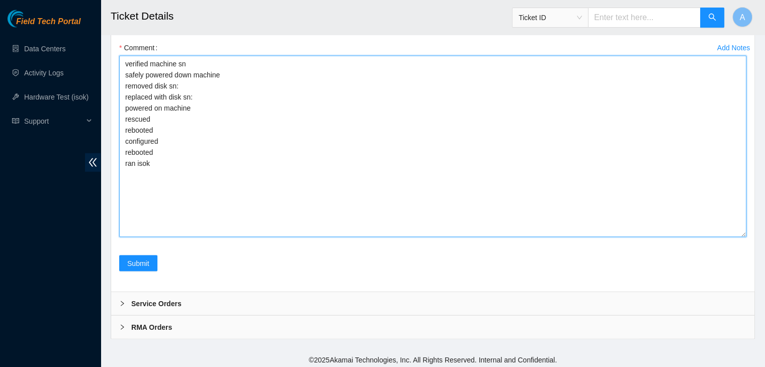
click at [211, 188] on textarea "verified machine sn safely powered down machine removed disk sn: replaced with …" at bounding box center [432, 147] width 627 height 182
paste textarea "V6KN8PXS"
click at [246, 207] on textarea "verified machine sn safely powered down machine removed disk sn: V6KN8PXS repla…" at bounding box center [432, 147] width 627 height 182
click at [258, 201] on textarea "verified machine sn safely powered down machine removed disk sn: V6KN8PXS repla…" at bounding box center [432, 147] width 627 height 182
click at [261, 196] on textarea "verified machine sn safely powered down machine removed disk sn: V6KN8PXS repla…" at bounding box center [432, 147] width 627 height 182
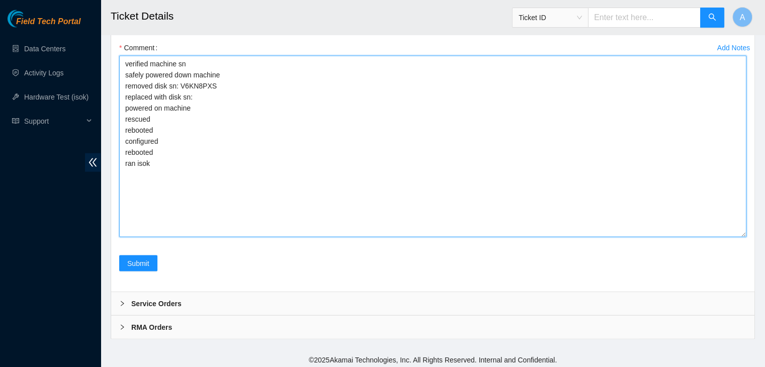
paste textarea "WCC132STJ4JJ"
type textarea "verified machine sn safely powered down machine removed disk sn: V6KN8PXS repla…"
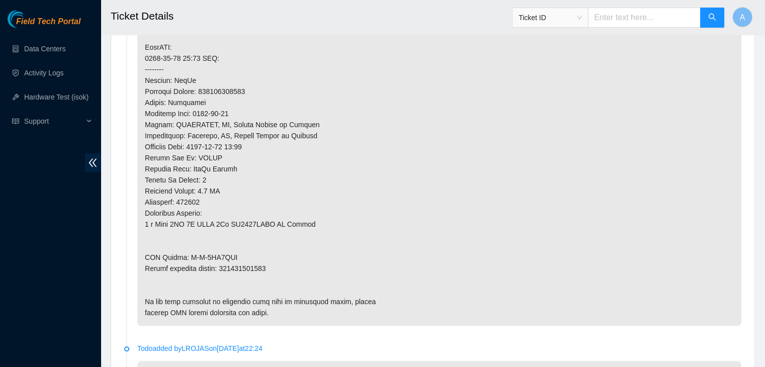
scroll to position [762, 0]
click at [251, 253] on p at bounding box center [439, 68] width 604 height 513
copy p "450826213481"
click at [251, 253] on p at bounding box center [439, 68] width 604 height 513
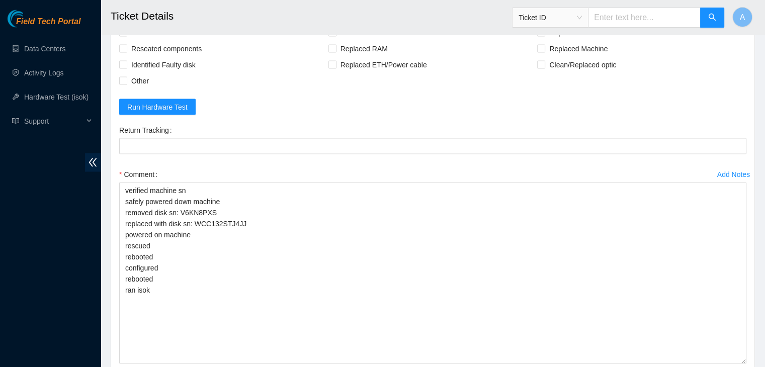
scroll to position [1978, 0]
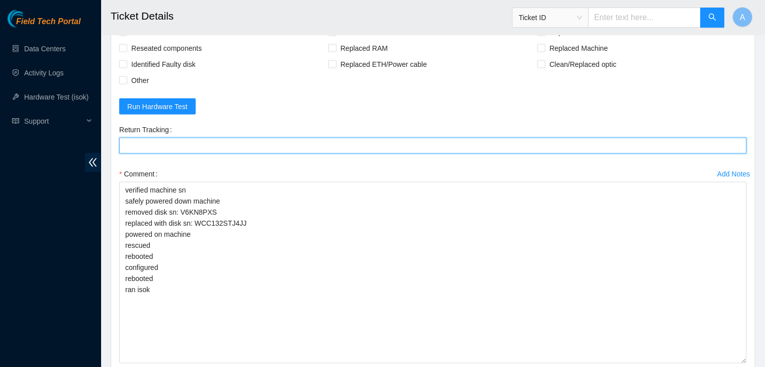
click at [265, 154] on Tracking "Return Tracking" at bounding box center [432, 146] width 627 height 16
paste Tracking "450826213481"
type Tracking "450826213481"
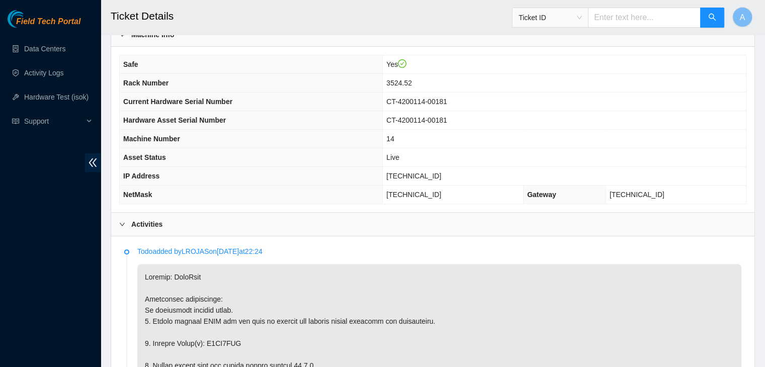
scroll to position [310, 0]
click at [413, 173] on span "23.36.67.184" at bounding box center [413, 177] width 55 height 8
copy span "23.36.67.184"
click at [413, 173] on span "23.36.67.184" at bounding box center [413, 177] width 55 height 8
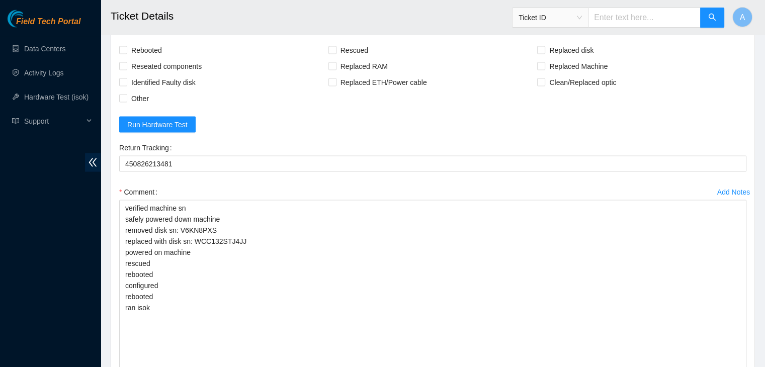
scroll to position [2203, 0]
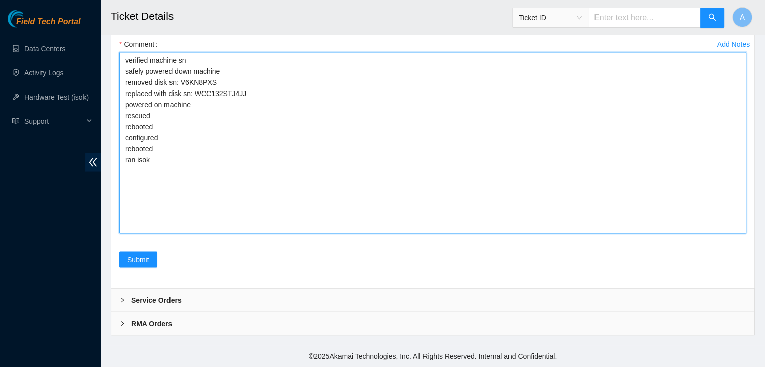
click at [344, 194] on textarea "verified machine sn safely powered down machine removed disk sn: V6KN8PXS repla…" at bounding box center [432, 143] width 627 height 182
paste textarea "329775 01-09-2025 02:24:59 23.36.67.184 COMPLETE Result Detail Message Ticket I…"
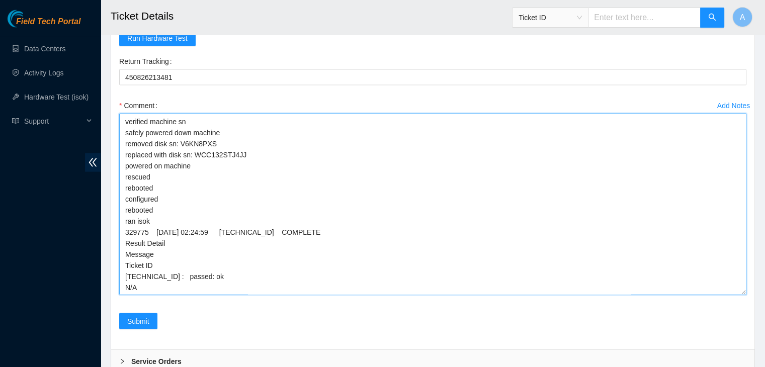
scroll to position [2045, 0]
type textarea "verified machine sn safely powered down machine removed disk sn: V6KN8PXS repla…"
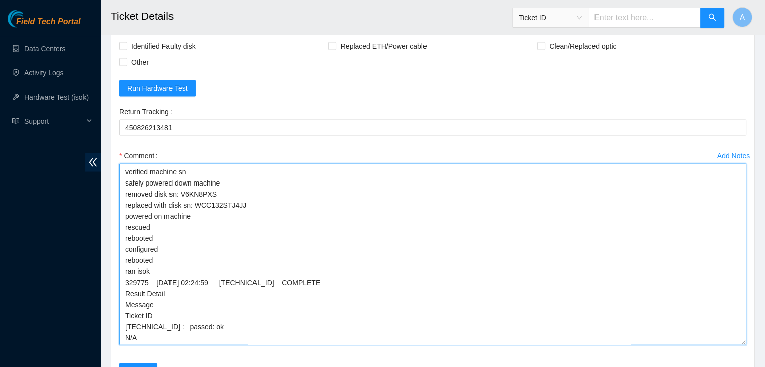
scroll to position [1995, 0]
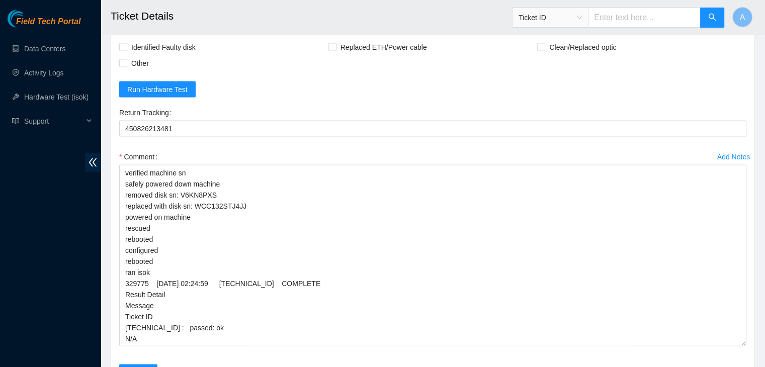
click at [147, 39] on span "Reseated components" at bounding box center [166, 31] width 78 height 16
click at [126, 34] on input "Reseated components" at bounding box center [122, 30] width 7 height 7
checkbox input "true"
click at [150, 23] on span "Rebooted" at bounding box center [146, 15] width 39 height 16
click at [126, 18] on input "Rebooted" at bounding box center [122, 14] width 7 height 7
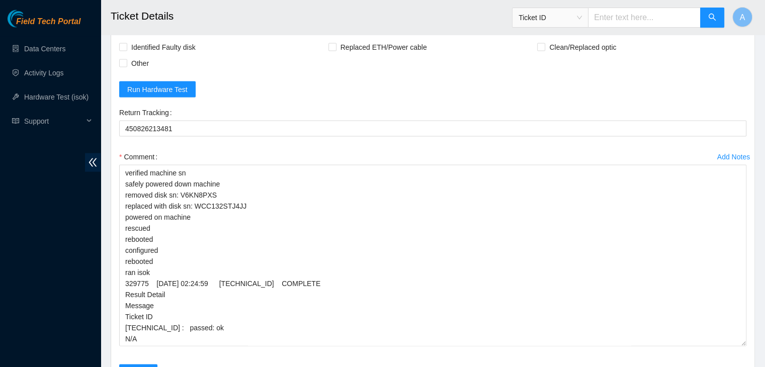
checkbox input "true"
click at [365, 23] on span "Rescued" at bounding box center [354, 15] width 36 height 16
click at [335, 18] on input "Rescued" at bounding box center [331, 14] width 7 height 7
checkbox input "true"
click at [539, 39] on label "Replaced Machine" at bounding box center [574, 31] width 74 height 16
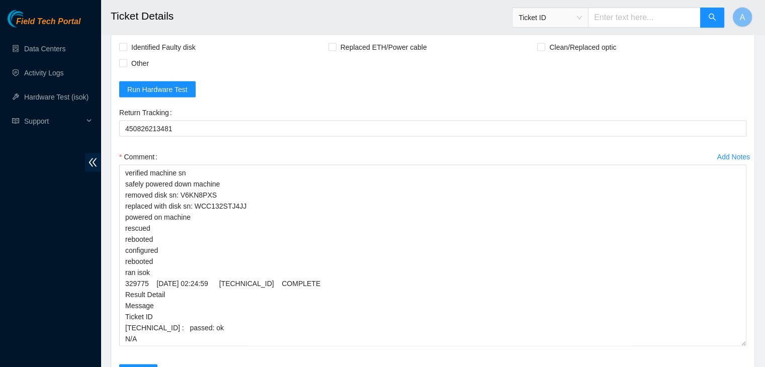
click at [539, 34] on input "Replaced Machine" at bounding box center [540, 30] width 7 height 7
click at [539, 39] on label "Replaced Machine" at bounding box center [574, 31] width 74 height 16
click at [539, 34] on input "Replaced Machine" at bounding box center [540, 30] width 7 height 7
checkbox input "false"
drag, startPoint x: 539, startPoint y: 121, endPoint x: 539, endPoint y: 114, distance: 6.6
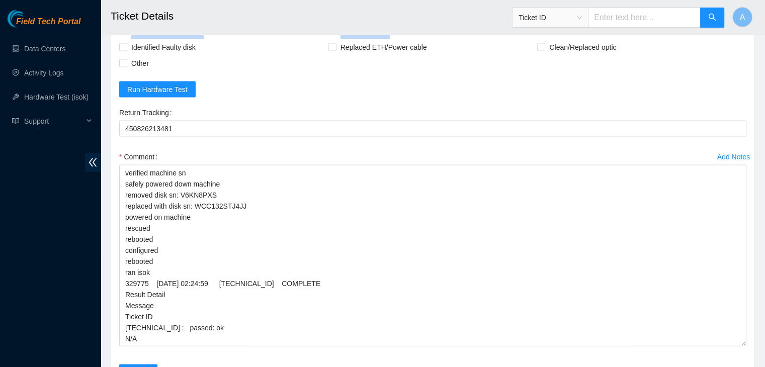
click at [539, 71] on div "Rebooted Rescued Replaced disk Reseated components Replaced RAM Replaced Machin…" at bounding box center [432, 39] width 627 height 64
click at [542, 18] on input "Replaced disk" at bounding box center [540, 14] width 7 height 7
checkbox input "true"
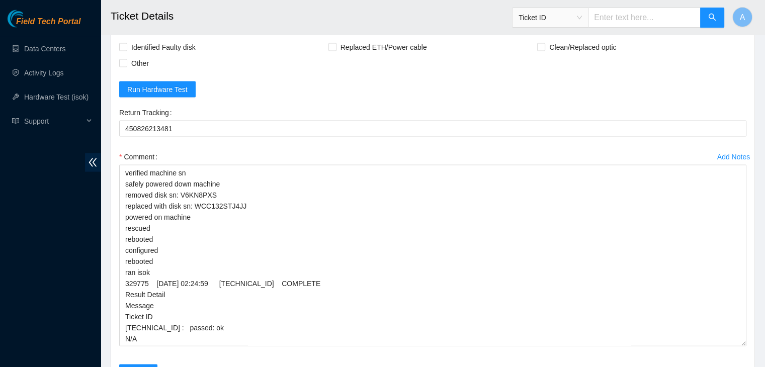
scroll to position [2203, 0]
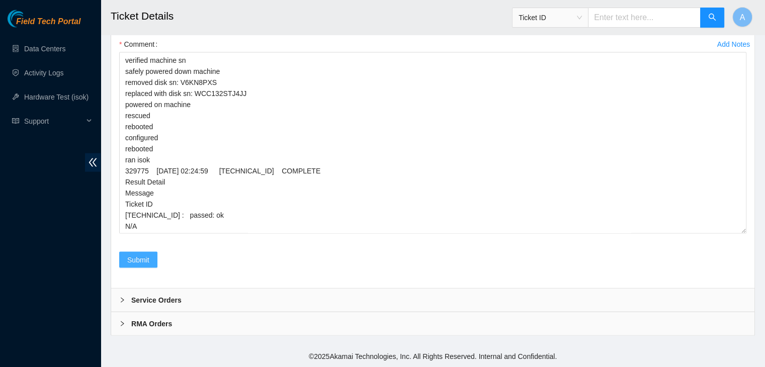
click at [141, 263] on span "Submit" at bounding box center [138, 260] width 22 height 11
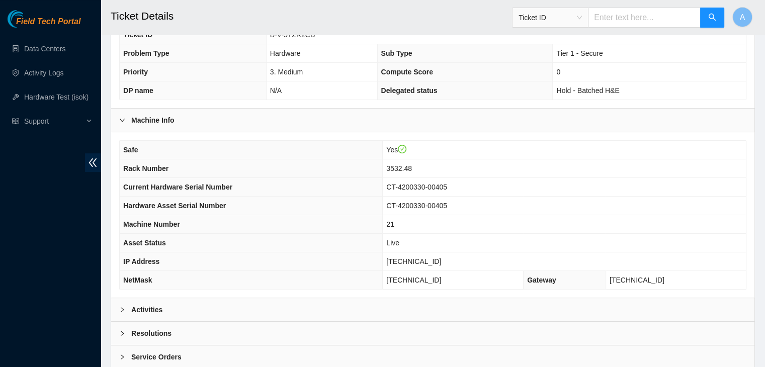
scroll to position [268, 0]
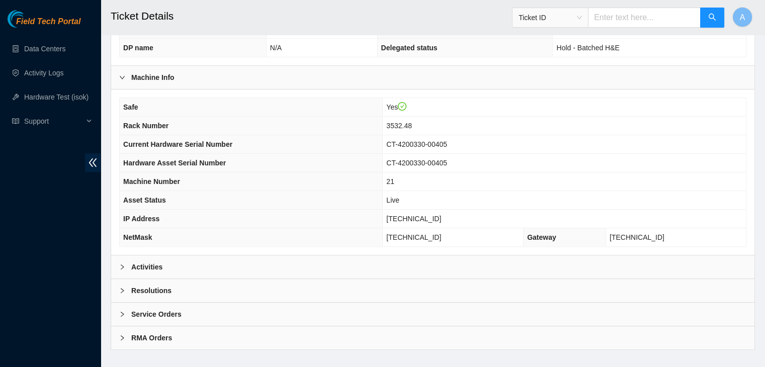
click at [533, 256] on div "Activities" at bounding box center [432, 267] width 643 height 23
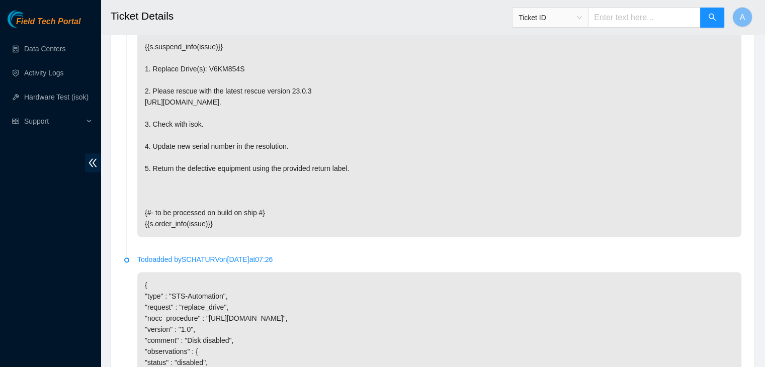
scroll to position [1802, 0]
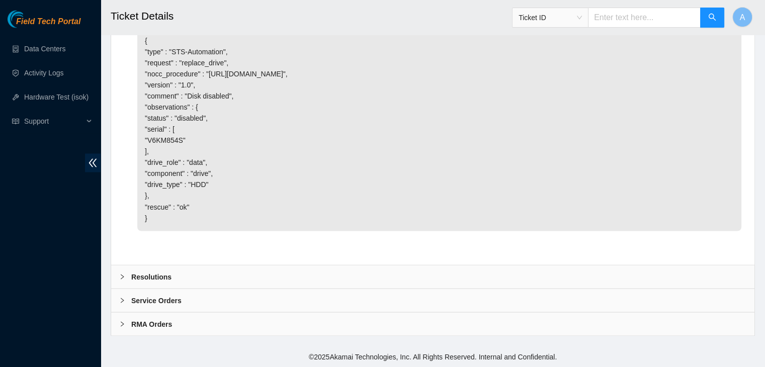
click at [531, 269] on div "Resolutions" at bounding box center [432, 276] width 643 height 23
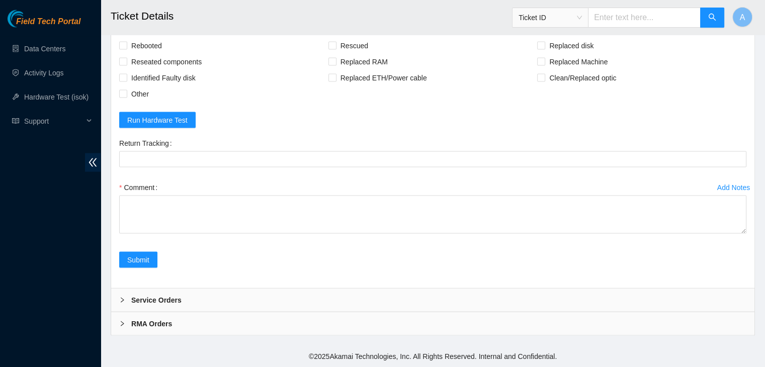
scroll to position [2060, 0]
drag, startPoint x: 744, startPoint y: 230, endPoint x: 713, endPoint y: 376, distance: 149.3
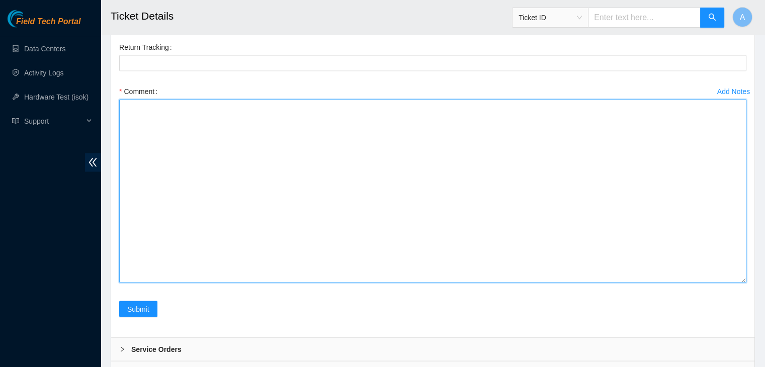
click at [581, 283] on textarea "Comment" at bounding box center [432, 192] width 627 height 184
paste textarea "verified machine sn safely powered down machine removed disk sn: replaced with …"
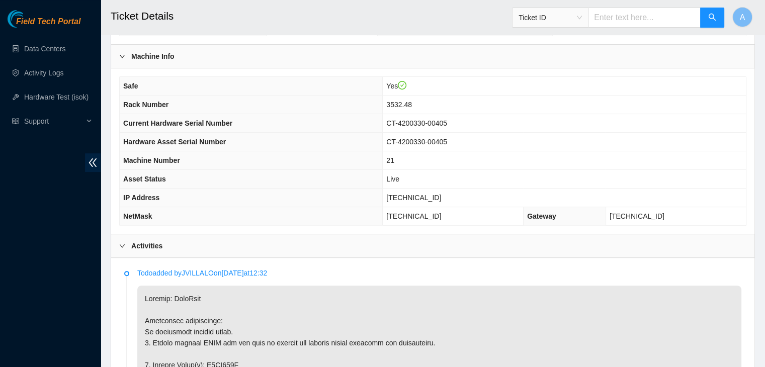
scroll to position [579, 0]
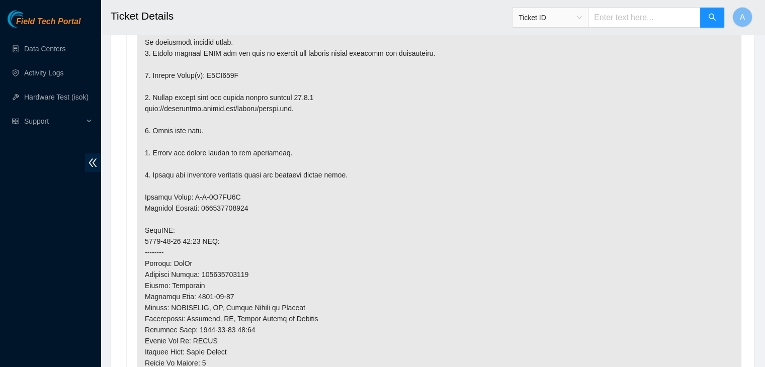
click at [225, 62] on p at bounding box center [439, 252] width 604 height 513
copy p "V6KM854S"
click at [278, 103] on p at bounding box center [439, 252] width 604 height 513
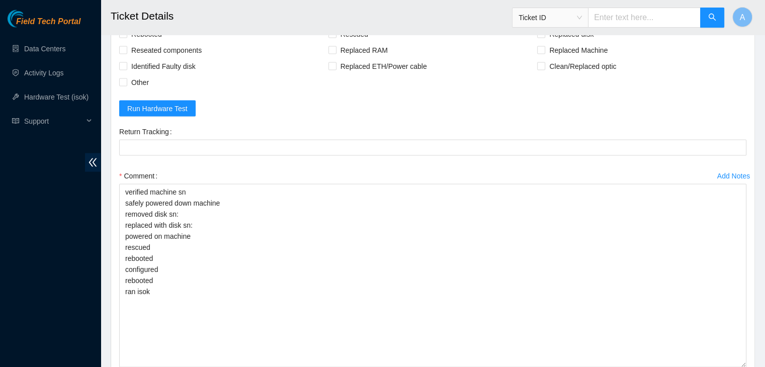
scroll to position [2206, 0]
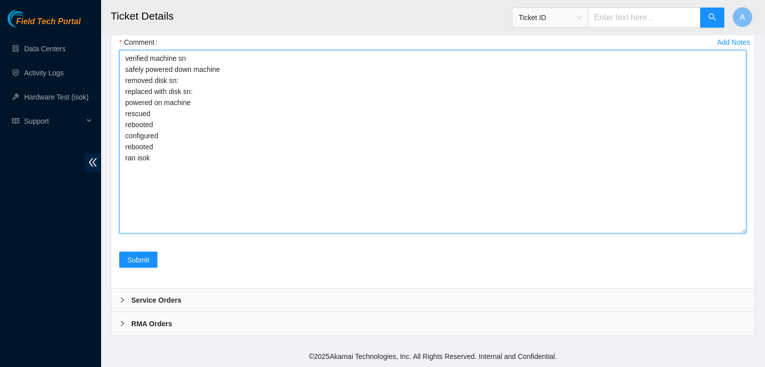
click at [403, 89] on textarea "verified machine sn safely powered down machine removed disk sn: replaced with …" at bounding box center [432, 142] width 627 height 184
click at [405, 85] on textarea "verified machine sn safely powered down machine removed disk sn: replaced with …" at bounding box center [432, 142] width 627 height 184
paste textarea "V6KM854S"
click at [405, 96] on textarea "verified machine sn safely powered down machine removed disk sn: V6KM854S repla…" at bounding box center [432, 142] width 627 height 184
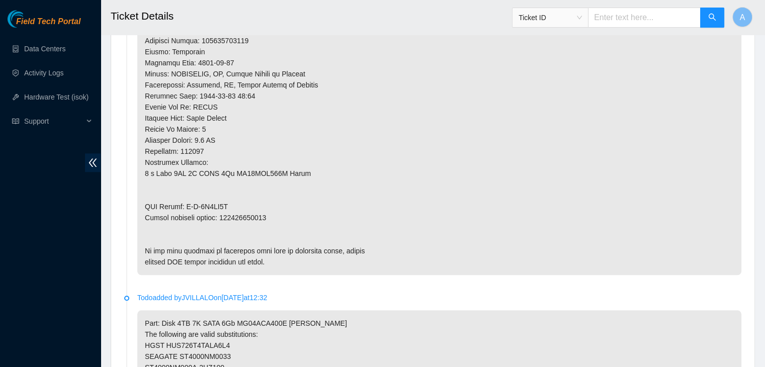
scroll to position [831, 0]
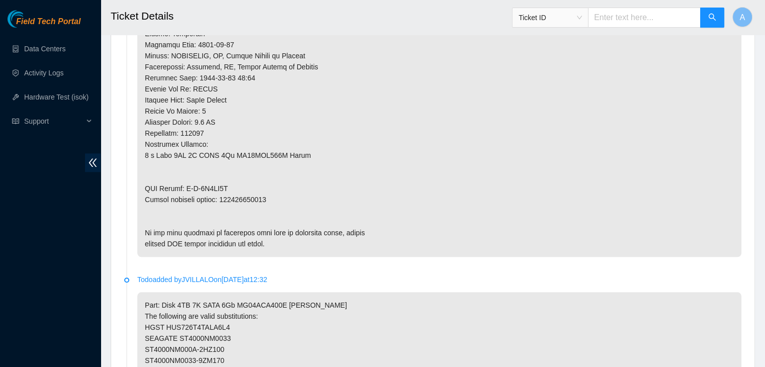
type textarea "verified machine sn safely powered down machine removed disk sn: V6KM854S repla…"
click at [258, 184] on p at bounding box center [439, 0] width 604 height 513
copy p "463470044506"
click at [258, 184] on p at bounding box center [439, 0] width 604 height 513
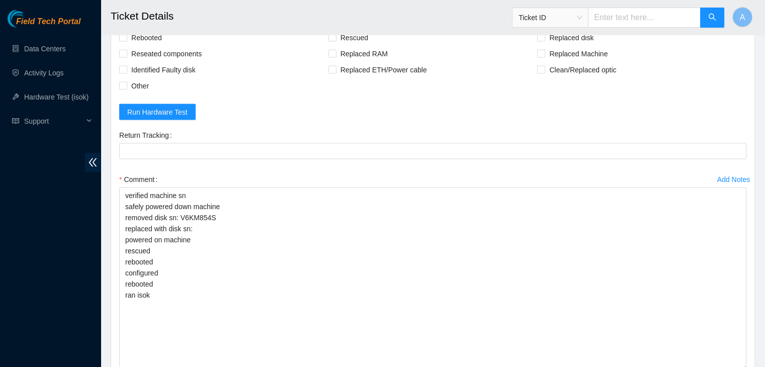
scroll to position [2002, 0]
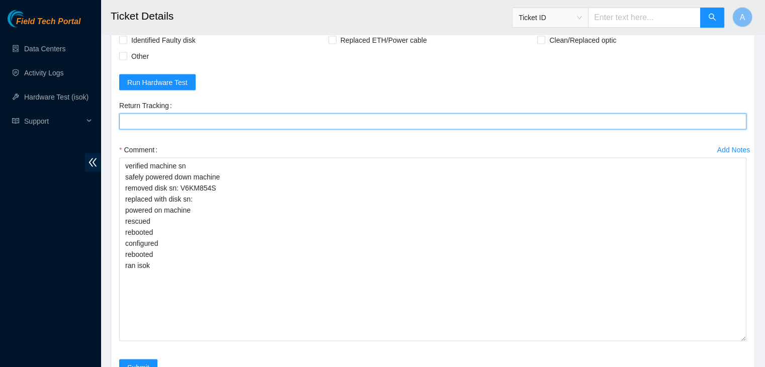
click at [262, 130] on Tracking "Return Tracking" at bounding box center [432, 122] width 627 height 16
paste Tracking "463470044506"
type Tracking "463470044506"
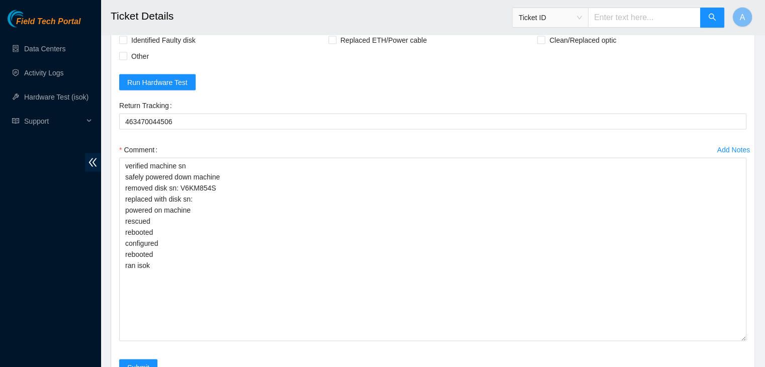
click at [158, 16] on span "Rebooted" at bounding box center [146, 8] width 39 height 16
click at [126, 11] on input "Rebooted" at bounding box center [122, 7] width 7 height 7
checkbox input "true"
click at [161, 32] on span "Reseated components" at bounding box center [166, 24] width 78 height 16
click at [126, 27] on input "Reseated components" at bounding box center [122, 23] width 7 height 7
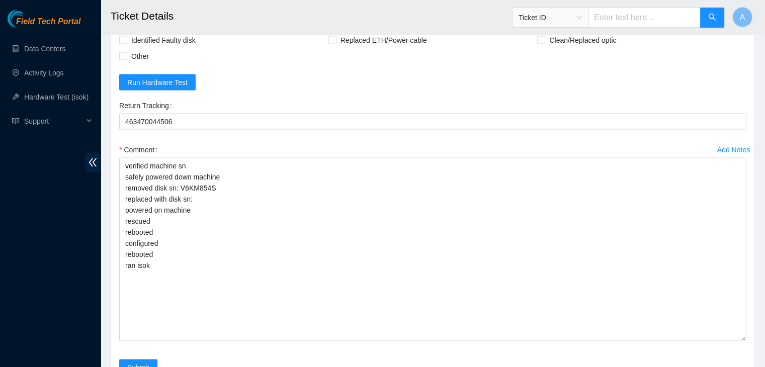
checkbox input "true"
click at [331, 11] on input "Rescued" at bounding box center [331, 7] width 7 height 7
checkbox input "true"
click at [550, 16] on span "Replaced disk" at bounding box center [571, 8] width 52 height 16
click at [544, 11] on input "Replaced disk" at bounding box center [540, 7] width 7 height 7
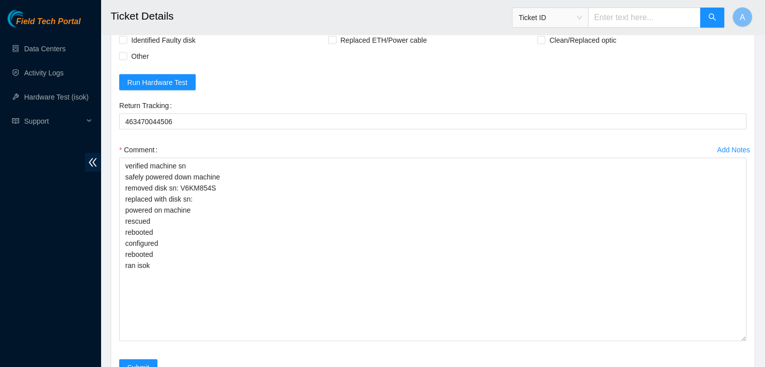
checkbox input "true"
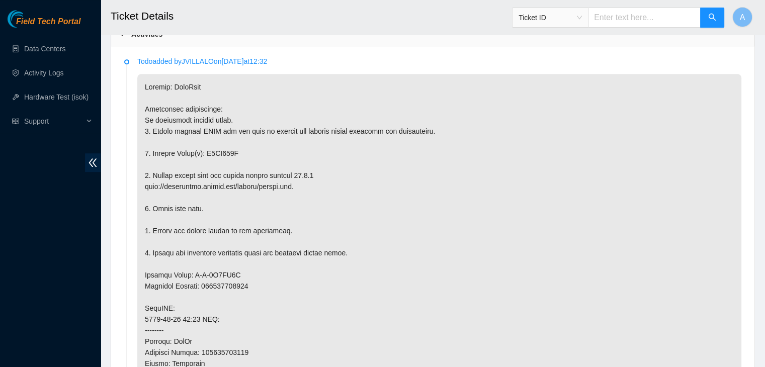
scroll to position [504, 0]
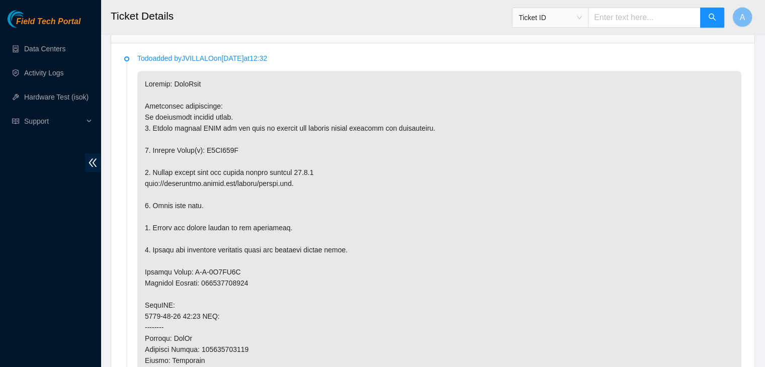
click at [226, 136] on p at bounding box center [439, 327] width 604 height 513
copy p "V6KM854S"
click at [341, 174] on p at bounding box center [439, 327] width 604 height 513
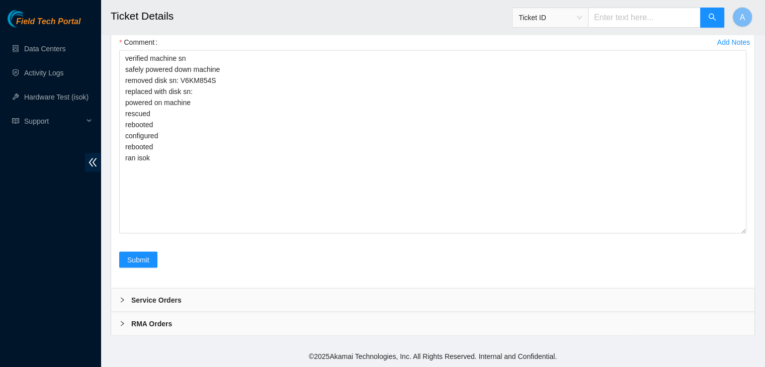
scroll to position [2118, 0]
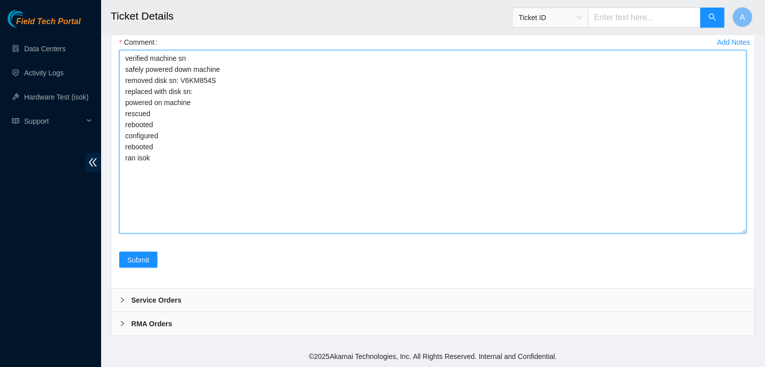
click at [211, 180] on textarea "verified machine sn safely powered down machine removed disk sn: V6KM854S repla…" at bounding box center [432, 142] width 627 height 184
paste textarea "20IQKDFTFJKA"
click at [211, 180] on textarea "verified machine sn safely powered down machine removed disk sn: V6KM854S repla…" at bounding box center [432, 142] width 627 height 184
paste textarea "20IQKDFTFJKA"
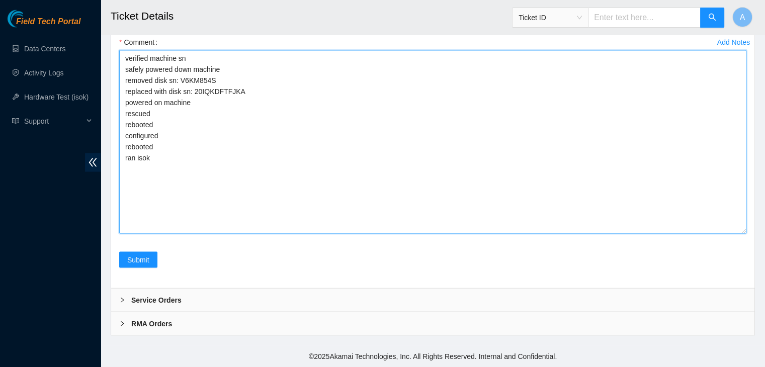
scroll to position [2143, 0]
click at [315, 230] on textarea "verified machine sn safely powered down machine removed disk sn: V6KM854S repla…" at bounding box center [432, 142] width 627 height 184
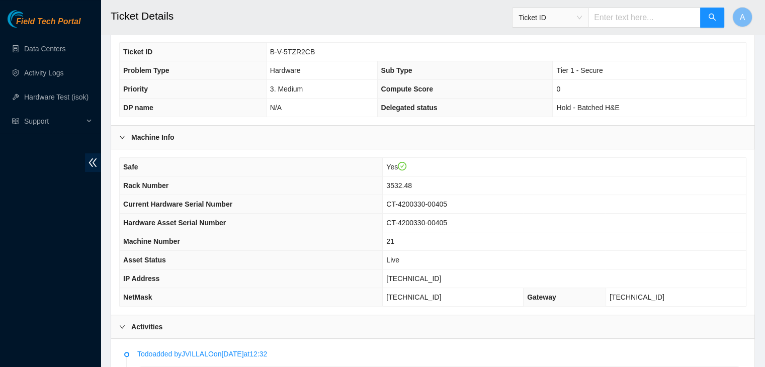
scroll to position [207, 0]
click at [438, 276] on span "[TECHNICAL_ID]" at bounding box center [413, 280] width 55 height 8
copy span "[TECHNICAL_ID]"
click at [438, 276] on span "[TECHNICAL_ID]" at bounding box center [413, 280] width 55 height 8
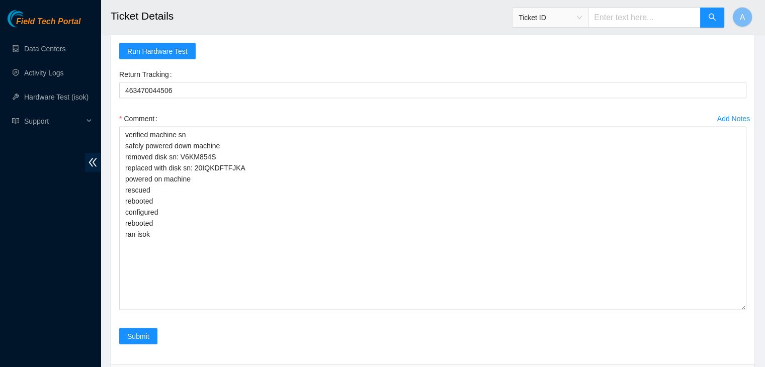
scroll to position [2206, 0]
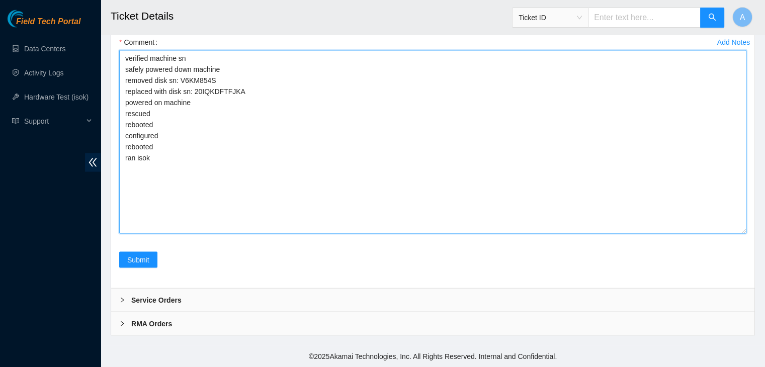
click at [404, 188] on textarea "verified machine sn safely powered down machine removed disk sn: V6KM854S repla…" at bounding box center [432, 142] width 627 height 184
paste textarea "329785 [DATE] 03:08:13 [TECHNICAL_ID] COMPLETE Result Detail Message Ticket ID …"
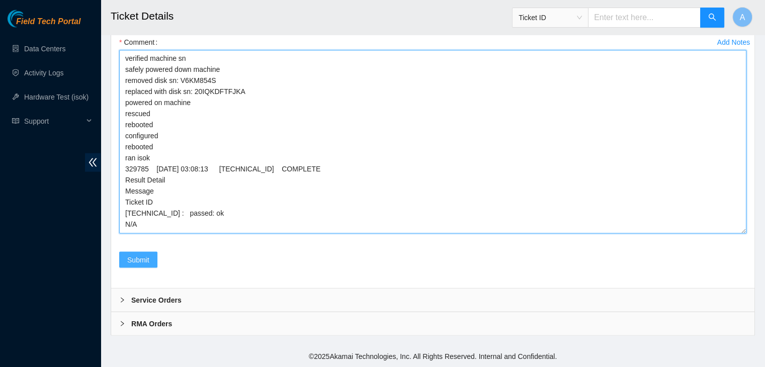
type textarea "verified machine sn safely powered down machine removed disk sn: V6KM854S repla…"
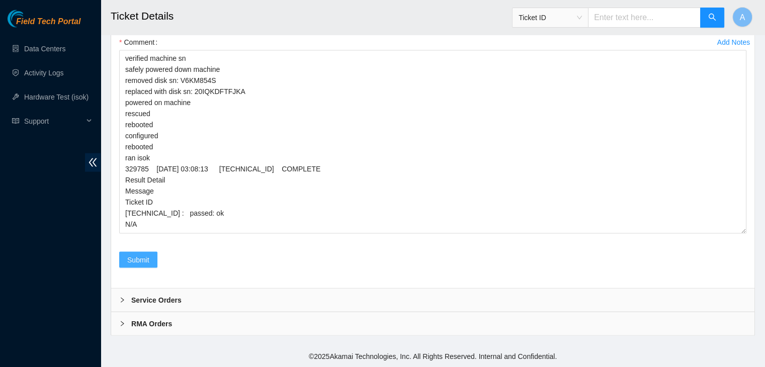
click at [153, 264] on button "Submit" at bounding box center [138, 260] width 38 height 16
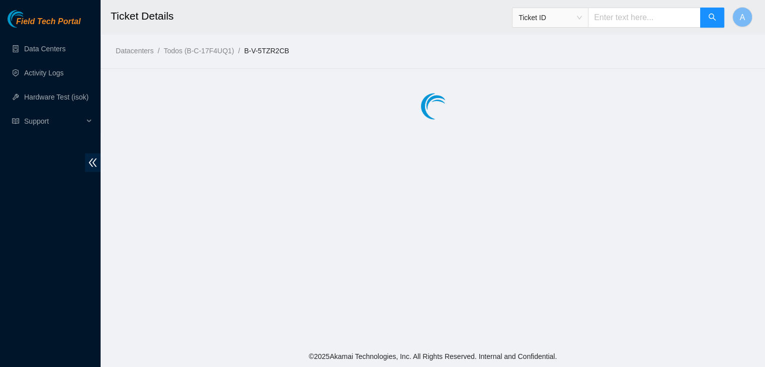
scroll to position [0, 0]
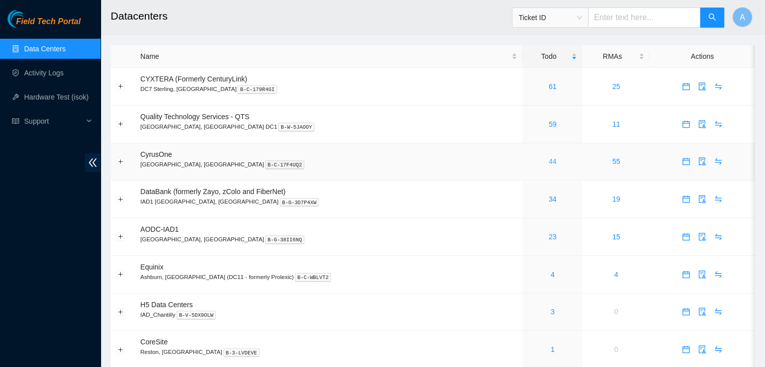
click at [549, 160] on link "44" at bounding box center [553, 161] width 8 height 8
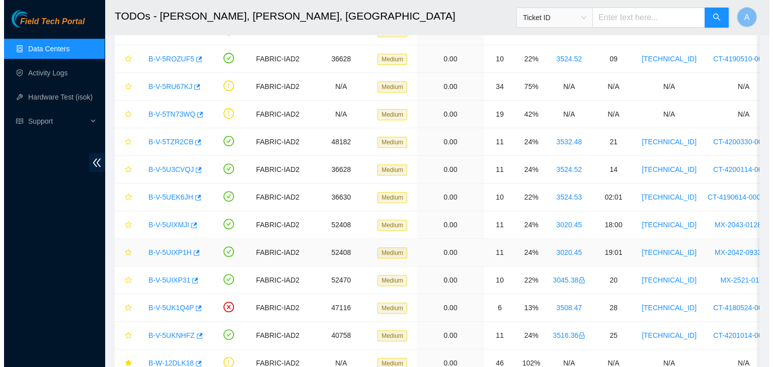
scroll to position [368, 0]
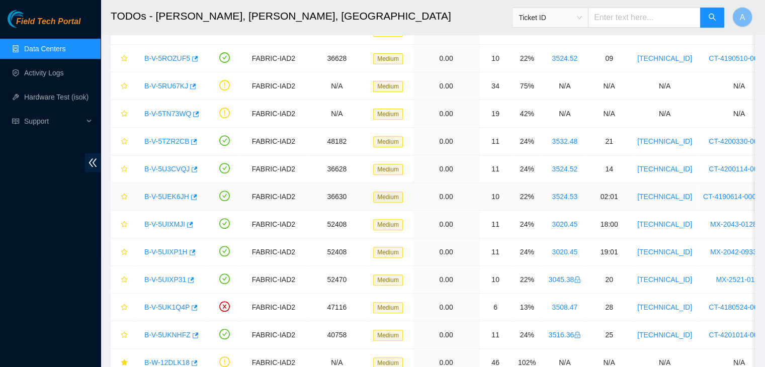
click at [169, 194] on link "B-V-5UEK6JH" at bounding box center [166, 197] width 45 height 8
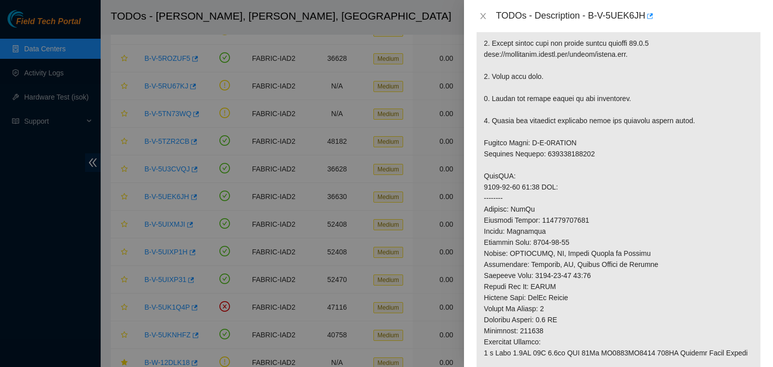
scroll to position [274, 0]
click at [652, 19] on button "button" at bounding box center [649, 16] width 8 height 16
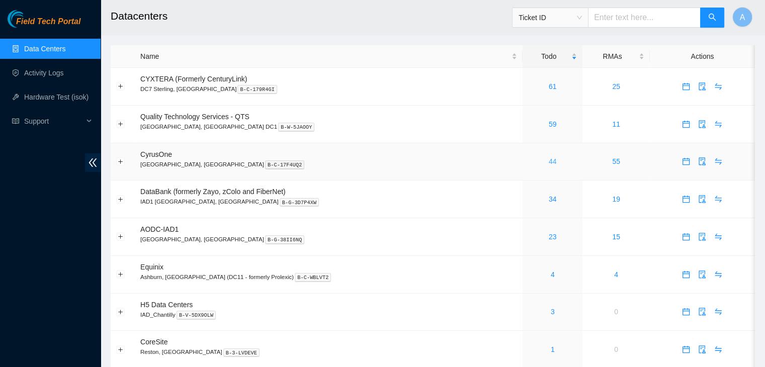
click at [549, 161] on link "44" at bounding box center [553, 161] width 8 height 8
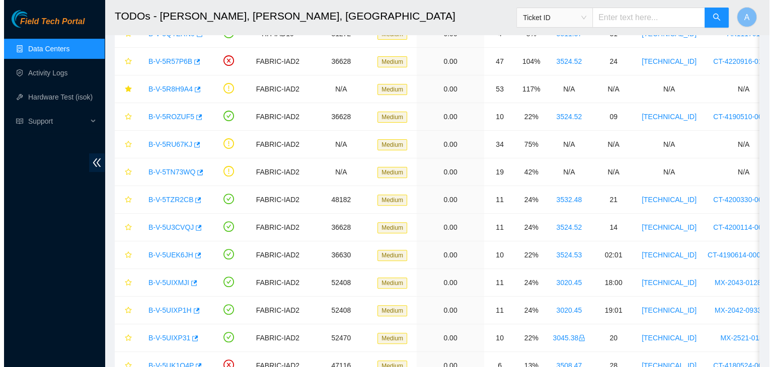
scroll to position [310, 0]
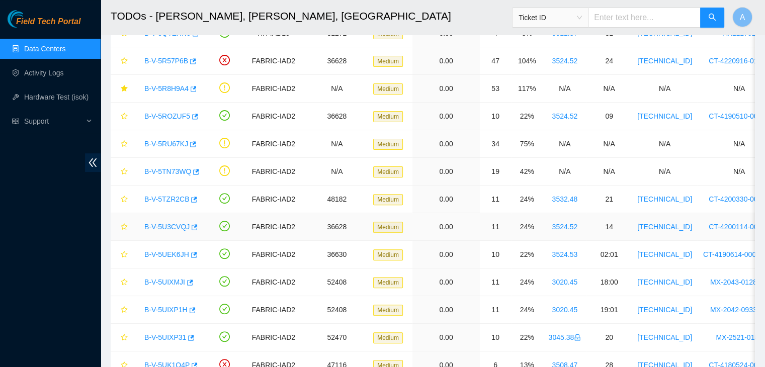
click at [172, 226] on link "B-V-5U3CVQJ" at bounding box center [166, 227] width 45 height 8
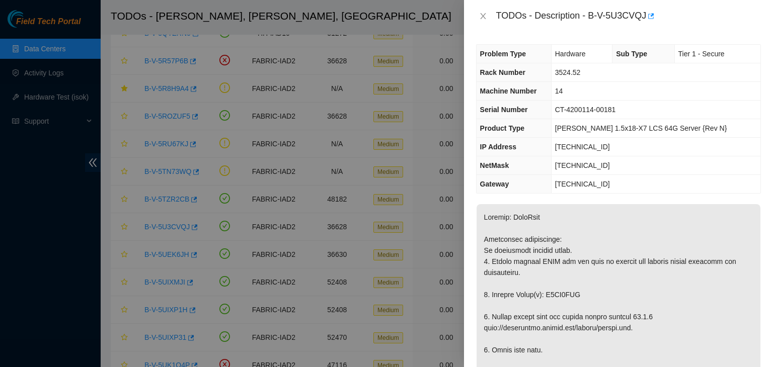
scroll to position [2, 0]
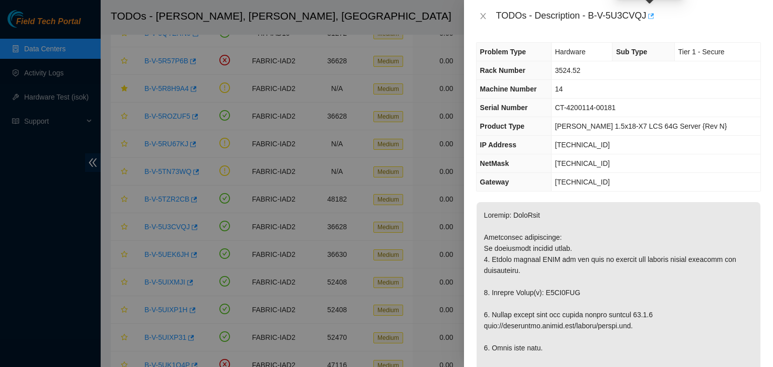
click at [651, 17] on icon "button" at bounding box center [649, 16] width 7 height 7
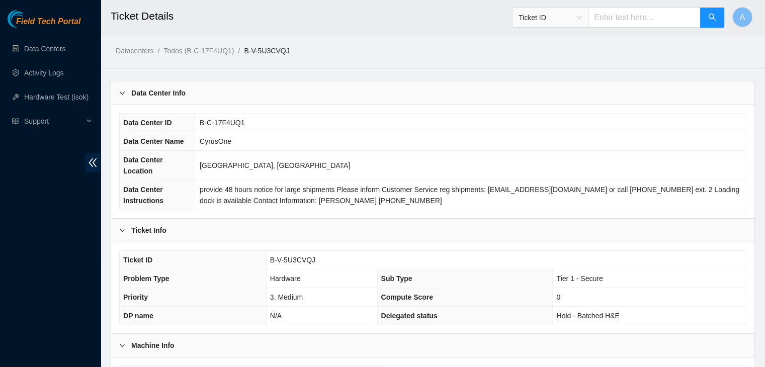
scroll to position [268, 0]
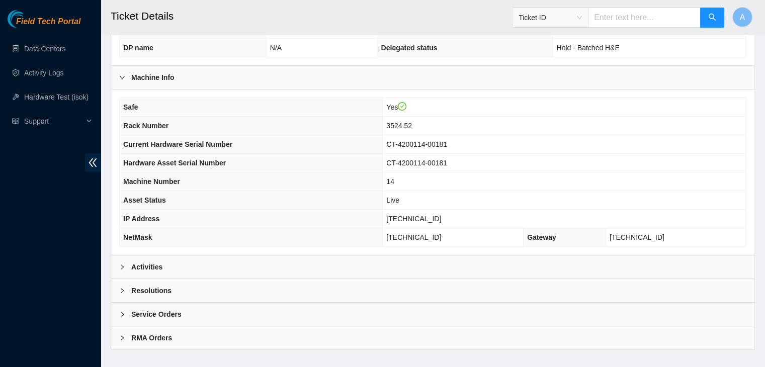
click at [356, 235] on div "Safe Yes Rack Number 3524.52 Current Hardware Serial Number CT-4200114-00181 Ha…" at bounding box center [432, 172] width 643 height 165
click at [356, 256] on div "Activities" at bounding box center [432, 267] width 643 height 23
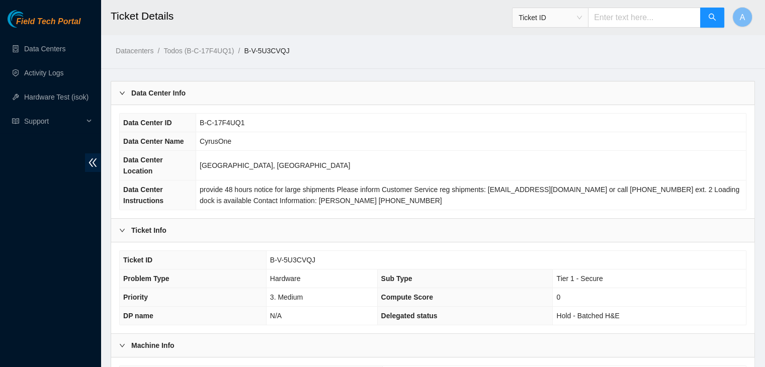
scroll to position [0, 0]
drag, startPoint x: 314, startPoint y: 248, endPoint x: 270, endPoint y: 248, distance: 44.8
click at [270, 251] on td "B-V-5U3CVQJ" at bounding box center [506, 260] width 480 height 19
copy span "B-V-5U3CVQJ"
click at [270, 256] on span "B-V-5U3CVQJ" at bounding box center [292, 260] width 45 height 8
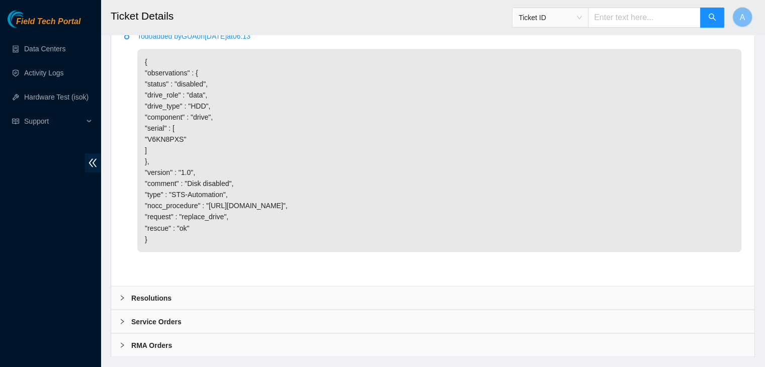
scroll to position [1802, 0]
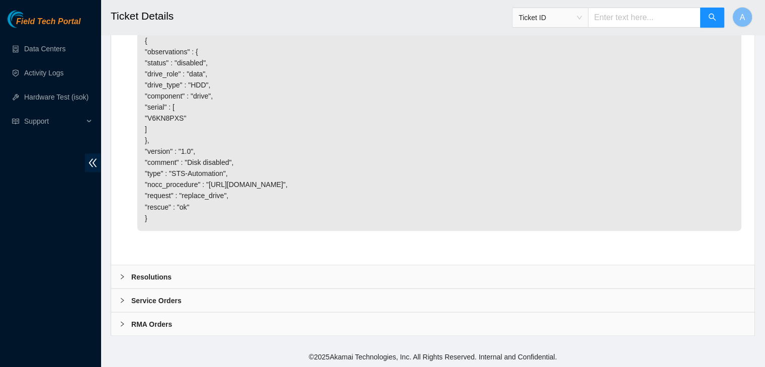
click at [327, 270] on div "Resolutions" at bounding box center [432, 276] width 643 height 23
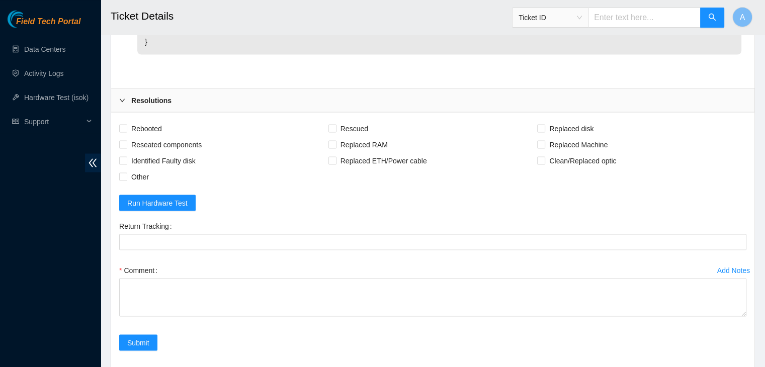
scroll to position [1882, 0]
click at [160, 136] on span "Rebooted" at bounding box center [146, 128] width 39 height 16
click at [126, 131] on input "Rebooted" at bounding box center [122, 127] width 7 height 7
checkbox input "true"
click at [166, 152] on span "Reseated components" at bounding box center [166, 144] width 78 height 16
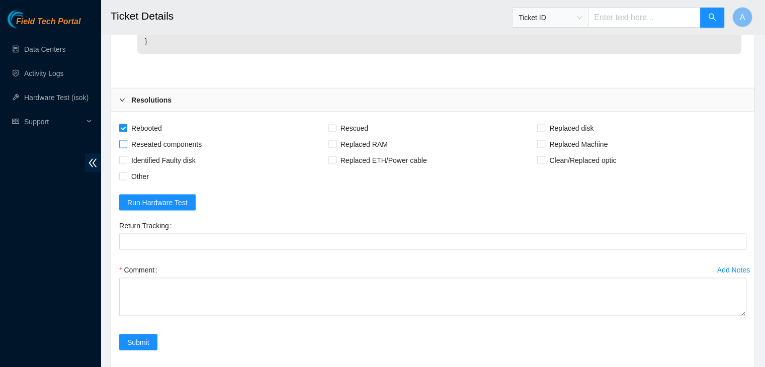
click at [126, 147] on input "Reseated components" at bounding box center [122, 143] width 7 height 7
checkbox input "true"
click at [336, 136] on span "Rescued" at bounding box center [354, 128] width 36 height 16
click at [335, 131] on input "Rescued" at bounding box center [331, 127] width 7 height 7
checkbox input "true"
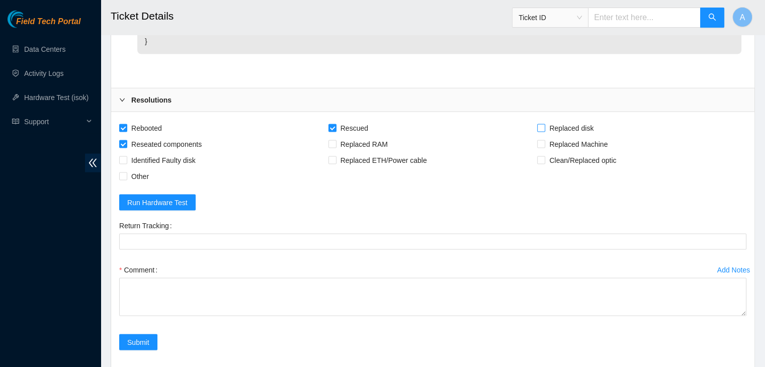
click at [545, 132] on span at bounding box center [541, 128] width 8 height 8
click at [544, 131] on input "Replaced disk" at bounding box center [540, 127] width 7 height 7
checkbox input "true"
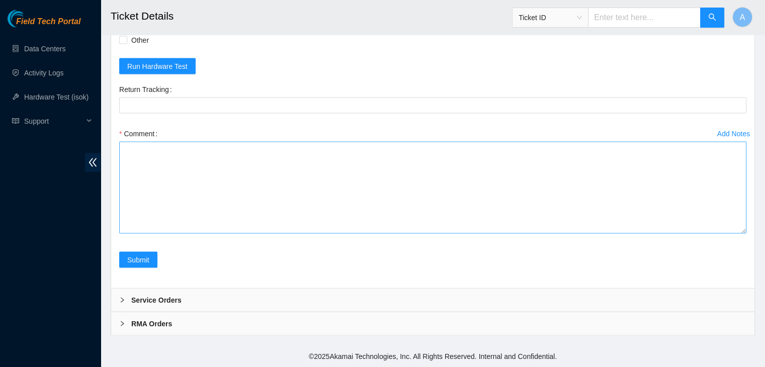
drag, startPoint x: 742, startPoint y: 226, endPoint x: 720, endPoint y: 367, distance: 142.1
click at [720, 234] on textarea "Comment" at bounding box center [432, 188] width 627 height 92
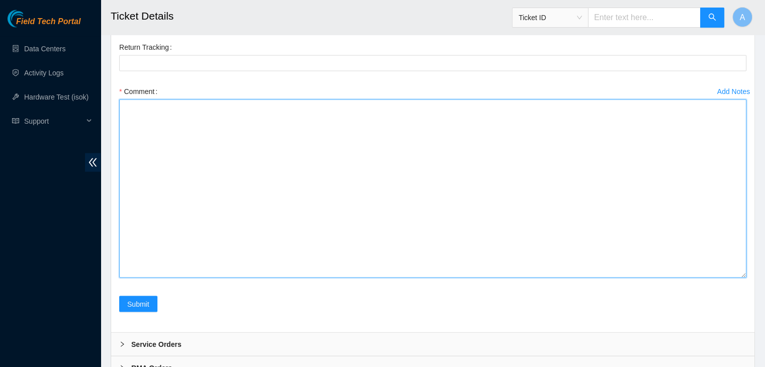
click at [618, 278] on textarea "Comment" at bounding box center [432, 189] width 627 height 179
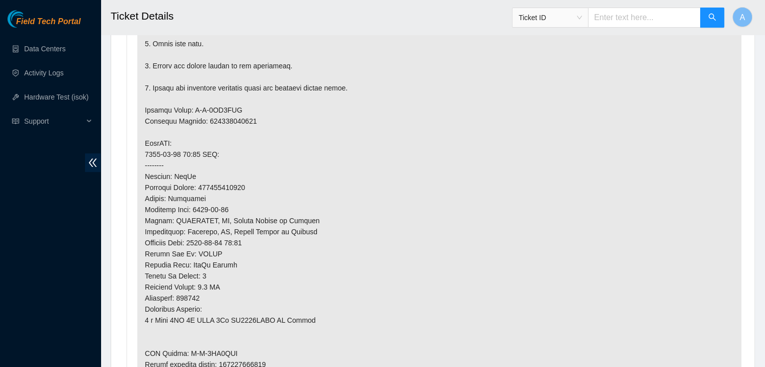
scroll to position [680, 0]
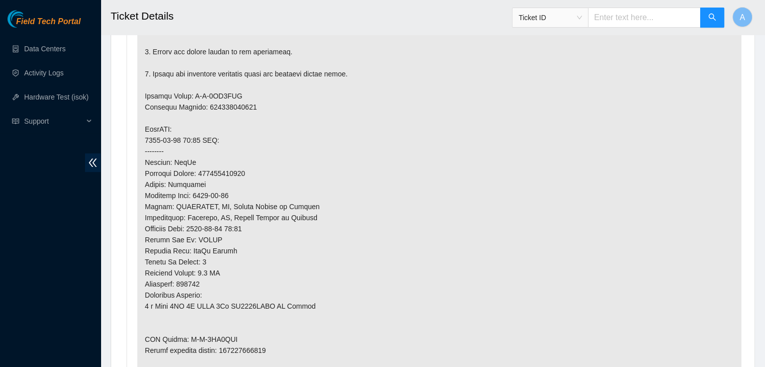
type textarea "verified machine sn safely powered down machine removed disk sn: replaced with …"
click at [248, 337] on p at bounding box center [439, 151] width 604 height 513
copy p "450826213481"
click at [248, 337] on p at bounding box center [439, 151] width 604 height 513
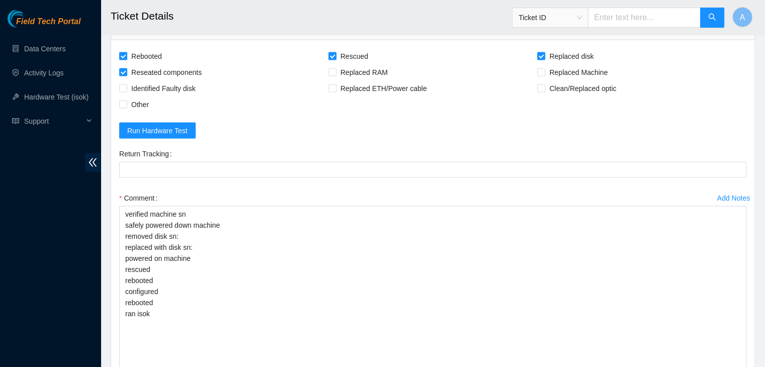
scroll to position [1954, 0]
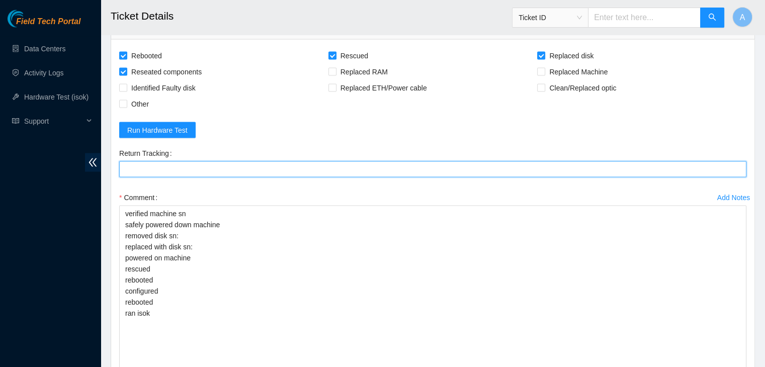
click at [256, 178] on Tracking "Return Tracking" at bounding box center [432, 169] width 627 height 16
paste Tracking "450826213481"
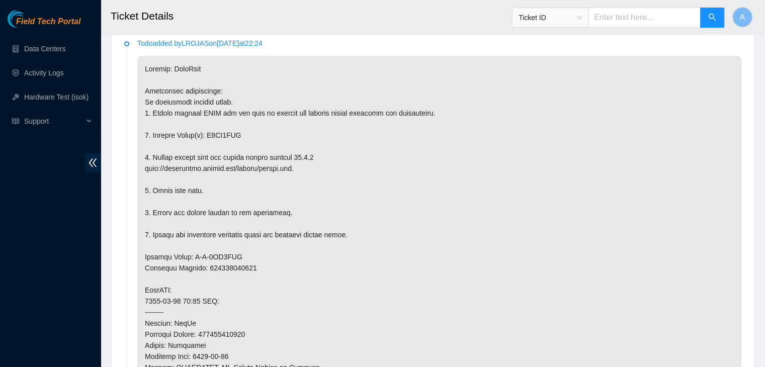
scroll to position [510, 0]
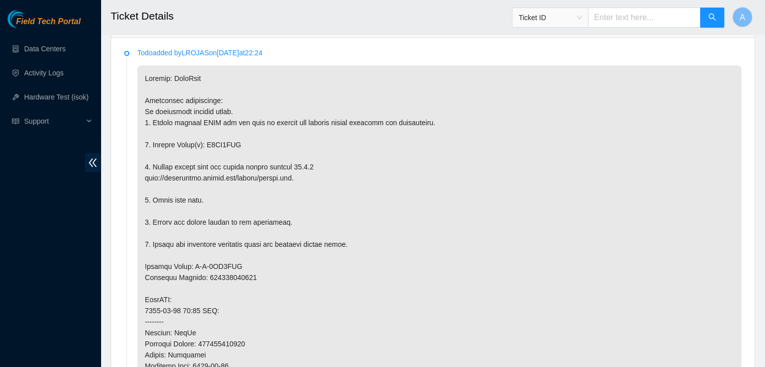
type Tracking "450826213481"
click at [229, 126] on p at bounding box center [439, 321] width 604 height 513
copy p "V6KN8PXS"
click at [229, 126] on p at bounding box center [439, 321] width 604 height 513
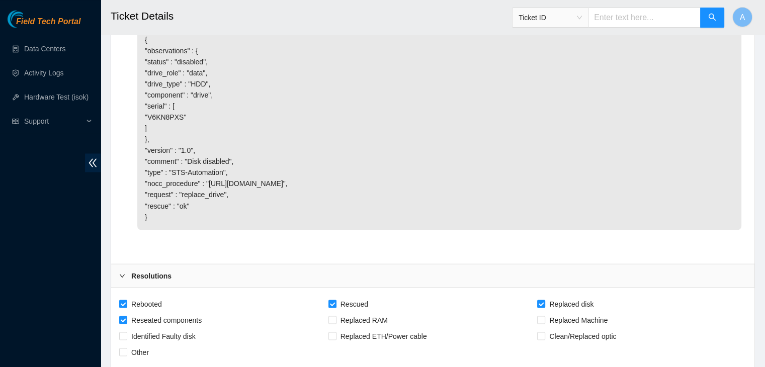
scroll to position [2201, 0]
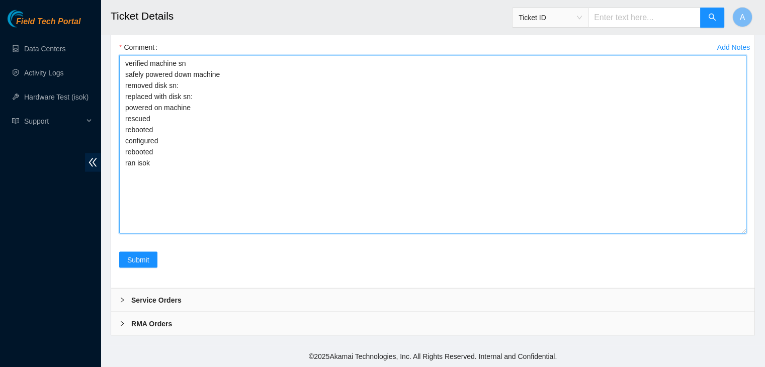
click at [247, 93] on textarea "verified machine sn safely powered down machine removed disk sn: replaced with …" at bounding box center [432, 144] width 627 height 179
click at [273, 78] on textarea "verified machine sn safely powered down machine removed disk sn: replaced with …" at bounding box center [432, 144] width 627 height 179
click at [284, 89] on textarea "verified machine sn safely powered down machine removed disk sn: replaced with …" at bounding box center [432, 144] width 627 height 179
paste textarea "V6KN8PXS"
paste textarea "WCC132STJ4JJ"
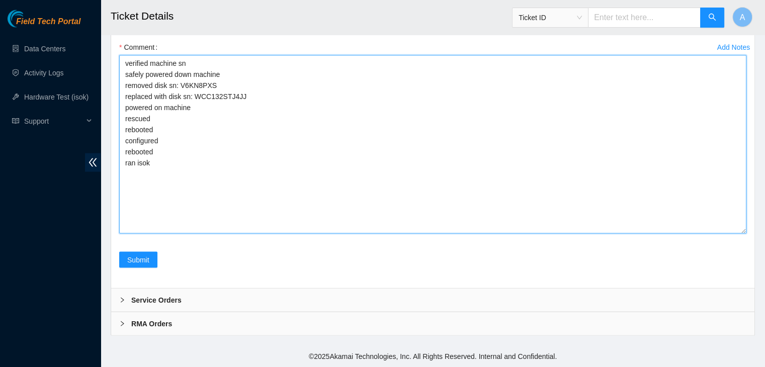
scroll to position [2151, 0]
click at [310, 234] on textarea "verified machine sn safely powered down machine removed disk sn: V6KN8PXS repla…" at bounding box center [432, 144] width 627 height 179
paste textarea "329775 01-09-2025 02:24:59 23.36.67.184 COMPLETE Result Detail Message Ticket I…"
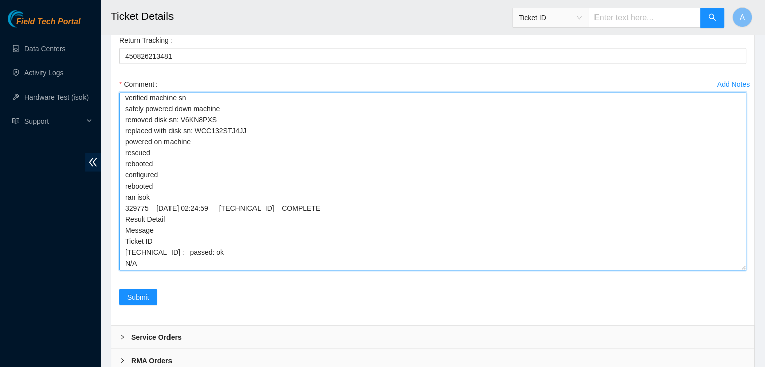
scroll to position [2201, 0]
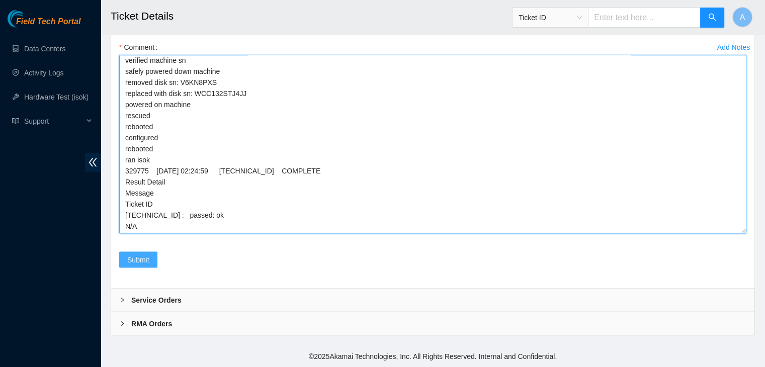
type textarea "verified machine sn safely powered down machine removed disk sn: V6KN8PXS repla…"
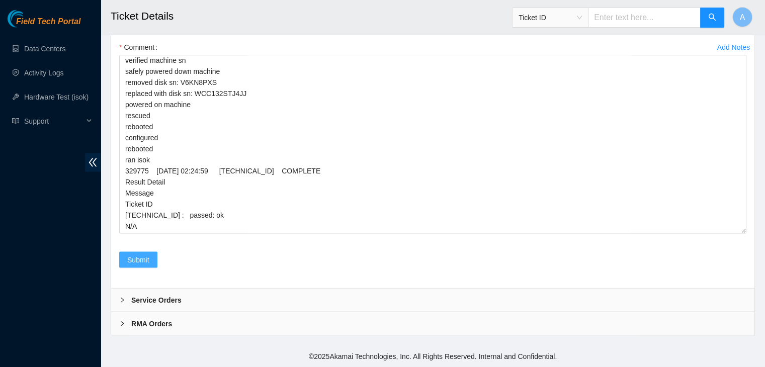
click at [142, 262] on span "Submit" at bounding box center [138, 260] width 22 height 11
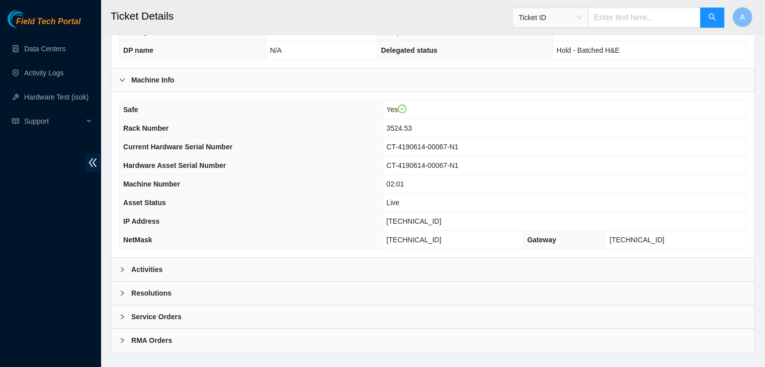
scroll to position [268, 0]
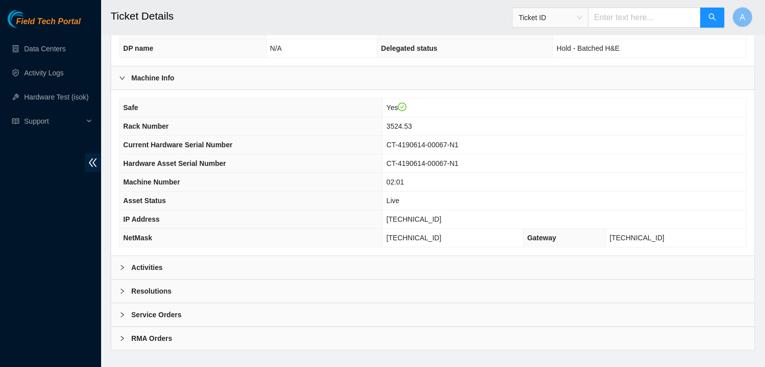
click at [309, 256] on div "Activities" at bounding box center [432, 267] width 643 height 23
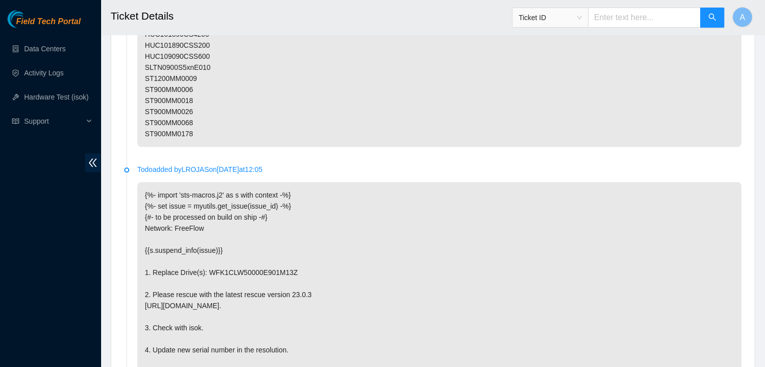
scroll to position [1713, 0]
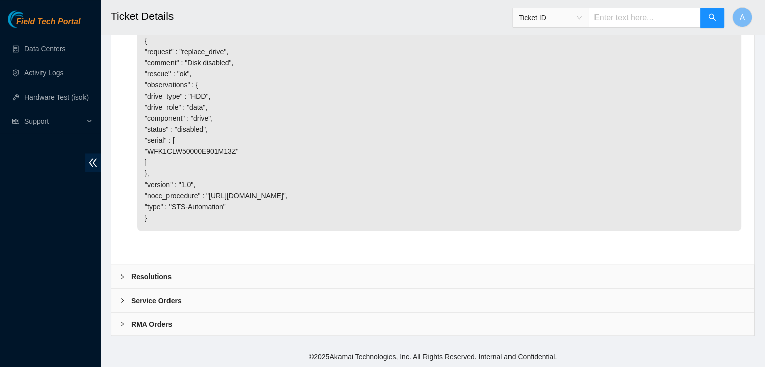
click at [364, 270] on div "Resolutions" at bounding box center [432, 276] width 643 height 23
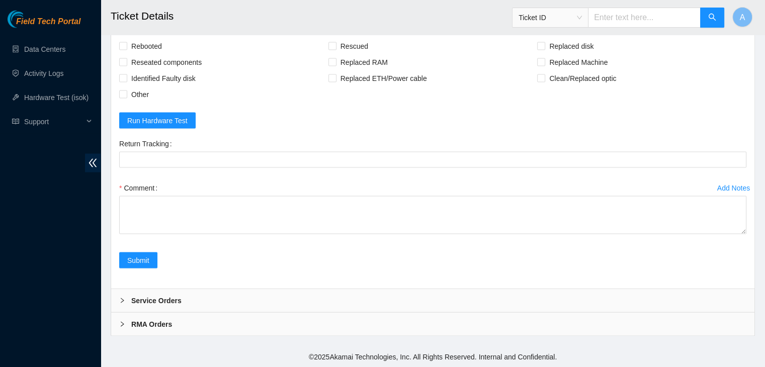
scroll to position [1883, 0]
click at [147, 54] on span "Rebooted" at bounding box center [146, 46] width 39 height 16
click at [126, 49] on input "Rebooted" at bounding box center [122, 45] width 7 height 7
checkbox input "true"
click at [154, 70] on span "Reseated components" at bounding box center [166, 62] width 78 height 16
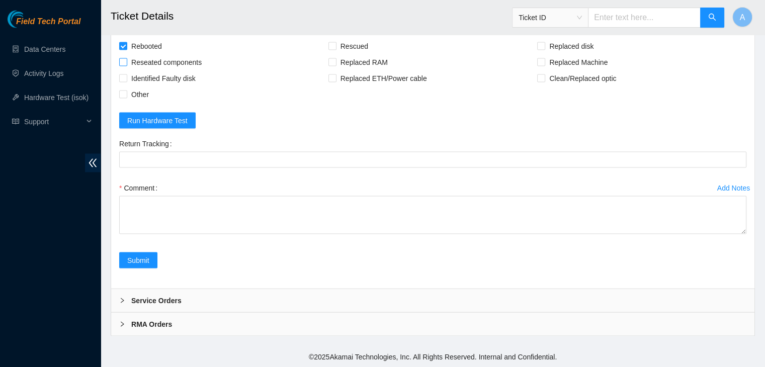
click at [126, 65] on input "Reseated components" at bounding box center [122, 61] width 7 height 7
checkbox input "true"
click at [327, 54] on div "Rebooted" at bounding box center [223, 46] width 209 height 16
click at [331, 49] on input "Rescued" at bounding box center [331, 45] width 7 height 7
checkbox input "true"
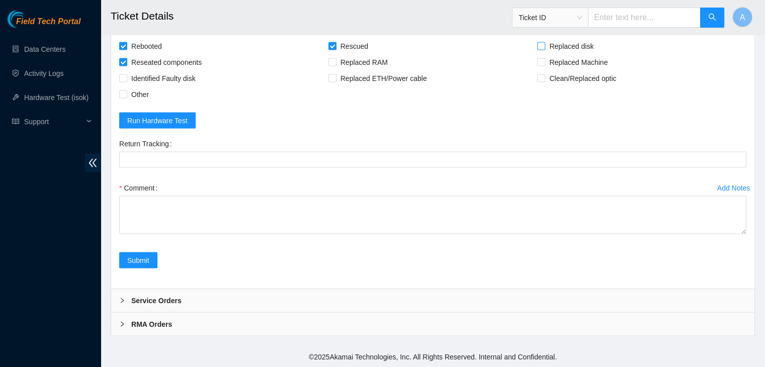
click at [560, 54] on span "Replaced disk" at bounding box center [571, 46] width 52 height 16
click at [544, 49] on input "Replaced disk" at bounding box center [540, 45] width 7 height 7
checkbox input "true"
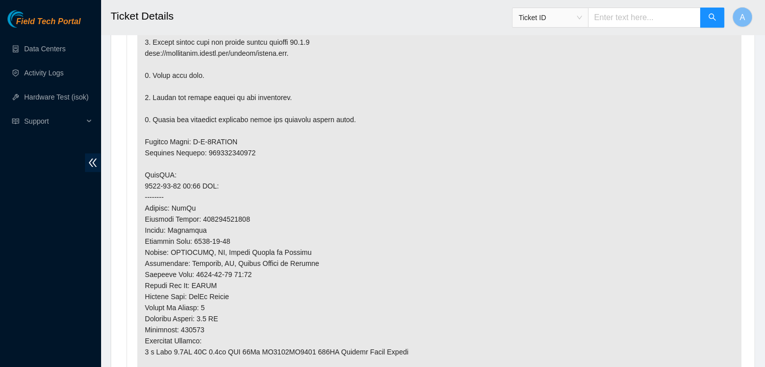
scroll to position [682, 0]
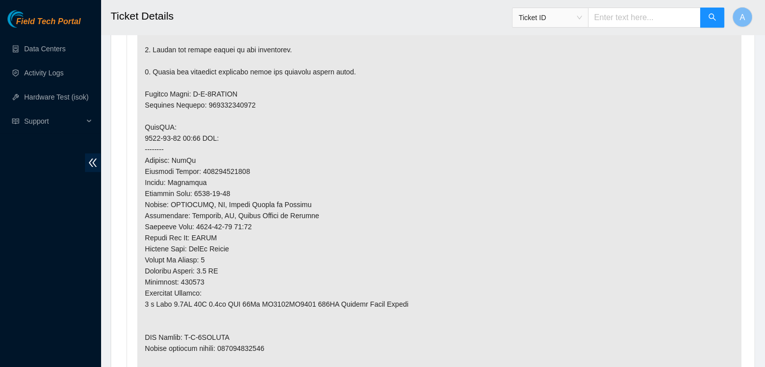
click at [229, 157] on p at bounding box center [439, 149] width 604 height 513
copy p "473665209562"
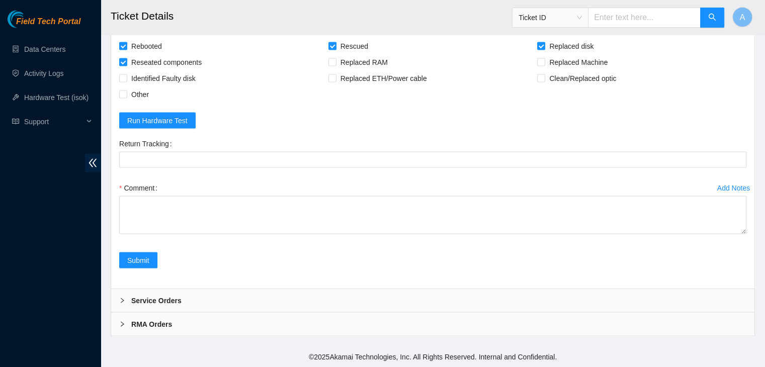
scroll to position [1926, 0]
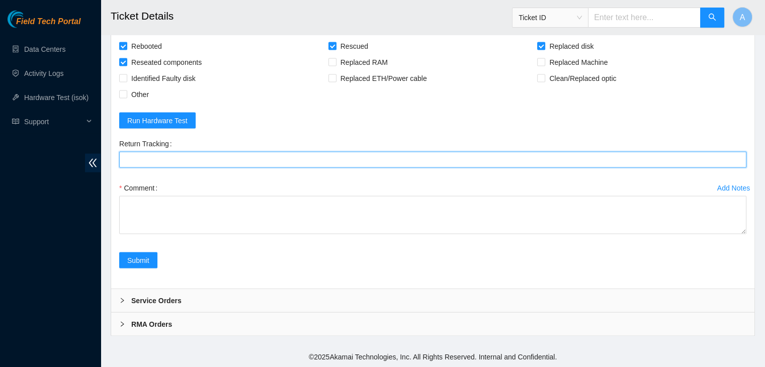
click at [225, 167] on Tracking "Return Tracking" at bounding box center [432, 159] width 627 height 16
paste Tracking "473665209562"
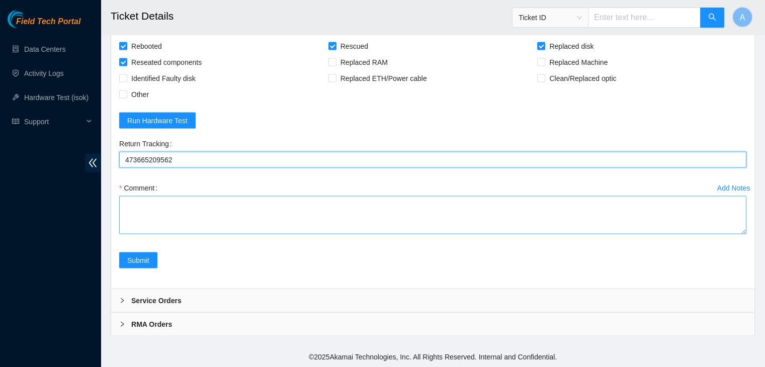
scroll to position [1972, 0]
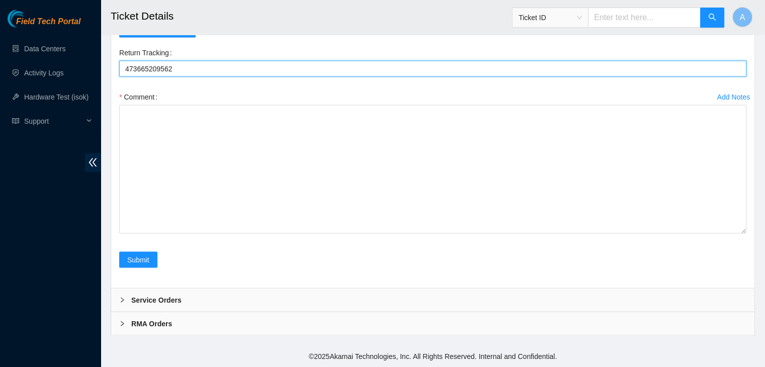
drag, startPoint x: 742, startPoint y: 231, endPoint x: 743, endPoint y: 390, distance: 158.9
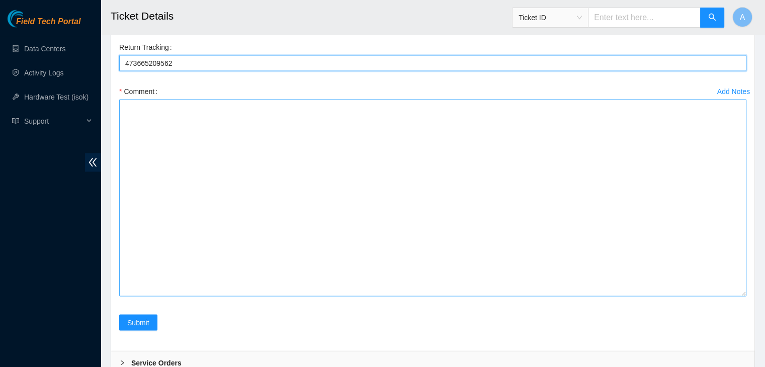
type Tracking "473665209562"
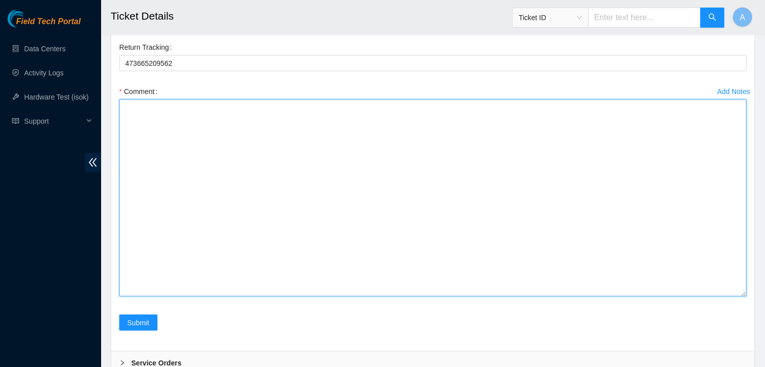
click at [632, 263] on textarea "Comment" at bounding box center [432, 198] width 627 height 197
type textarea "b"
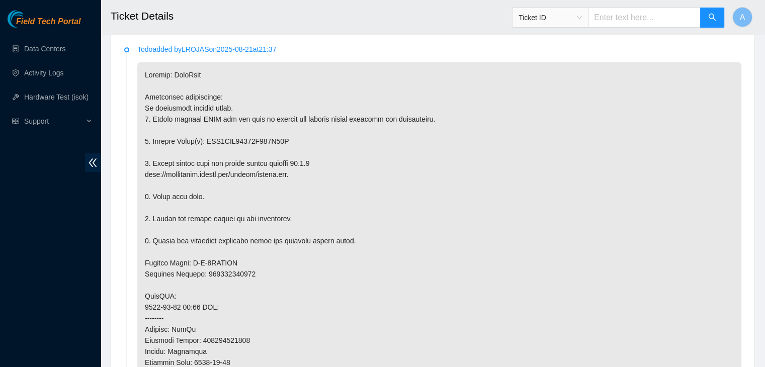
scroll to position [505, 0]
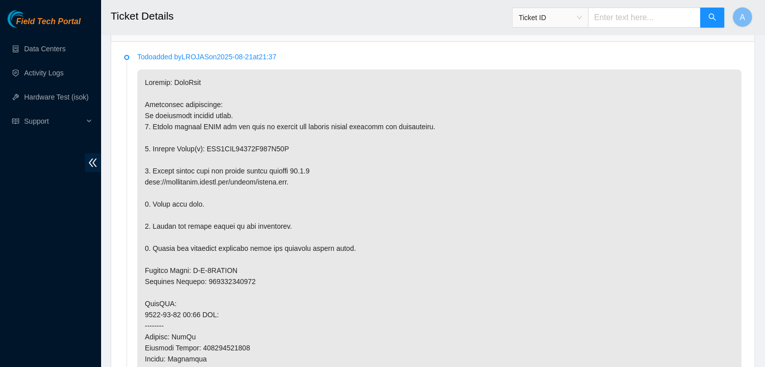
click at [304, 166] on p at bounding box center [439, 325] width 604 height 513
click at [252, 136] on p at bounding box center [439, 325] width 604 height 513
copy p "WFK1CLW50000E901M13Z"
click at [252, 136] on p at bounding box center [439, 325] width 604 height 513
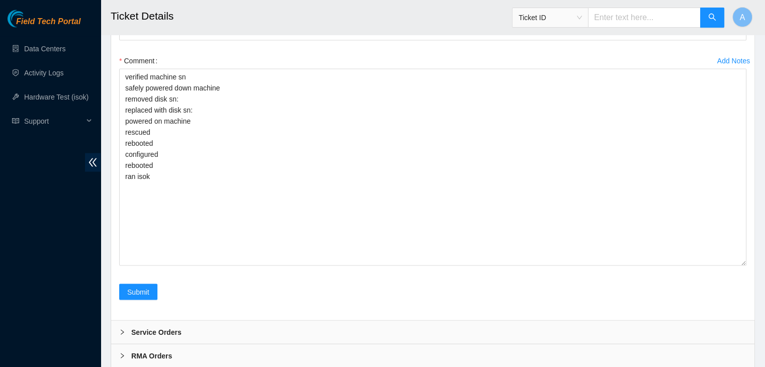
scroll to position [2080, 0]
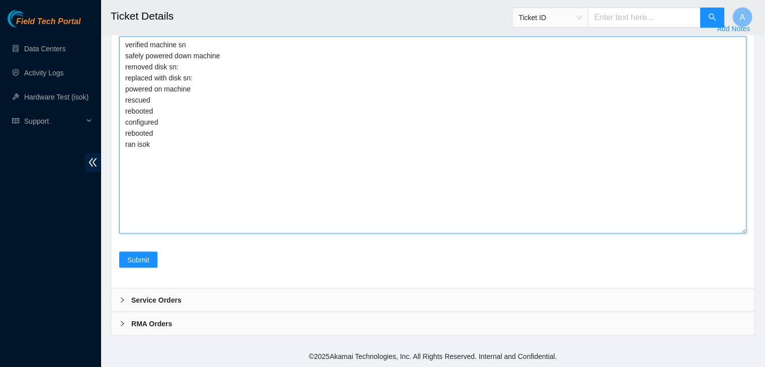
click at [253, 141] on textarea "verified machine sn safely powered down machine removed disk sn: replaced with …" at bounding box center [432, 135] width 627 height 197
click at [261, 128] on textarea "verified machine sn safely powered down machine removed disk sn: replaced with …" at bounding box center [432, 135] width 627 height 197
click at [270, 116] on textarea "verified machine sn safely powered down machine removed disk sn: replaced with …" at bounding box center [432, 135] width 627 height 197
paste textarea "WFK1CLW50000E901M13Z"
click at [212, 114] on textarea "verified machine sn safely powered down machine removed disk sn: WFK1CLW50000E9…" at bounding box center [432, 135] width 627 height 197
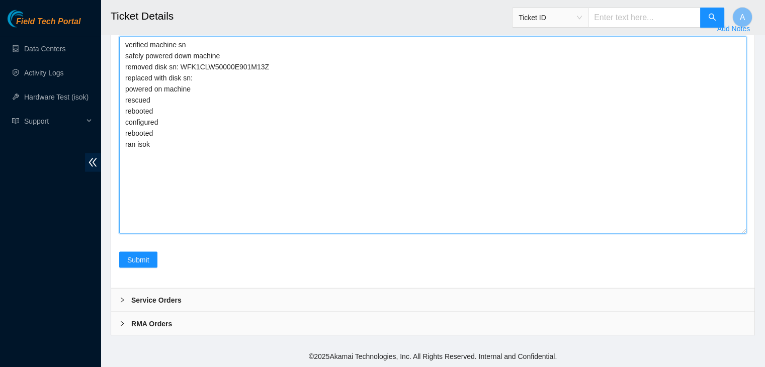
click at [214, 125] on textarea "verified machine sn safely powered down machine removed disk sn: WFK1CLW50000E9…" at bounding box center [432, 135] width 627 height 197
paste textarea "WFKA8W7K"
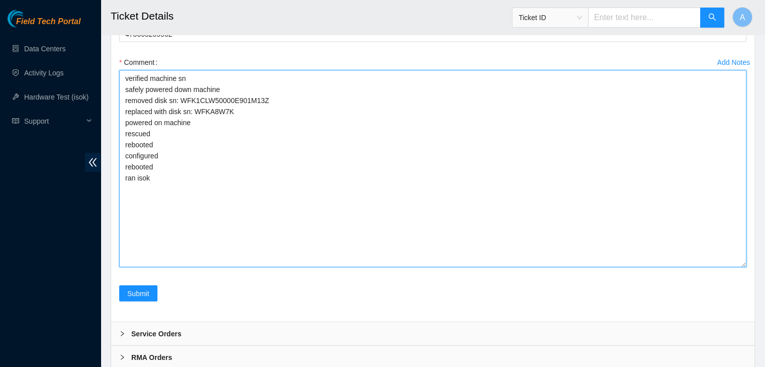
scroll to position [2131, 0]
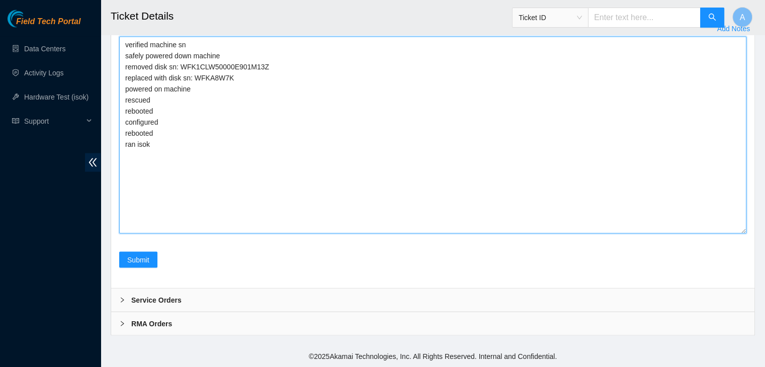
click at [322, 215] on textarea "verified machine sn safely powered down machine removed disk sn: WFK1CLW50000E9…" at bounding box center [432, 135] width 627 height 197
paste textarea "329776 01-09-2025 02:26:09 23.36.67.7 FAILED Result Detail Message Ticket ID 23…"
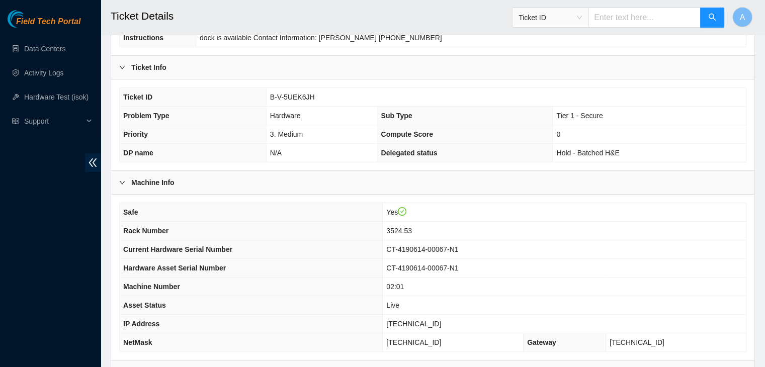
scroll to position [157, 0]
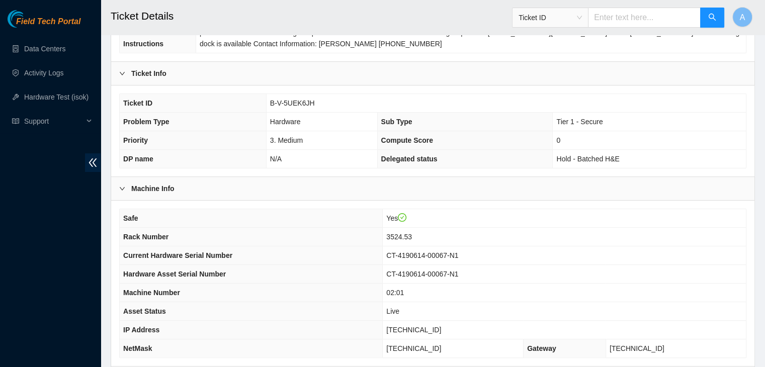
type textarea "verified machine sn safely powered down machine removed disk sn: WFK1CLW50000E9…"
drag, startPoint x: 312, startPoint y: 93, endPoint x: 270, endPoint y: 91, distance: 42.8
click at [270, 94] on td "B-V-5UEK6JH" at bounding box center [506, 103] width 480 height 19
copy span "B-V-5UEK6JH"
click at [270, 99] on span "B-V-5UEK6JH" at bounding box center [292, 103] width 45 height 8
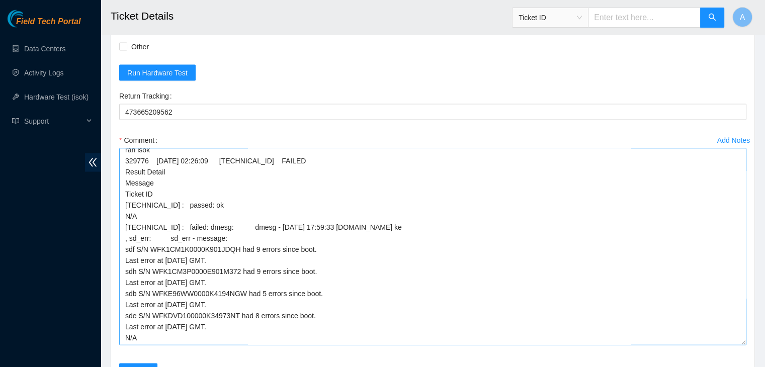
scroll to position [2131, 0]
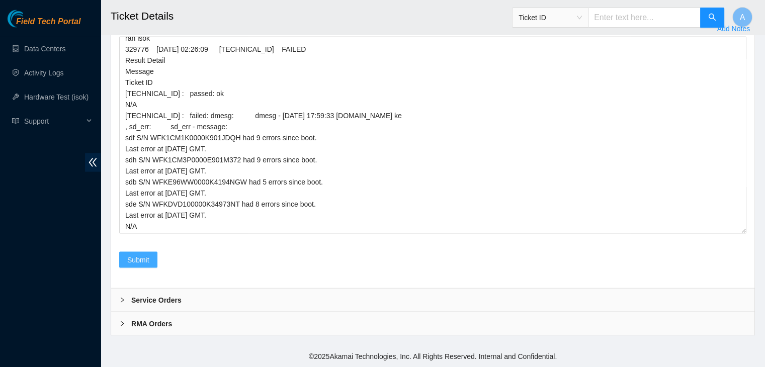
click at [140, 260] on span "Submit" at bounding box center [138, 260] width 22 height 11
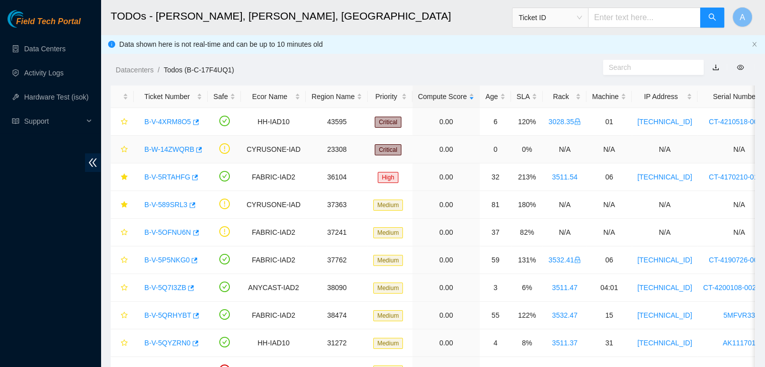
click at [179, 146] on link "B-W-14ZWQRB" at bounding box center [169, 149] width 50 height 8
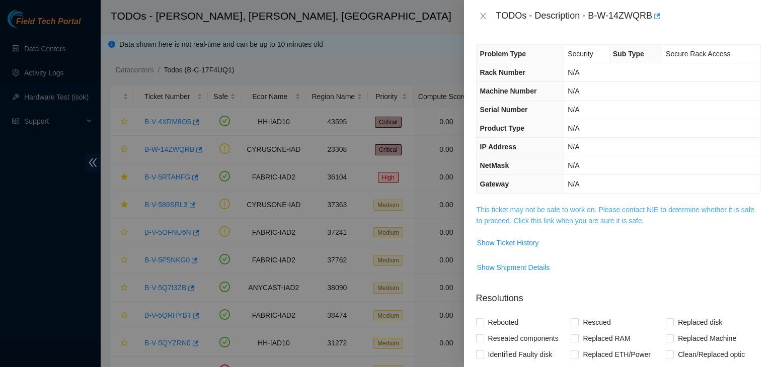
click at [495, 208] on link "This ticket may not be safe to work on. Please contact NIE to determine whether…" at bounding box center [615, 215] width 278 height 19
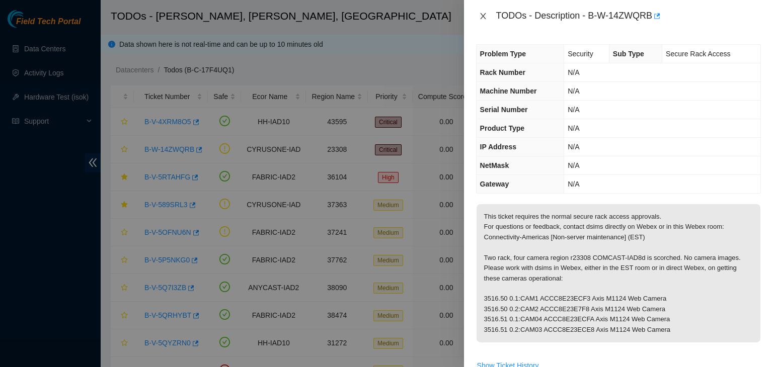
click at [479, 15] on icon "close" at bounding box center [483, 16] width 8 height 8
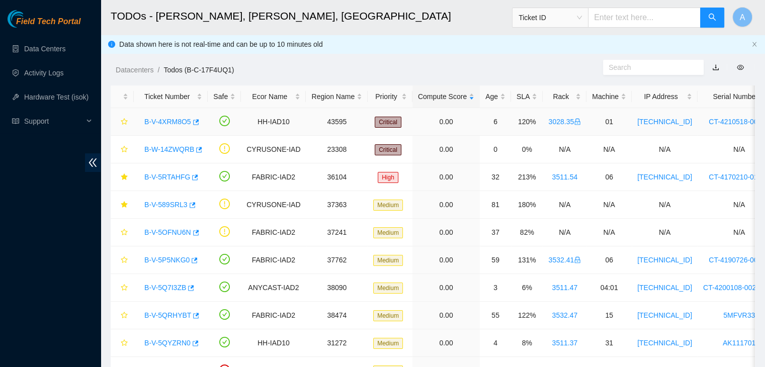
click at [181, 121] on link "B-V-4XRM8O5" at bounding box center [167, 122] width 47 height 8
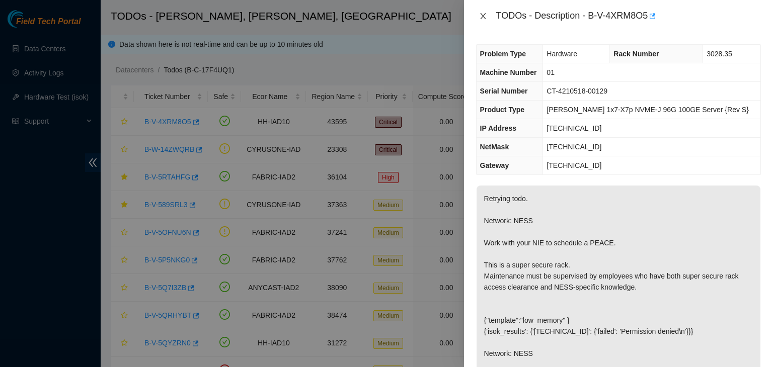
click at [478, 16] on button "Close" at bounding box center [483, 17] width 14 height 10
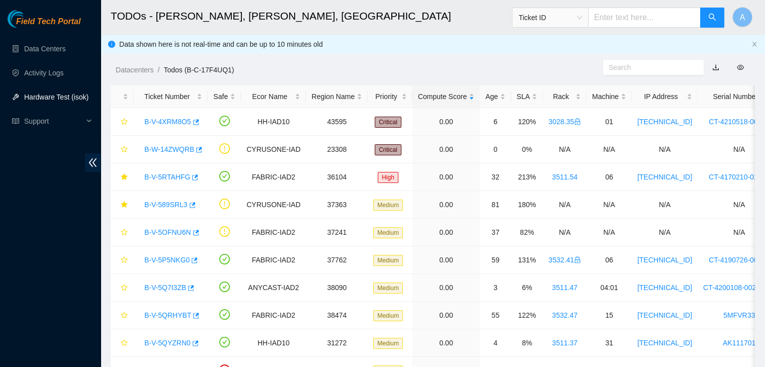
click at [74, 96] on link "Hardware Test (isok)" at bounding box center [56, 97] width 64 height 8
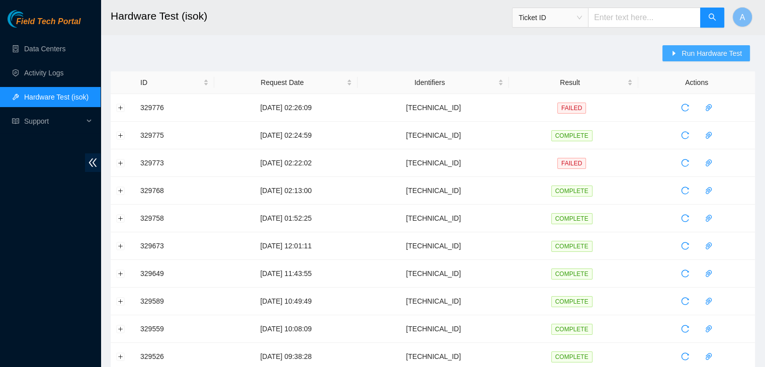
click at [690, 57] on span "Run Hardware Test" at bounding box center [712, 53] width 60 height 11
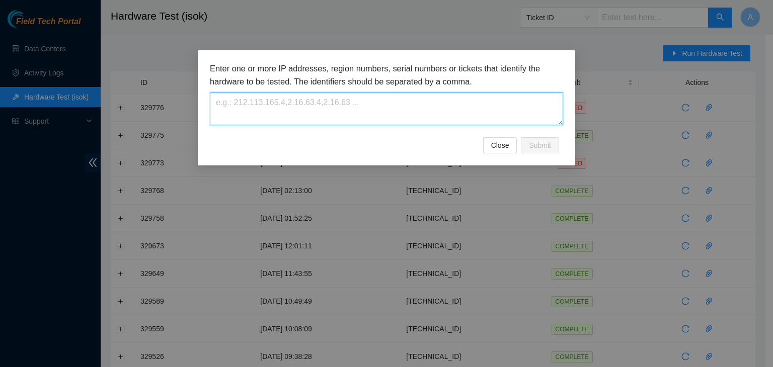
click at [491, 120] on textarea at bounding box center [386, 109] width 353 height 33
paste textarea "23.55.171.53"
type textarea "23.55.171.53"
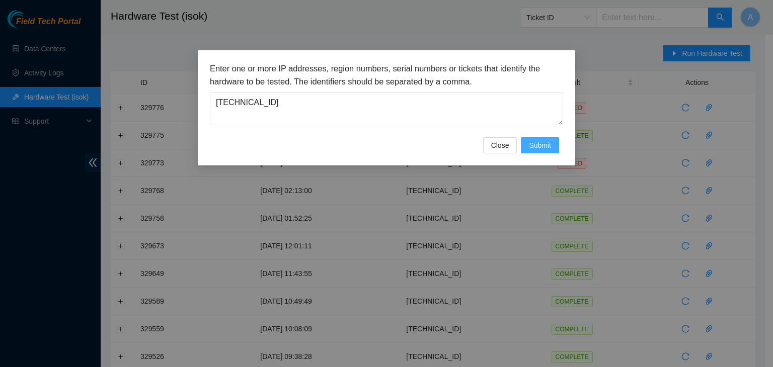
click at [536, 140] on span "Submit" at bounding box center [540, 145] width 22 height 11
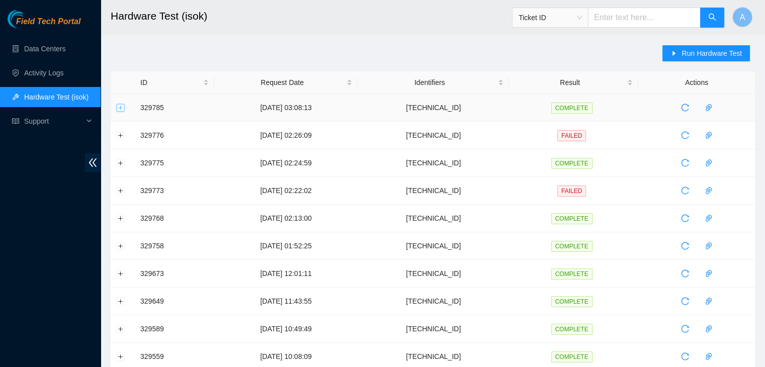
click at [117, 109] on button "Expand row" at bounding box center [121, 108] width 8 height 8
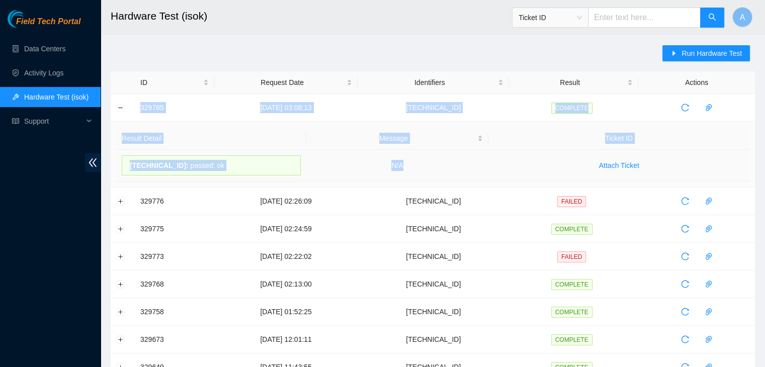
drag, startPoint x: 140, startPoint y: 105, endPoint x: 421, endPoint y: 156, distance: 286.2
copy tbody "329785 01-09-2025 03:08:13 23.55.171.53 COMPLETE Result Detail Message Ticket I…"
click at [421, 156] on td "N/A" at bounding box center [397, 166] width 183 height 32
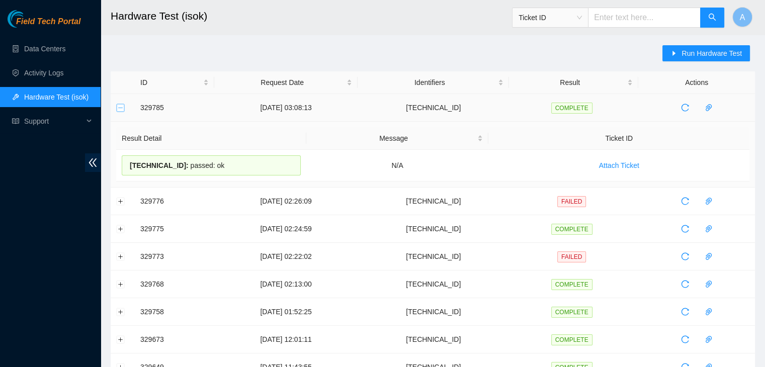
click at [123, 110] on button "Collapse row" at bounding box center [121, 108] width 8 height 8
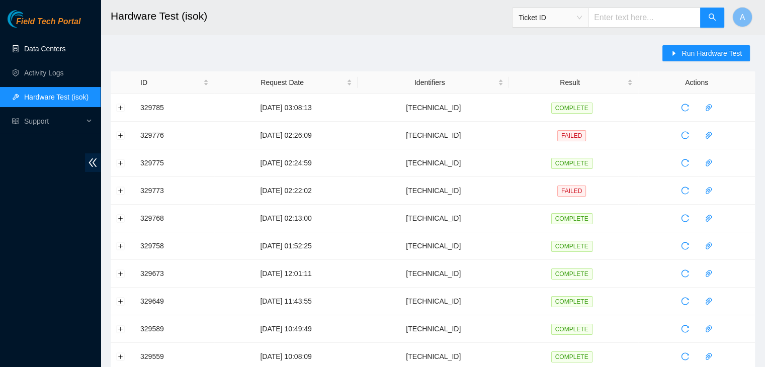
click at [65, 49] on link "Data Centers" at bounding box center [44, 49] width 41 height 8
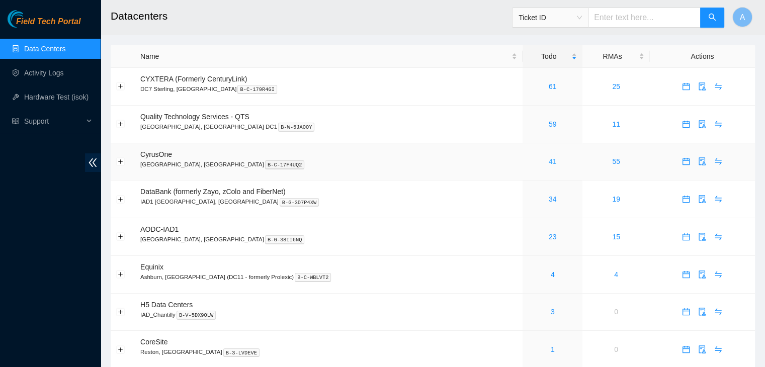
click at [549, 163] on link "41" at bounding box center [553, 161] width 8 height 8
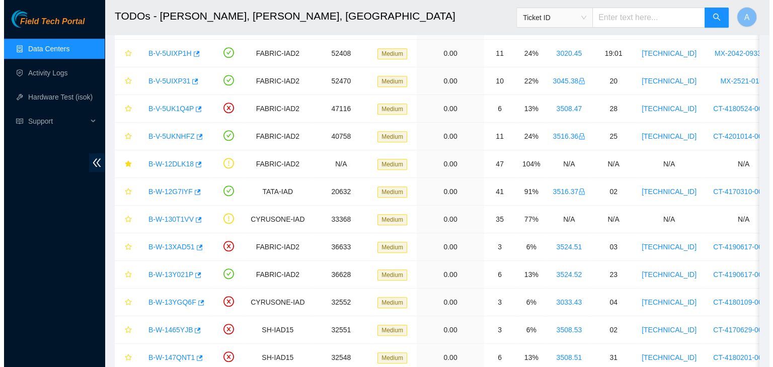
scroll to position [511, 0]
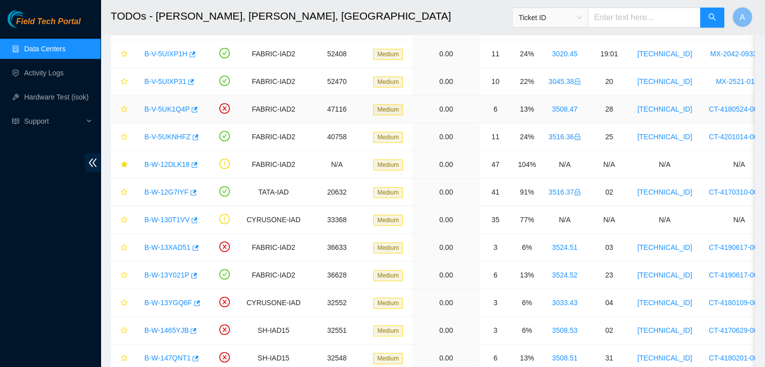
click at [174, 111] on link "B-V-5UK1Q4P" at bounding box center [166, 109] width 45 height 8
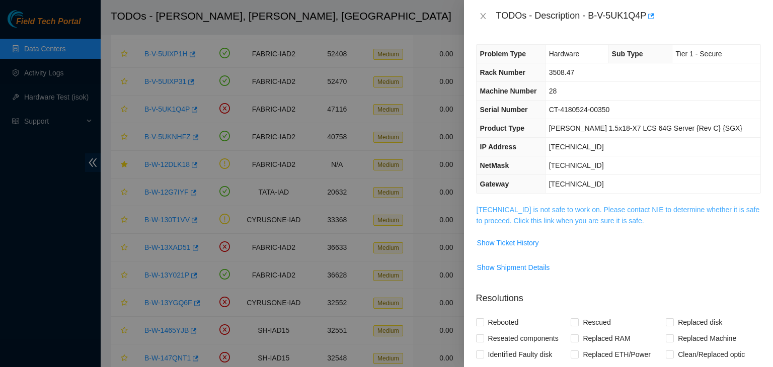
click at [614, 207] on link "23.35.96.31 is not safe to work on. Please contact NIE to determine whether it …" at bounding box center [617, 215] width 283 height 19
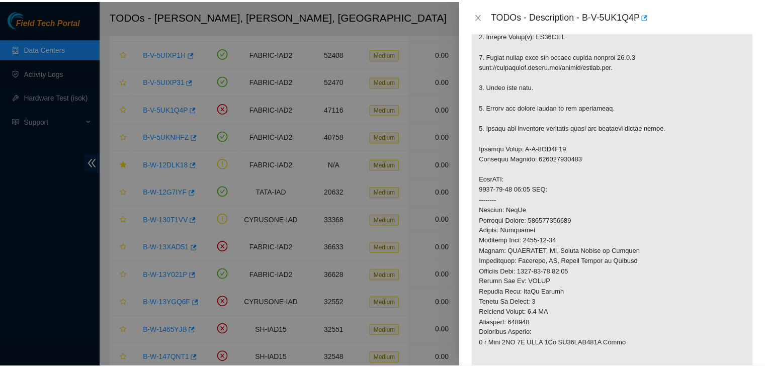
scroll to position [250, 0]
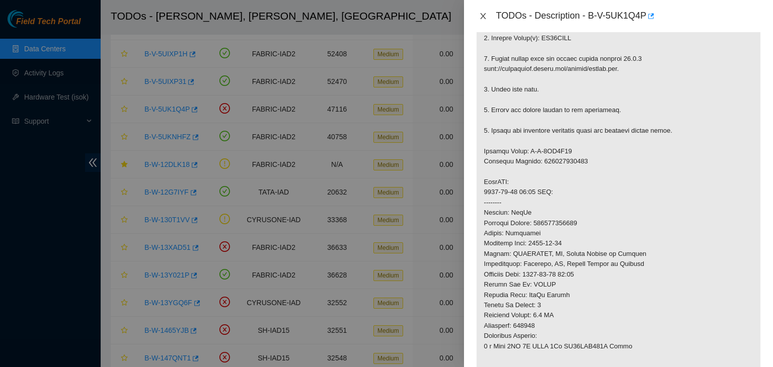
click at [485, 17] on icon "close" at bounding box center [483, 16] width 8 height 8
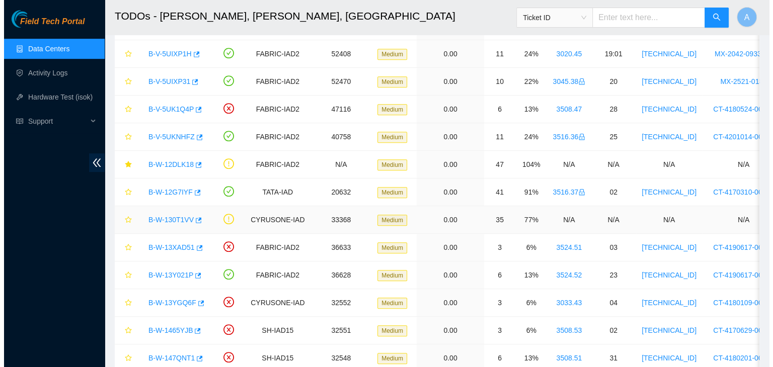
scroll to position [211, 0]
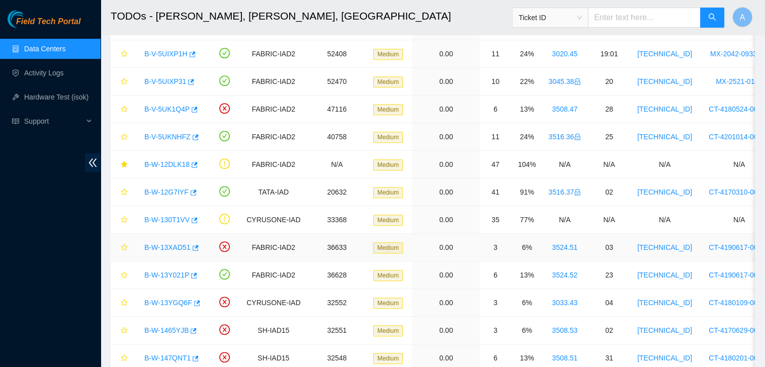
click at [170, 244] on link "B-W-13XAD51" at bounding box center [167, 247] width 46 height 8
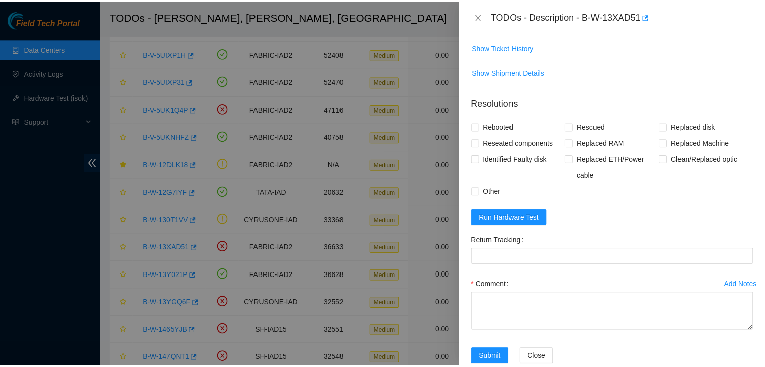
scroll to position [118, 0]
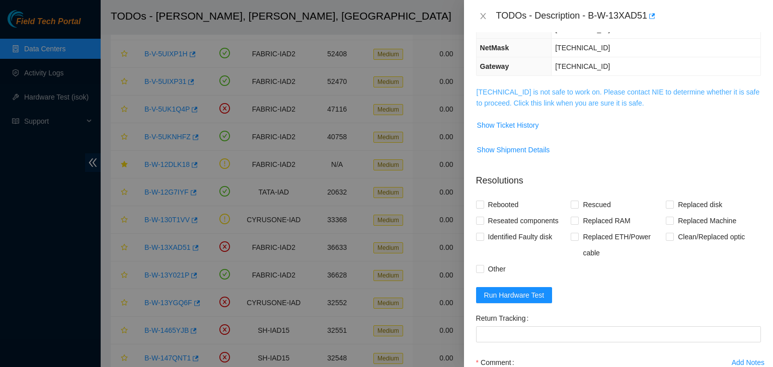
click at [577, 89] on link "23.36.67.132 is not safe to work on. Please contact NIE to determine whether it…" at bounding box center [617, 97] width 283 height 19
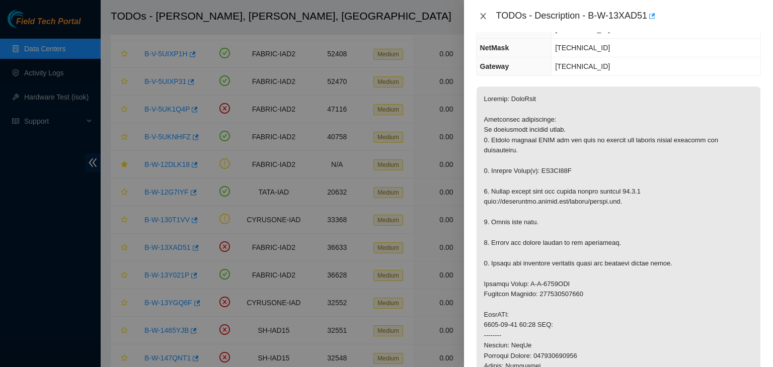
click at [487, 16] on button "Close" at bounding box center [483, 17] width 14 height 10
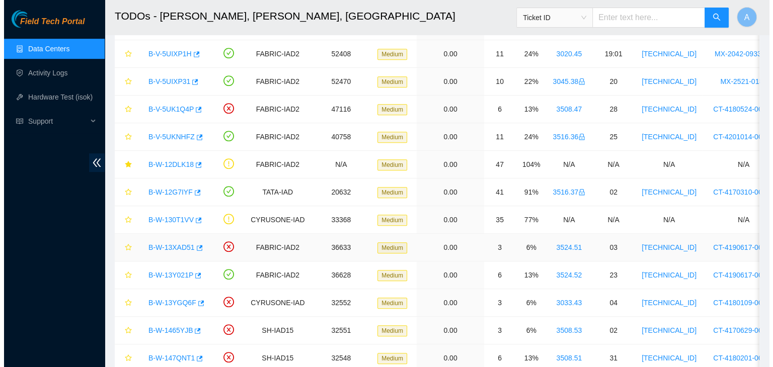
scroll to position [151, 0]
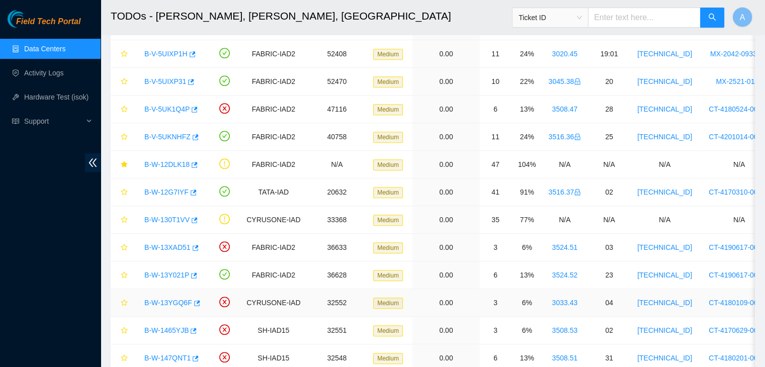
click at [175, 301] on link "B-W-13YGQ6F" at bounding box center [168, 303] width 48 height 8
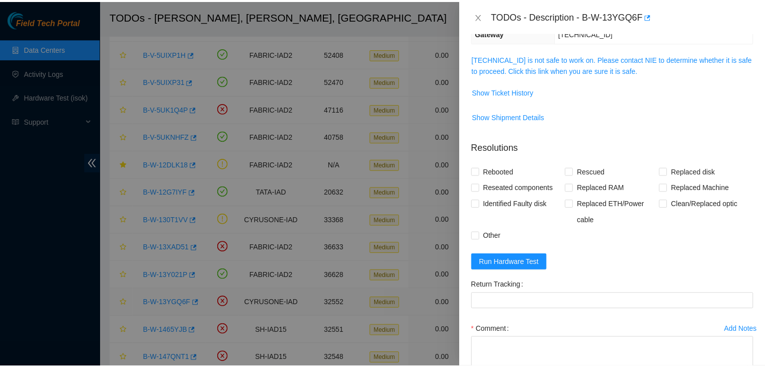
scroll to position [118, 0]
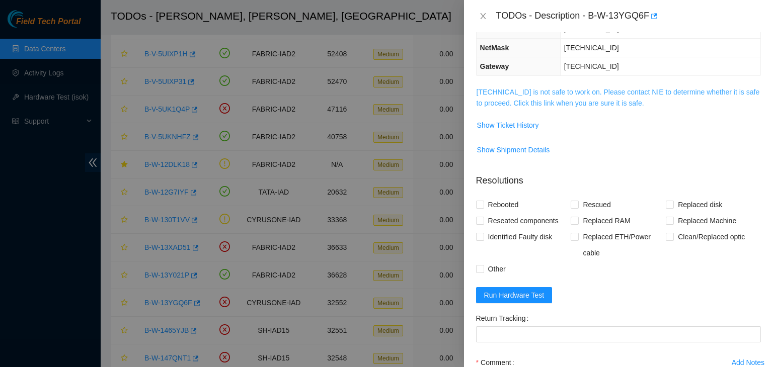
click at [550, 94] on link "23.56.107.180 is not safe to work on. Please contact NIE to determine whether i…" at bounding box center [617, 97] width 283 height 19
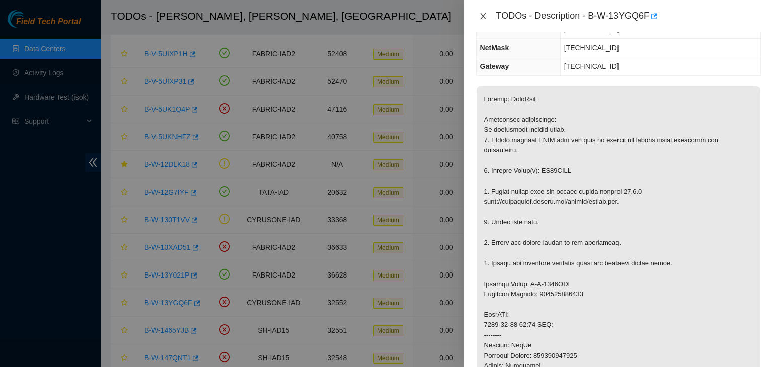
click at [485, 15] on icon "close" at bounding box center [483, 16] width 8 height 8
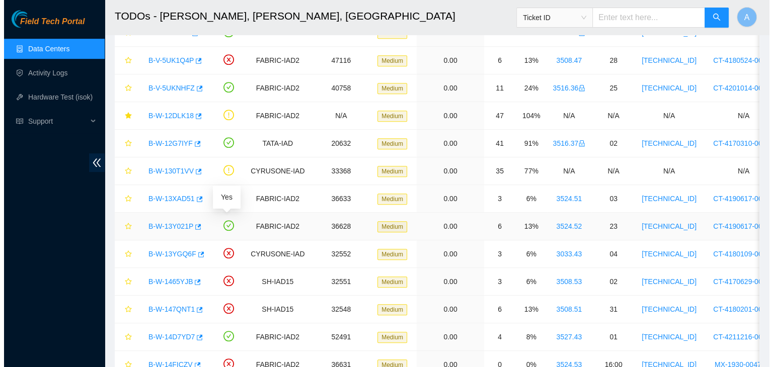
scroll to position [560, 0]
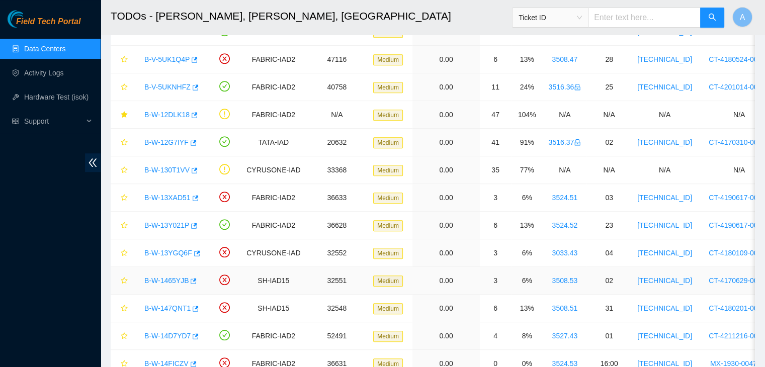
click at [173, 277] on link "B-W-1465YJB" at bounding box center [166, 281] width 44 height 8
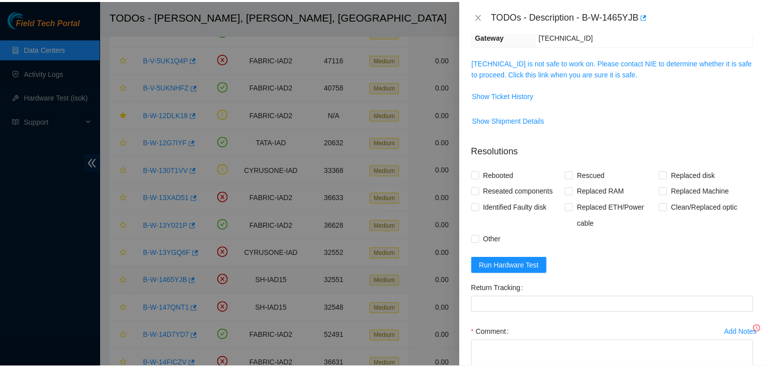
scroll to position [118, 0]
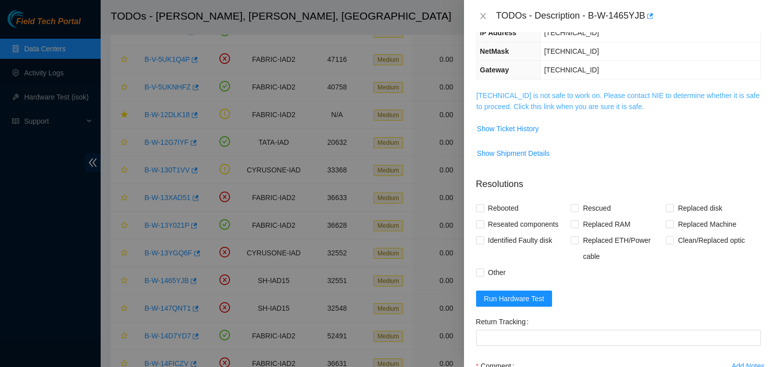
click at [603, 92] on link "23.218.82.69 is not safe to work on. Please contact NIE to determine whether it…" at bounding box center [617, 101] width 283 height 19
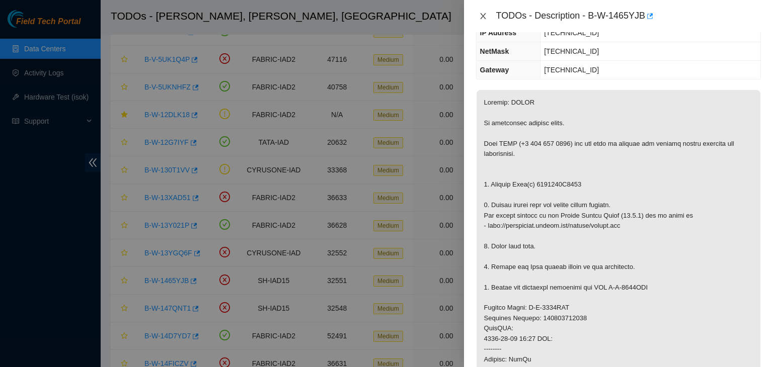
click at [483, 16] on icon "close" at bounding box center [483, 16] width 8 height 8
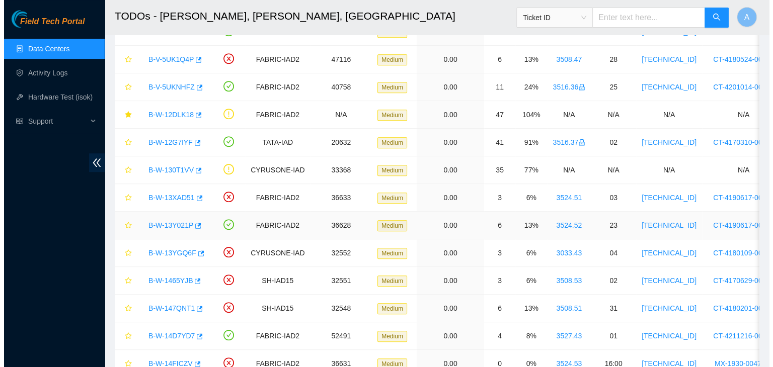
scroll to position [151, 0]
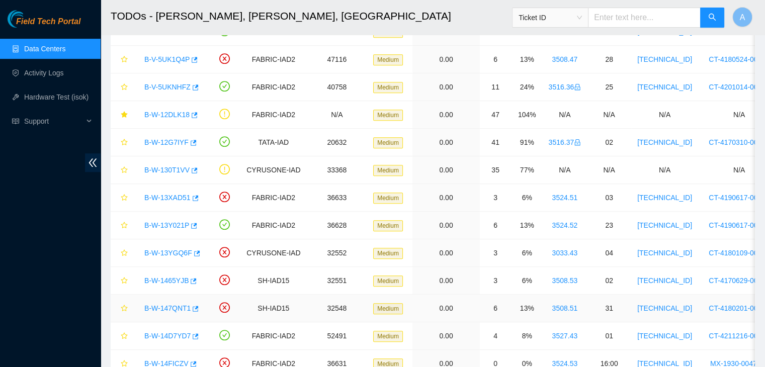
click at [168, 304] on link "B-W-147QNT1" at bounding box center [167, 308] width 46 height 8
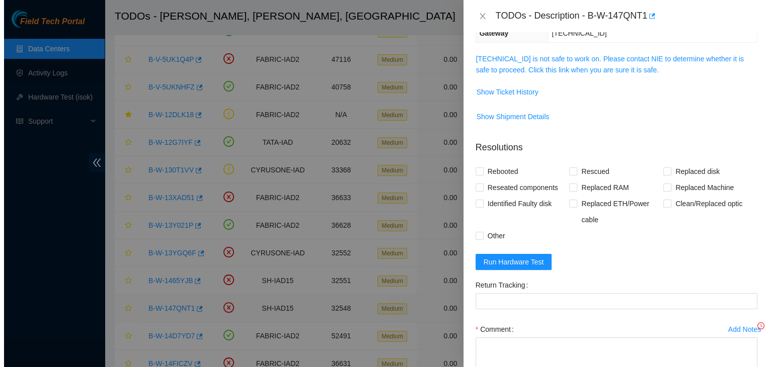
scroll to position [118, 0]
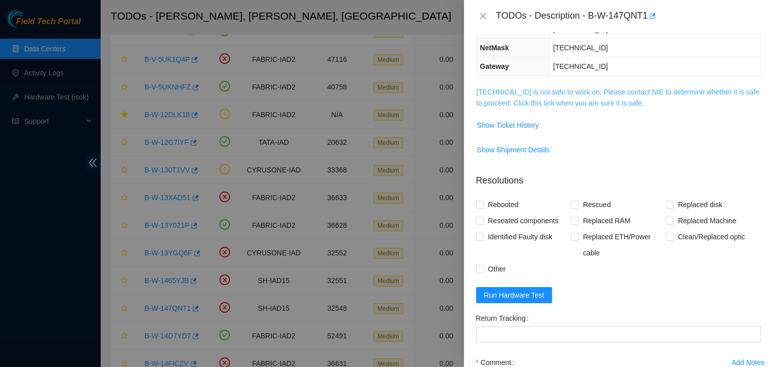
click at [589, 94] on link "23.208.165.42 is not safe to work on. Please contact NIE to determine whether i…" at bounding box center [617, 97] width 283 height 19
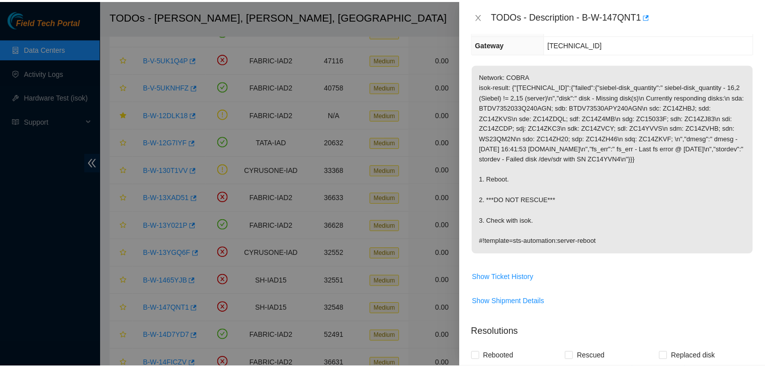
scroll to position [139, 0]
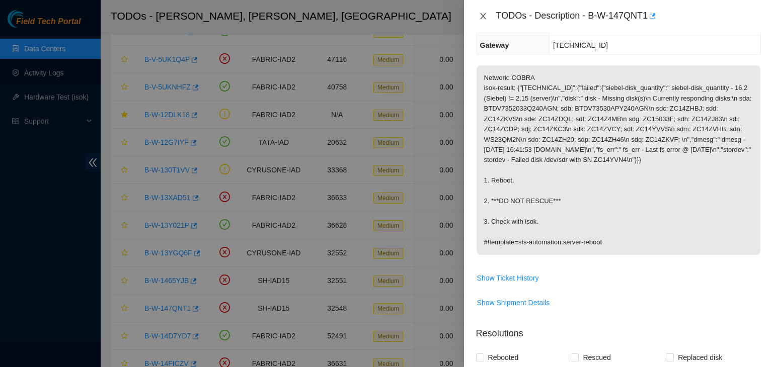
click at [484, 15] on icon "close" at bounding box center [483, 16] width 8 height 8
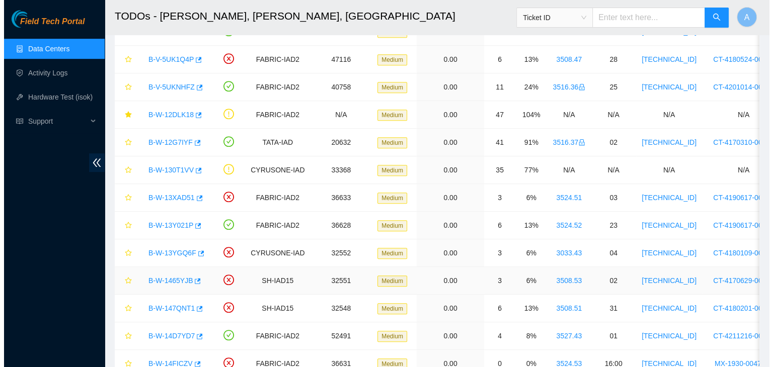
scroll to position [667, 0]
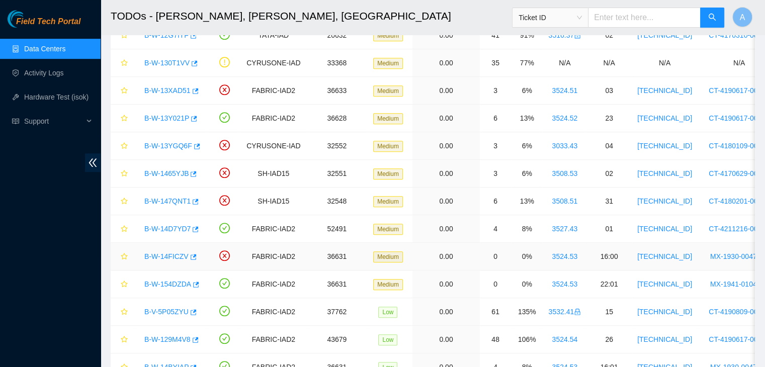
click at [172, 252] on link "B-W-14FICZV" at bounding box center [166, 256] width 44 height 8
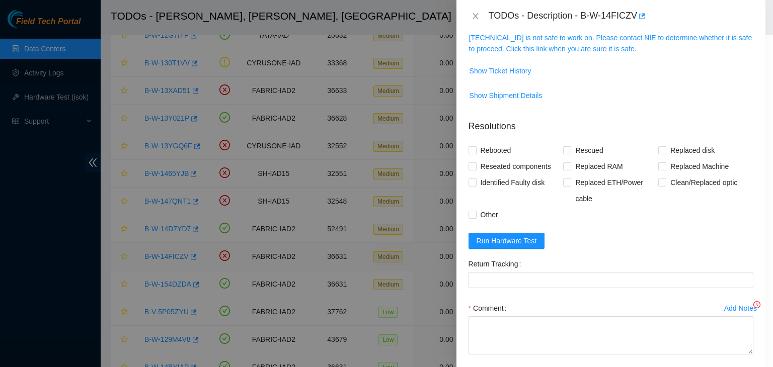
scroll to position [139, 0]
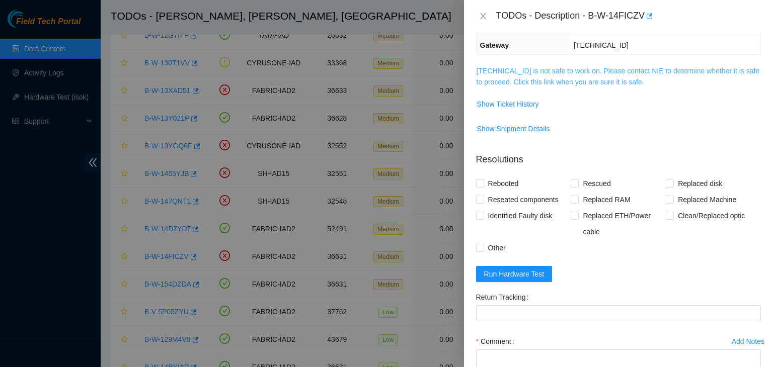
click at [528, 72] on link "23.36.67.34 is not safe to work on. Please contact NIE to determine whether it …" at bounding box center [617, 76] width 283 height 19
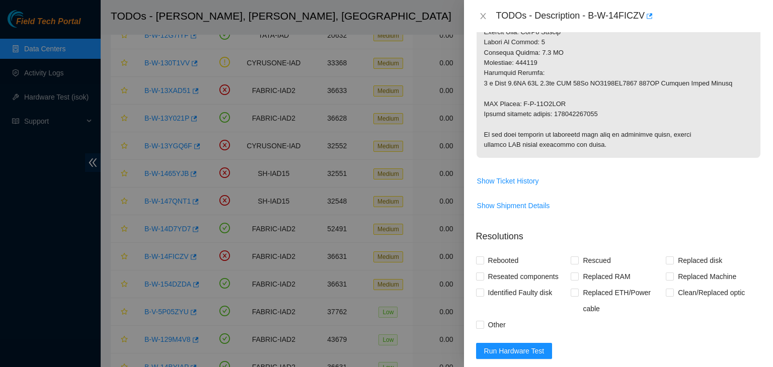
scroll to position [555, 0]
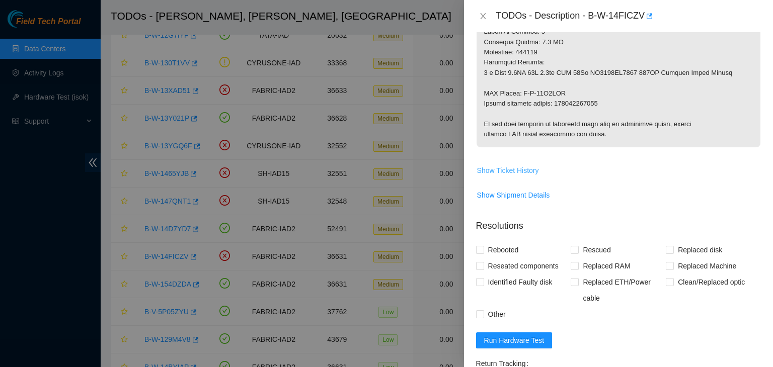
click at [517, 176] on span "Show Ticket History" at bounding box center [508, 170] width 62 height 11
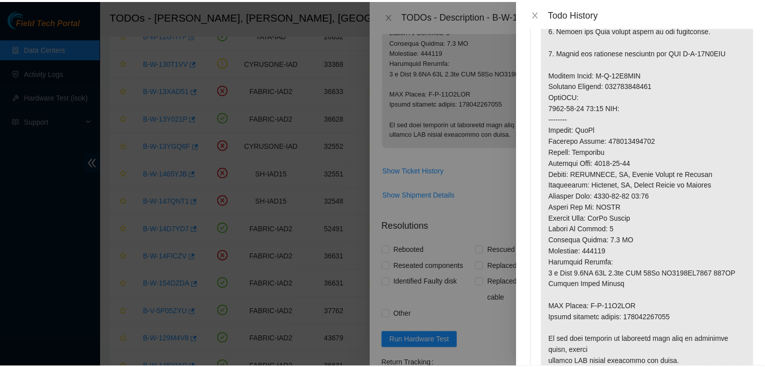
scroll to position [0, 0]
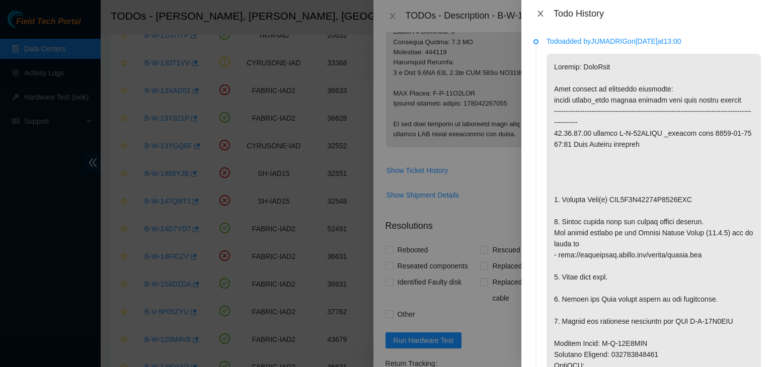
click at [539, 11] on icon "close" at bounding box center [540, 14] width 8 height 8
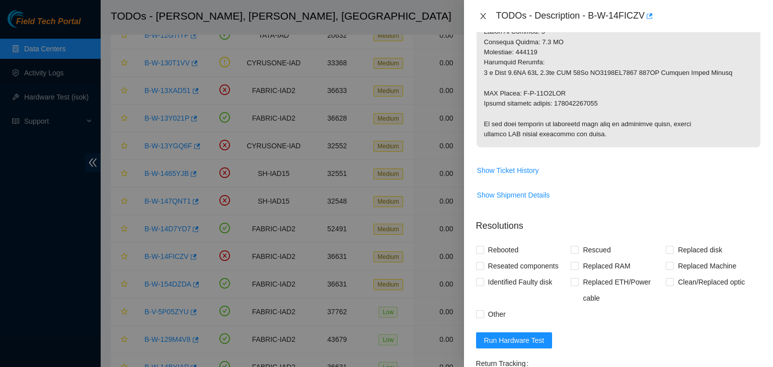
click at [480, 18] on icon "close" at bounding box center [483, 16] width 8 height 8
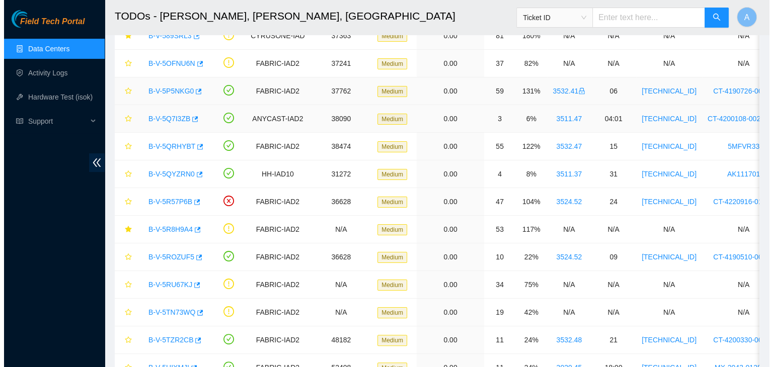
scroll to position [169, 0]
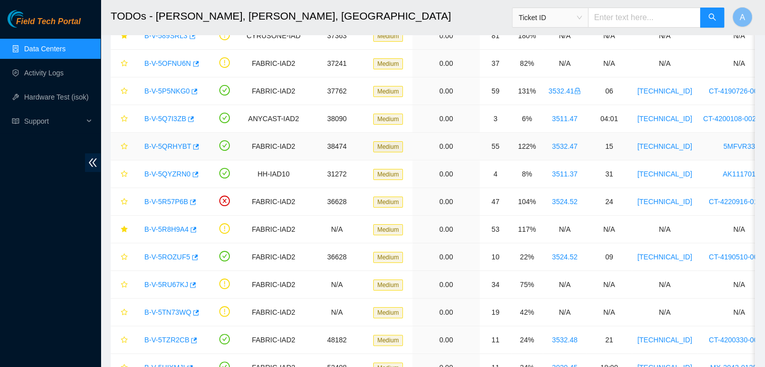
click at [171, 145] on link "B-V-5QRHYBT" at bounding box center [167, 146] width 47 height 8
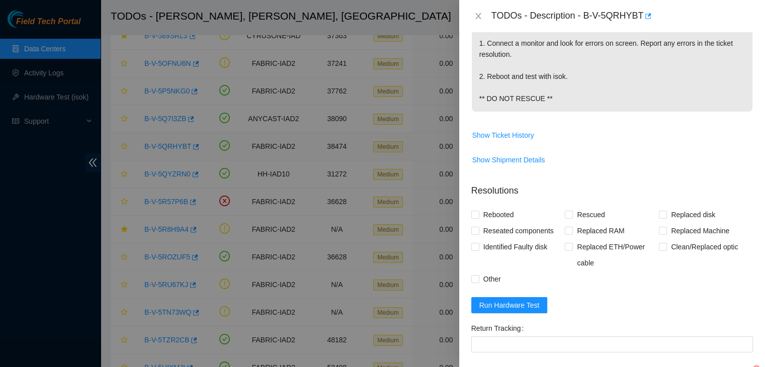
scroll to position [177, 0]
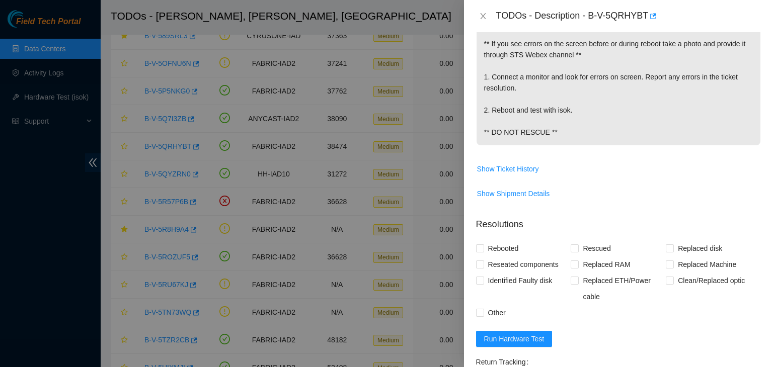
click at [486, 27] on div "TODOs - Description - B-V-5QRHYBT" at bounding box center [618, 16] width 309 height 32
click at [484, 21] on button "Close" at bounding box center [483, 17] width 14 height 10
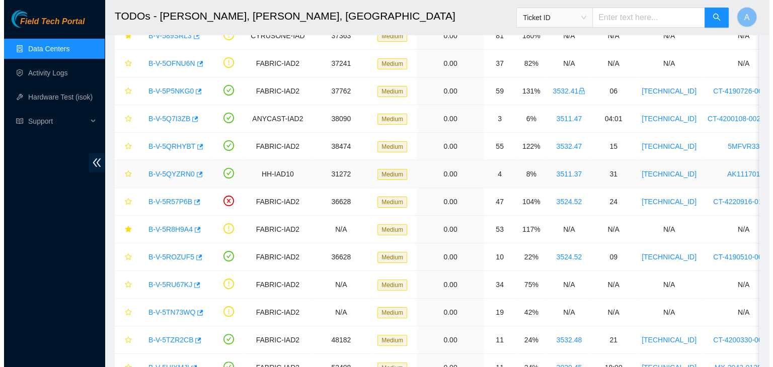
scroll to position [211, 0]
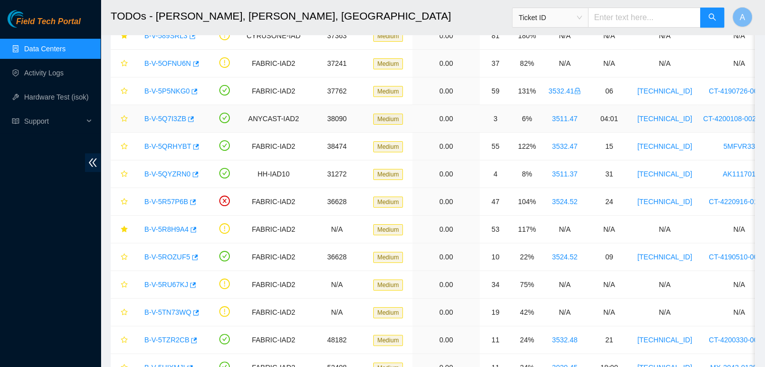
click at [172, 117] on link "B-V-5Q7I3ZB" at bounding box center [165, 119] width 42 height 8
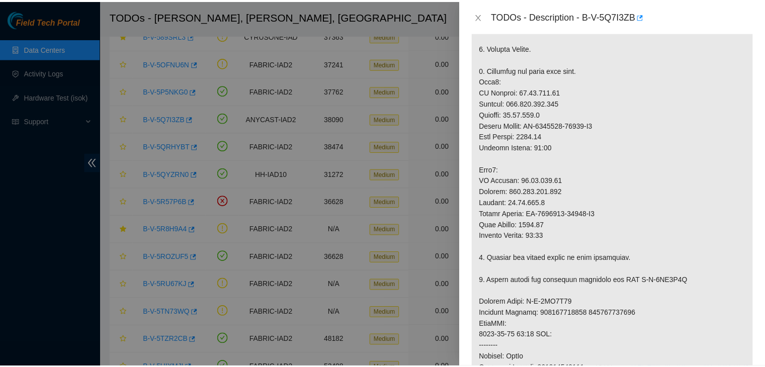
scroll to position [302, 0]
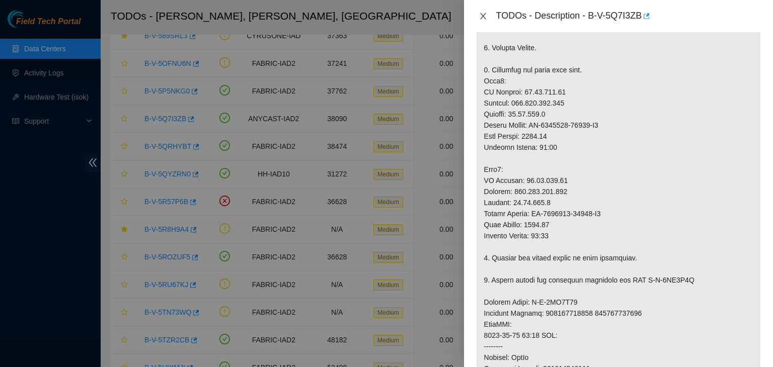
click at [485, 17] on icon "close" at bounding box center [483, 16] width 8 height 8
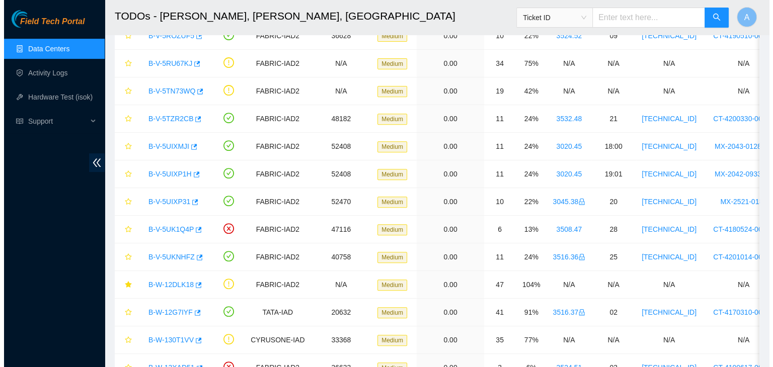
scroll to position [389, 0]
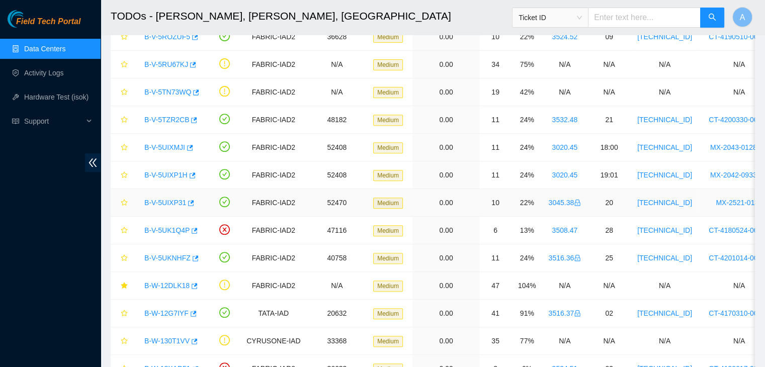
click at [165, 204] on link "B-V-5UIXP31" at bounding box center [165, 203] width 42 height 8
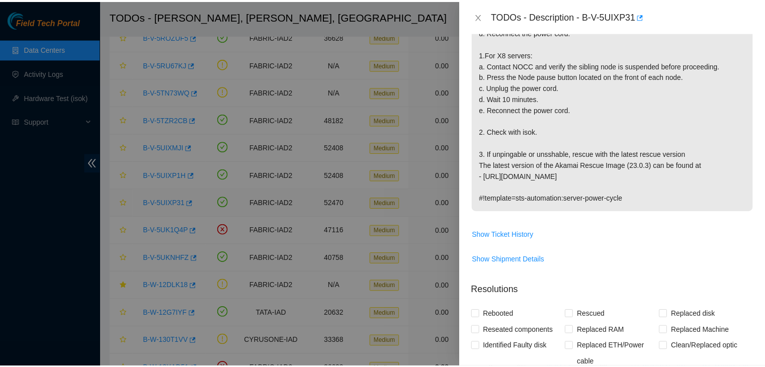
scroll to position [302, 0]
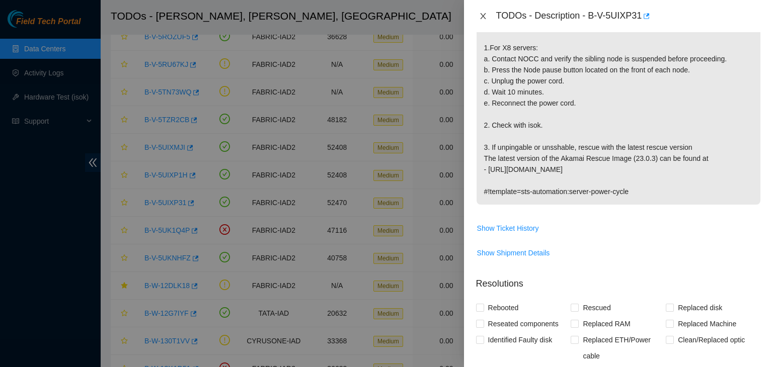
click at [481, 20] on button "Close" at bounding box center [483, 17] width 14 height 10
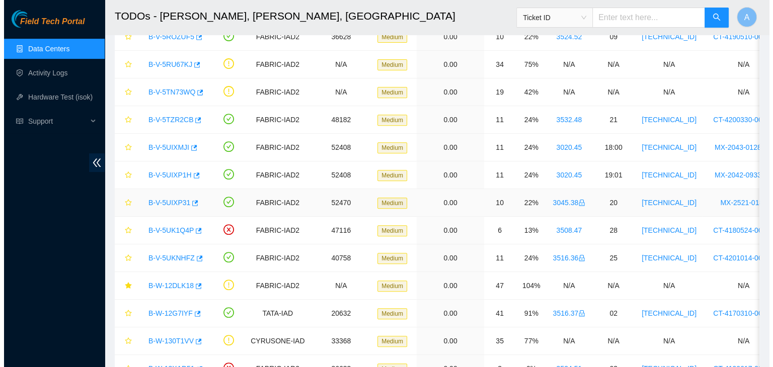
scroll to position [296, 0]
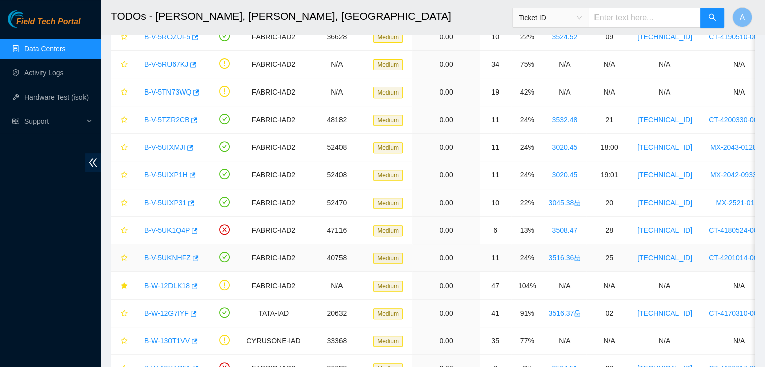
click at [176, 256] on link "B-V-5UKNHFZ" at bounding box center [167, 258] width 46 height 8
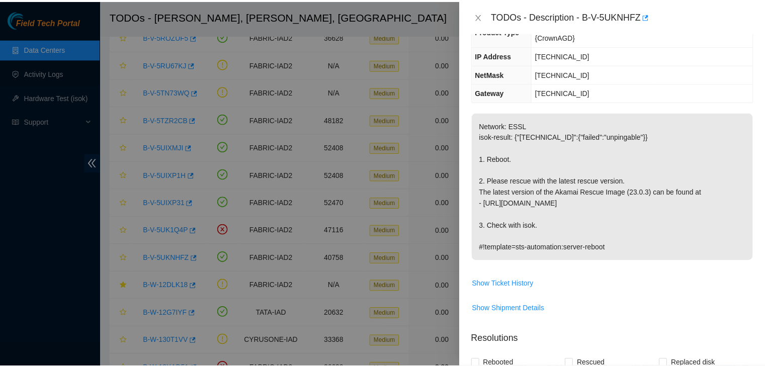
scroll to position [113, 0]
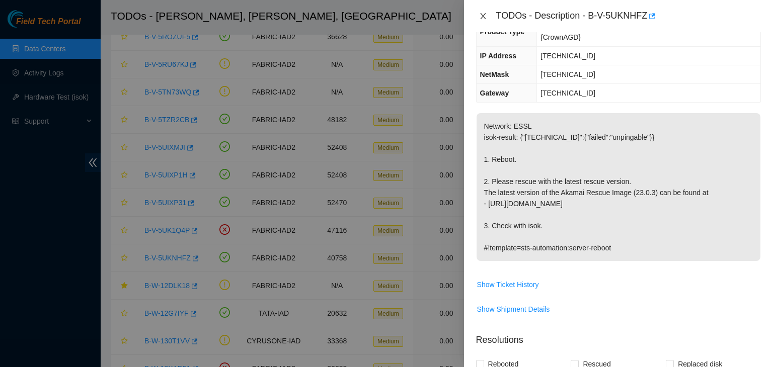
click at [483, 15] on icon "close" at bounding box center [483, 16] width 6 height 6
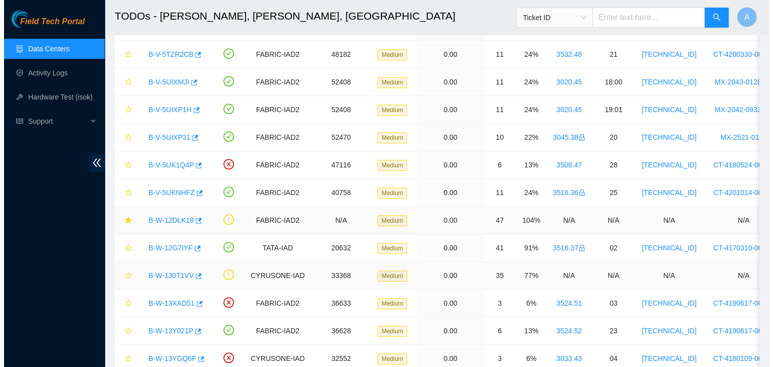
scroll to position [456, 0]
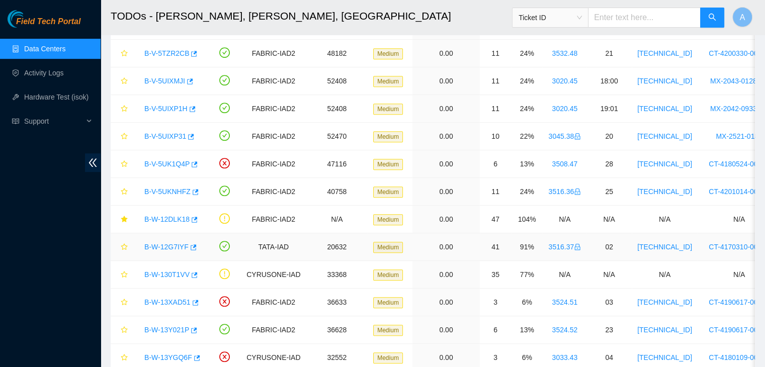
click at [173, 244] on link "B-W-12G7IYF" at bounding box center [166, 247] width 44 height 8
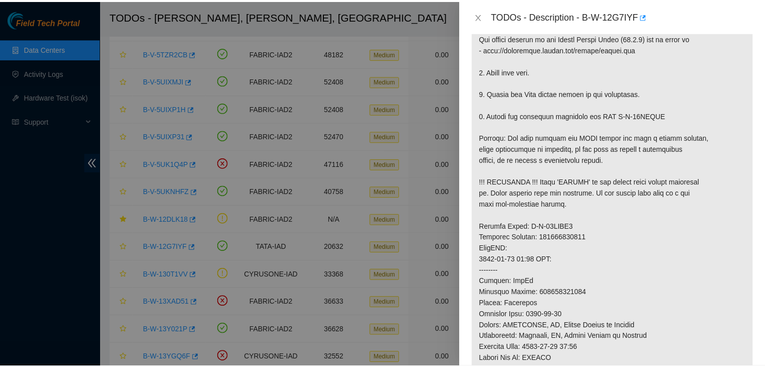
scroll to position [334, 0]
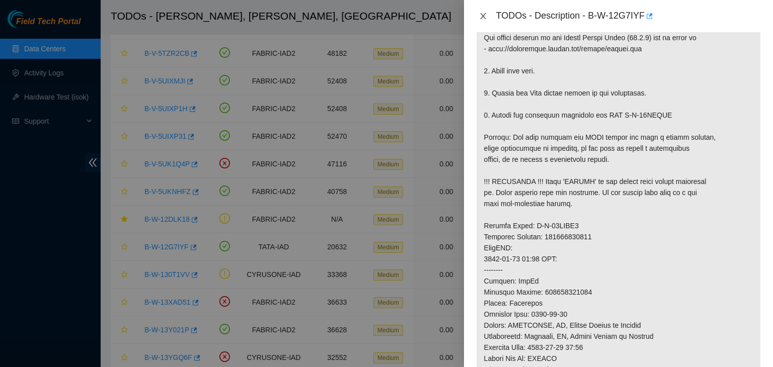
click at [481, 15] on icon "close" at bounding box center [483, 16] width 6 height 6
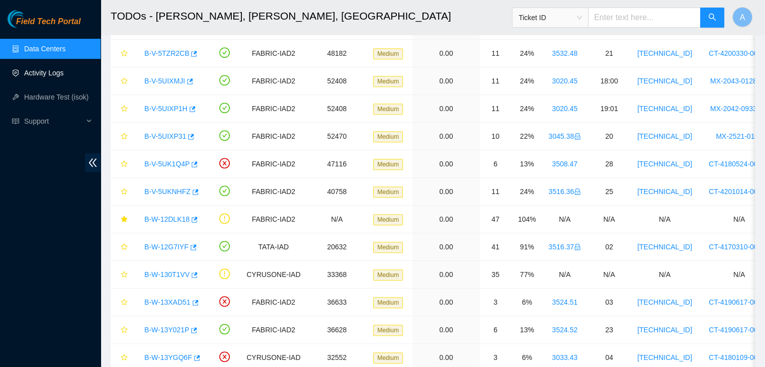
scroll to position [296, 0]
click at [29, 69] on link "Activity Logs" at bounding box center [44, 73] width 40 height 8
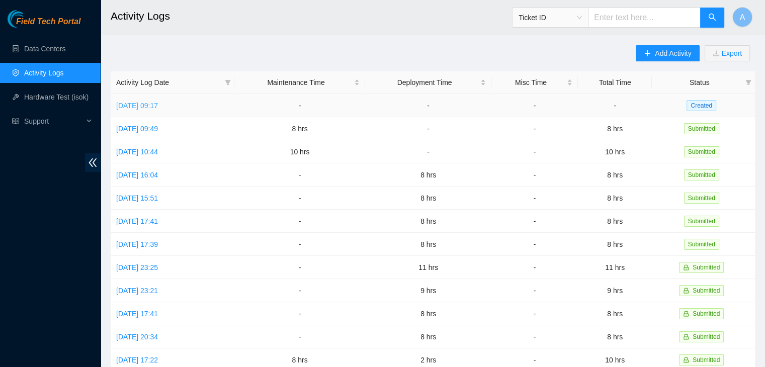
click at [158, 103] on link "Mon, 01 Sep 2025 09:17" at bounding box center [137, 106] width 42 height 8
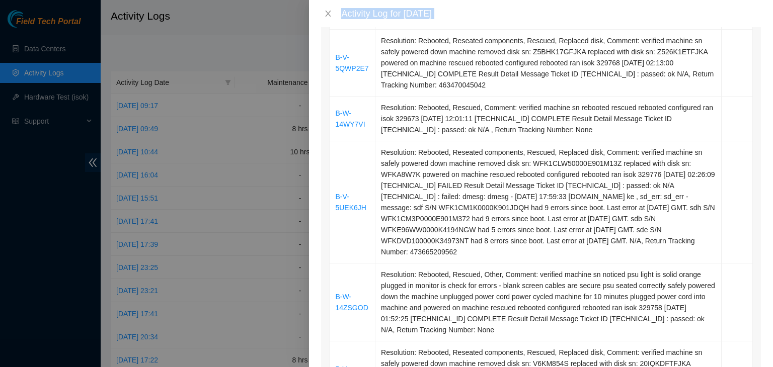
scroll to position [984, 0]
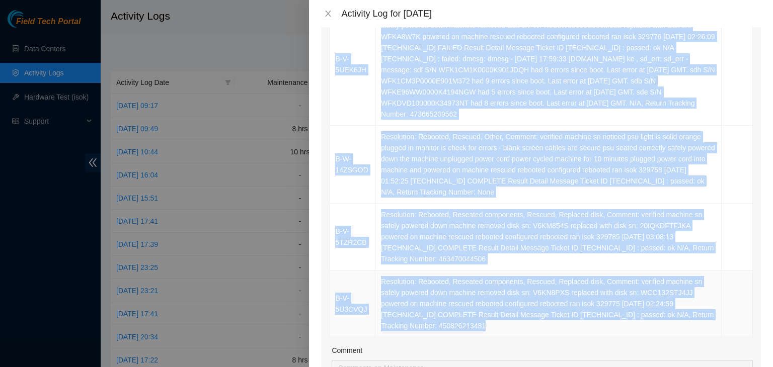
drag, startPoint x: 330, startPoint y: 61, endPoint x: 581, endPoint y: 322, distance: 362.1
copy table "Ticket Number Resolution Action B-V-5QB056O Resolution: Rebooted, Reseated comp…"
click at [581, 322] on td "Resolution: Rebooted, Reseated components, Rescued, Replaced disk, Comment: ver…" at bounding box center [548, 304] width 346 height 67
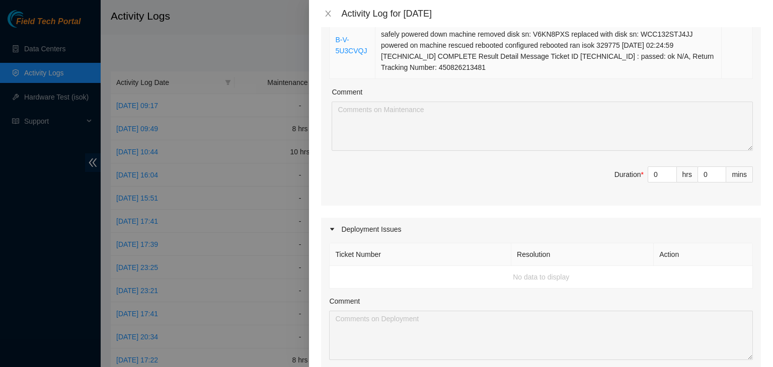
scroll to position [1243, 0]
click at [648, 169] on input "0" at bounding box center [662, 173] width 28 height 15
type input "8"
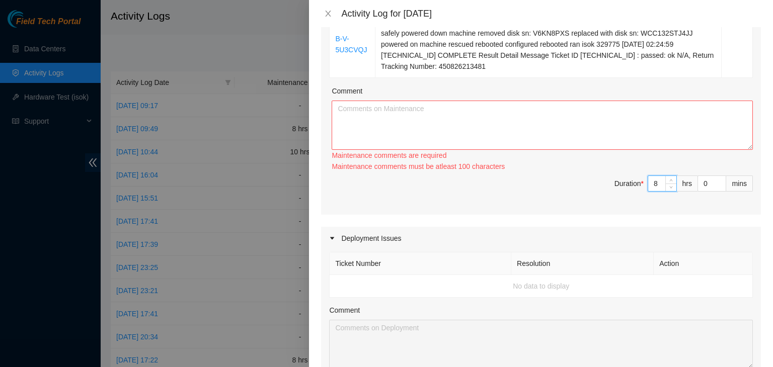
drag, startPoint x: 743, startPoint y: 144, endPoint x: 729, endPoint y: 270, distance: 127.1
click at [729, 150] on textarea "Comment" at bounding box center [541, 125] width 421 height 49
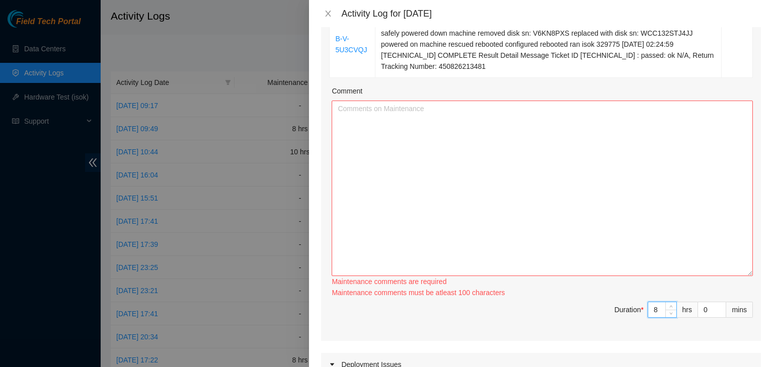
type input "8"
click at [698, 202] on textarea "Comment" at bounding box center [541, 189] width 421 height 176
paste textarea "Ticket Number Resolution Action B-V-5QB056O Resolution: Rebooted, Reseated comp…"
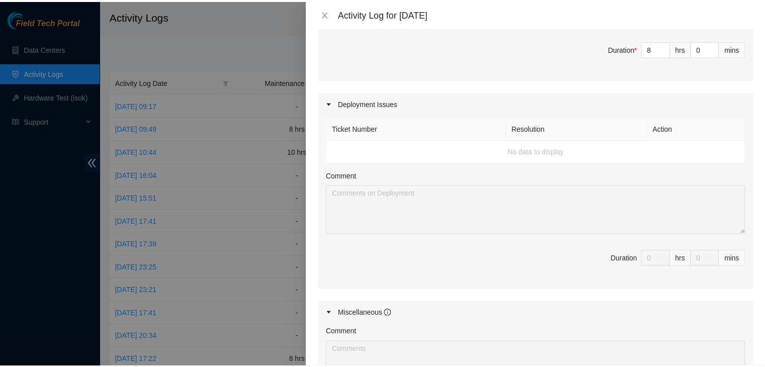
scroll to position [1676, 0]
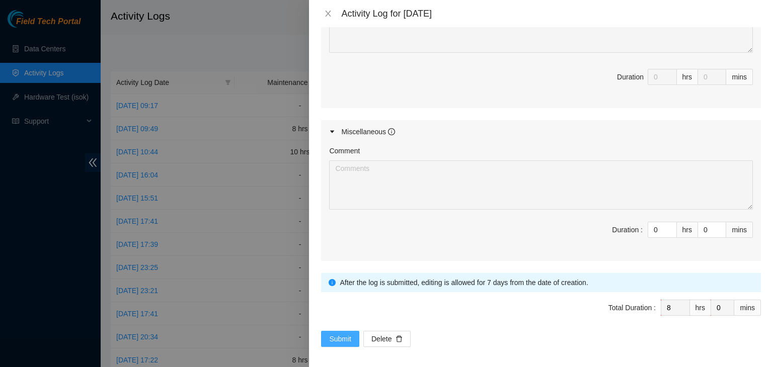
type textarea "Ticket Number Resolution Action B-V-5QB056O Resolution: Rebooted, Reseated comp…"
click at [343, 333] on span "Submit" at bounding box center [340, 338] width 22 height 11
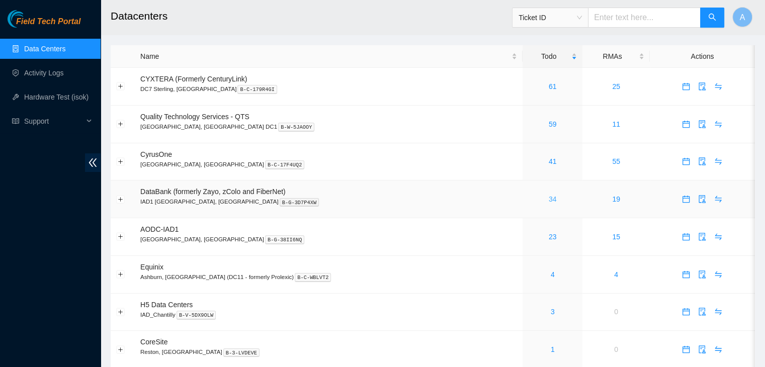
click at [549, 200] on link "34" at bounding box center [553, 199] width 8 height 8
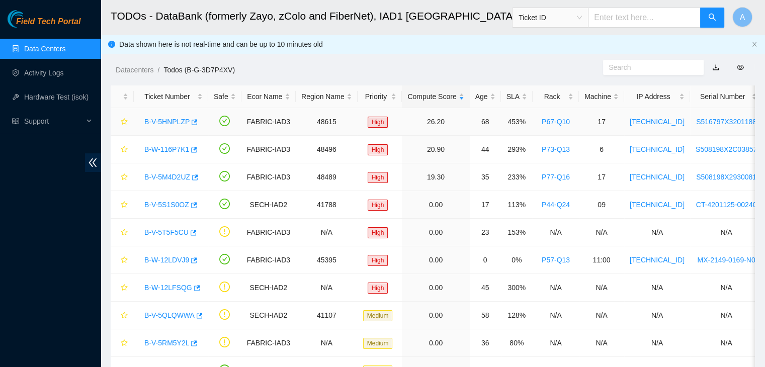
click at [174, 118] on link "B-V-5HNPLZP" at bounding box center [166, 122] width 45 height 8
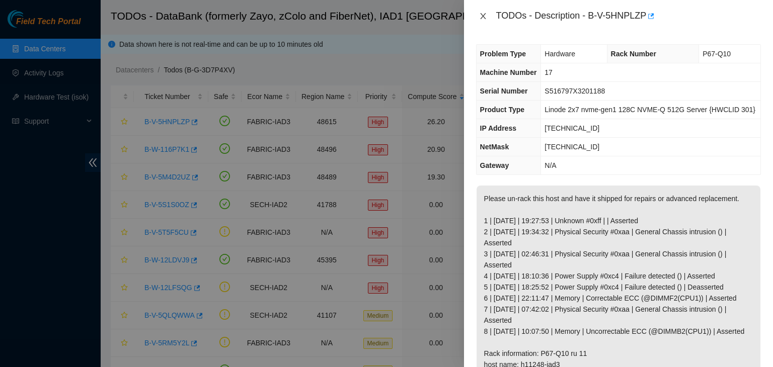
click at [486, 17] on icon "close" at bounding box center [483, 16] width 8 height 8
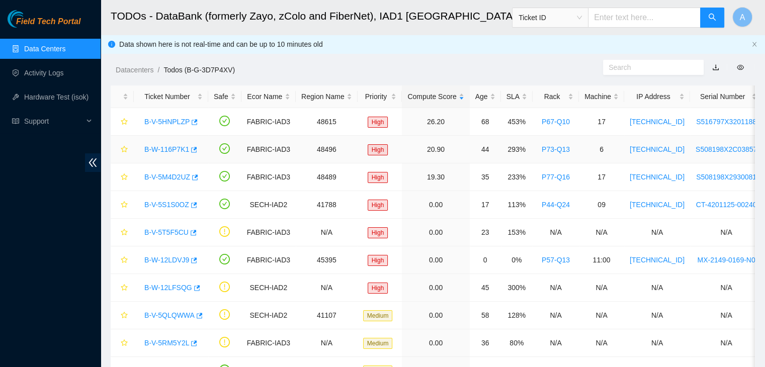
click at [177, 149] on link "B-W-116P7K1" at bounding box center [166, 149] width 45 height 8
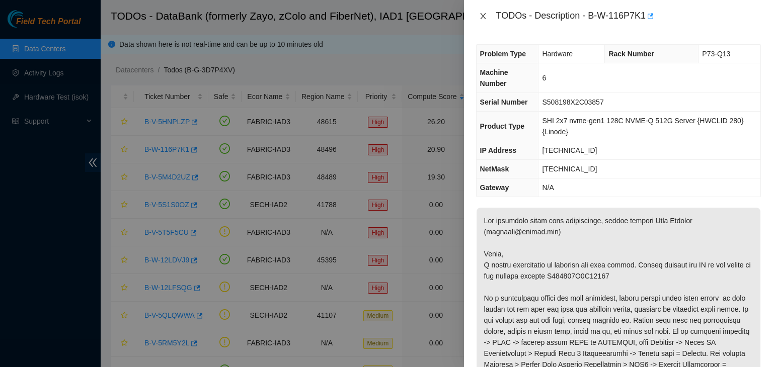
click at [481, 12] on icon "close" at bounding box center [483, 16] width 8 height 8
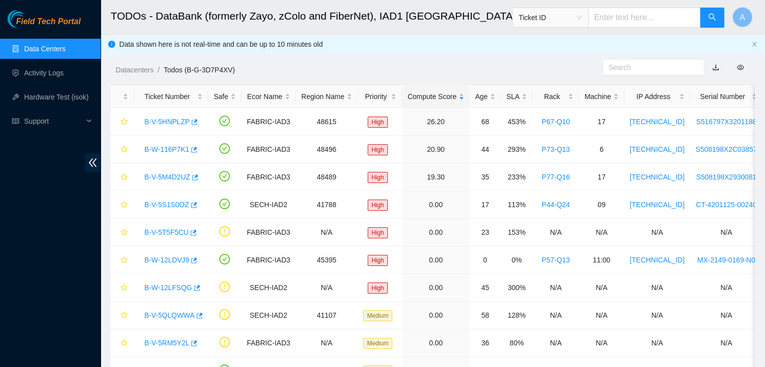
click at [607, 17] on input "text" at bounding box center [644, 18] width 113 height 20
paste input "B-V-5QFUYFX"
type input "B-V-5QFUYFX"
click at [713, 16] on icon "search" at bounding box center [712, 17] width 7 height 7
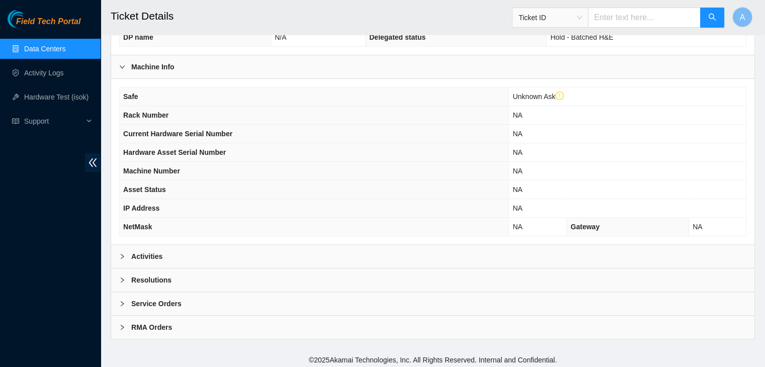
click at [396, 252] on div "Activities" at bounding box center [432, 256] width 643 height 23
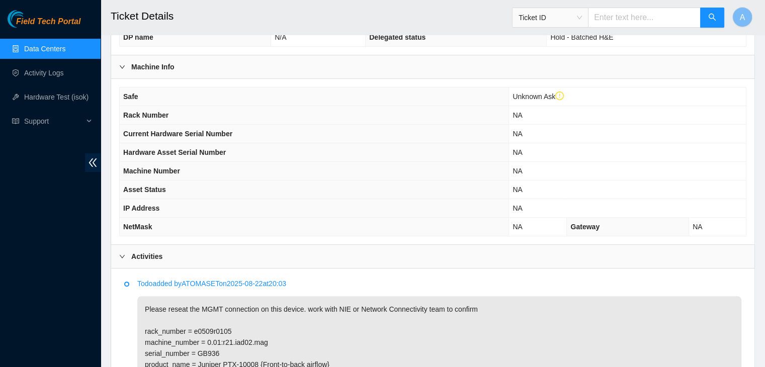
scroll to position [431, 0]
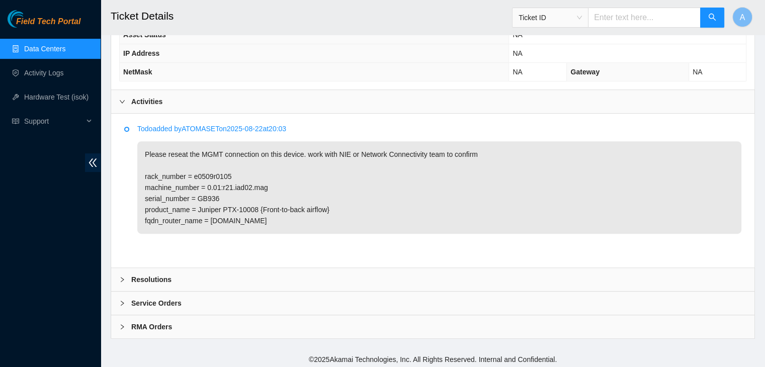
click at [217, 169] on p "Please reseat the MGMT connection on this device. work with NIE or Network Conn…" at bounding box center [439, 187] width 604 height 93
click at [287, 188] on p "Please reseat the MGMT connection on this device. work with NIE or Network Conn…" at bounding box center [439, 187] width 604 height 93
click at [213, 172] on p "Please reseat the MGMT connection on this device. work with NIE or Network Conn…" at bounding box center [439, 187] width 604 height 93
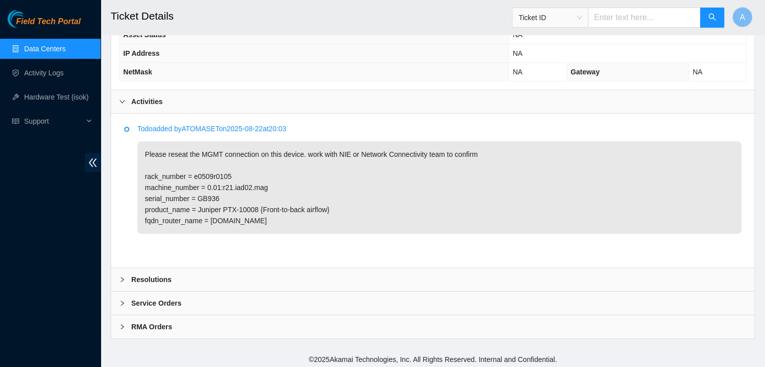
click at [332, 158] on p "Please reseat the MGMT connection on this device. work with NIE or Network Conn…" at bounding box center [439, 187] width 604 height 93
click at [221, 171] on p "Please reseat the MGMT connection on this device. work with NIE or Network Conn…" at bounding box center [439, 187] width 604 height 93
click at [281, 172] on p "Please reseat the MGMT connection on this device. work with NIE or Network Conn…" at bounding box center [439, 187] width 604 height 93
click at [65, 45] on link "Data Centers" at bounding box center [44, 49] width 41 height 8
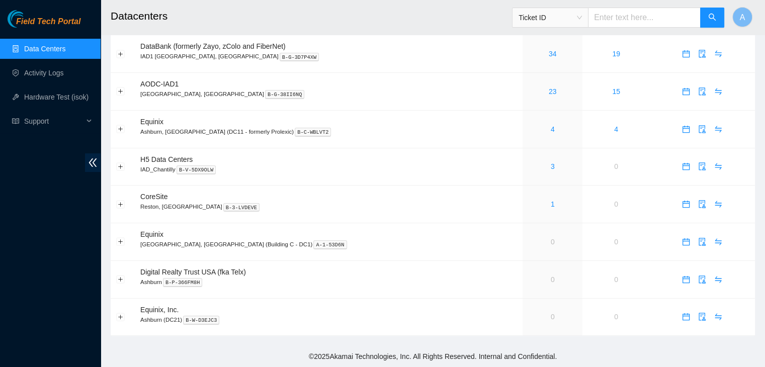
scroll to position [147, 0]
click at [551, 170] on link "3" at bounding box center [553, 166] width 4 height 8
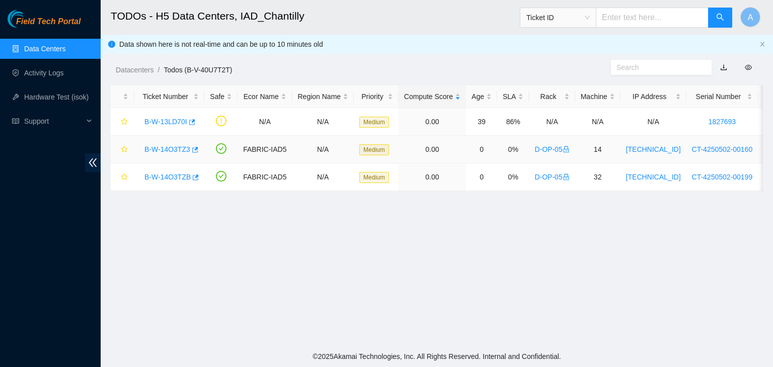
click at [174, 147] on link "B-W-14O3TZ3" at bounding box center [167, 149] width 46 height 8
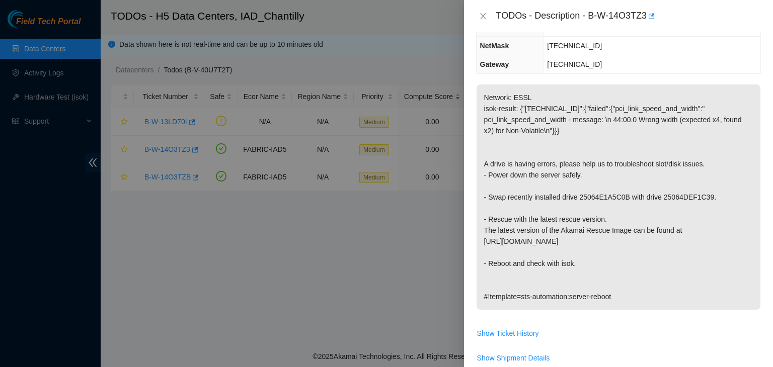
scroll to position [120, 0]
click at [485, 12] on icon "close" at bounding box center [483, 16] width 8 height 8
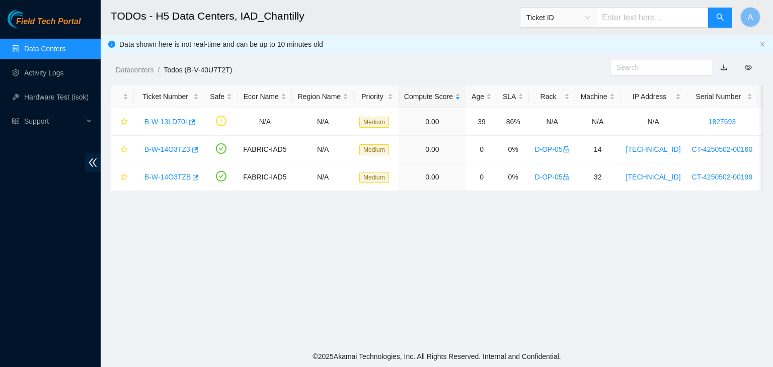
scroll to position [153, 0]
click at [161, 175] on link "B-W-14O3TZB" at bounding box center [167, 177] width 46 height 8
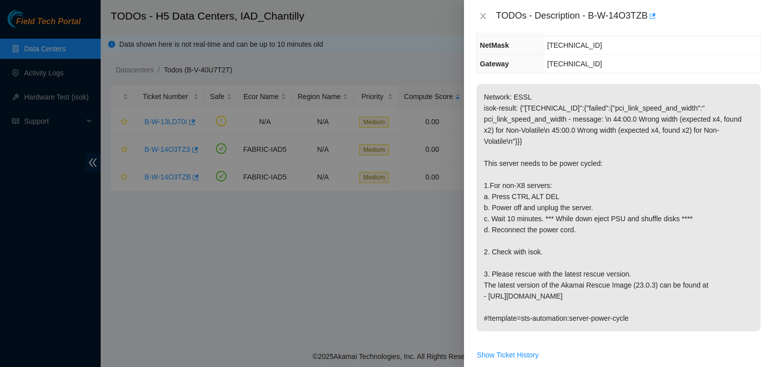
scroll to position [0, 0]
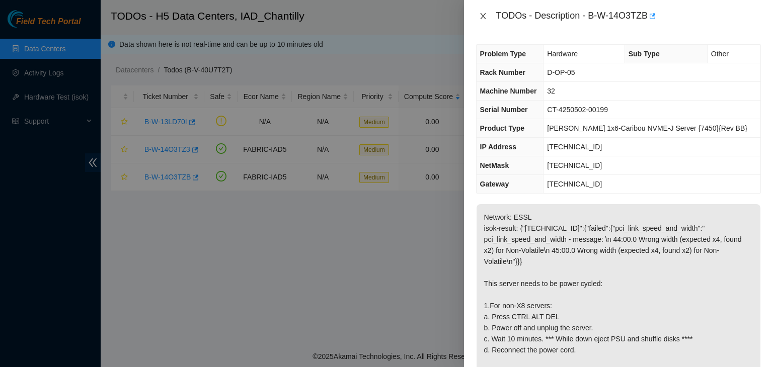
click at [482, 19] on icon "close" at bounding box center [483, 16] width 8 height 8
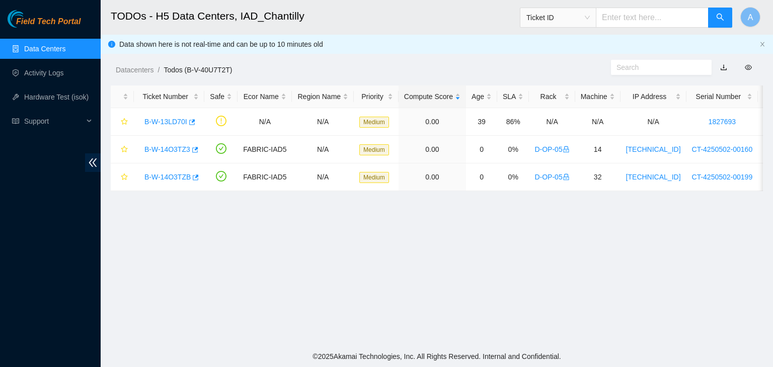
click at [65, 49] on link "Data Centers" at bounding box center [44, 49] width 41 height 8
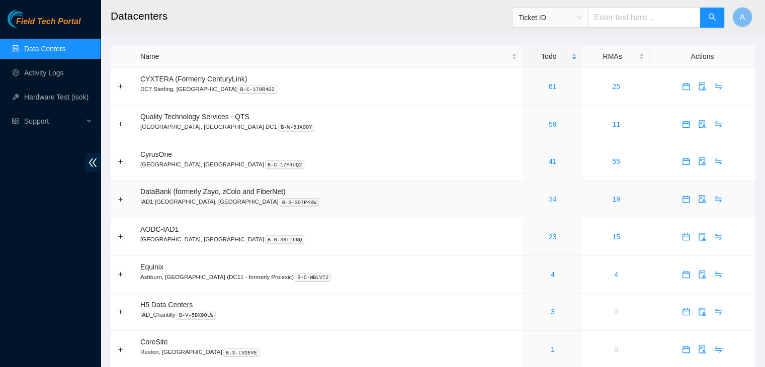
click at [549, 201] on link "34" at bounding box center [553, 199] width 8 height 8
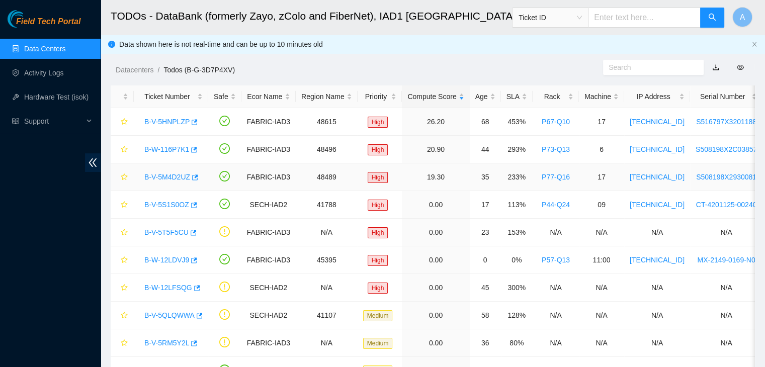
click at [164, 174] on link "B-V-5M4D2UZ" at bounding box center [167, 177] width 46 height 8
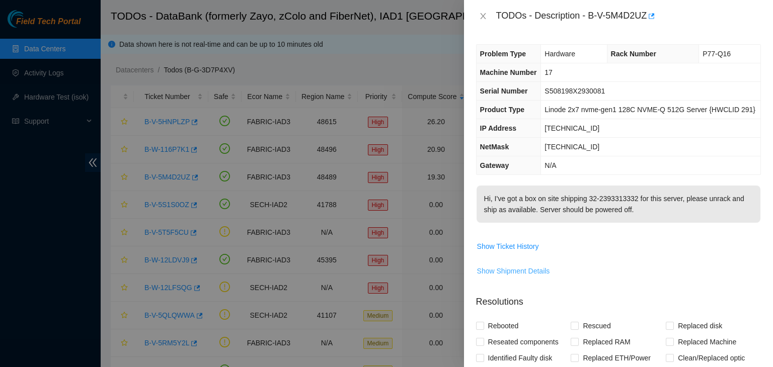
click at [512, 275] on span "Show Shipment Details" at bounding box center [513, 271] width 73 height 11
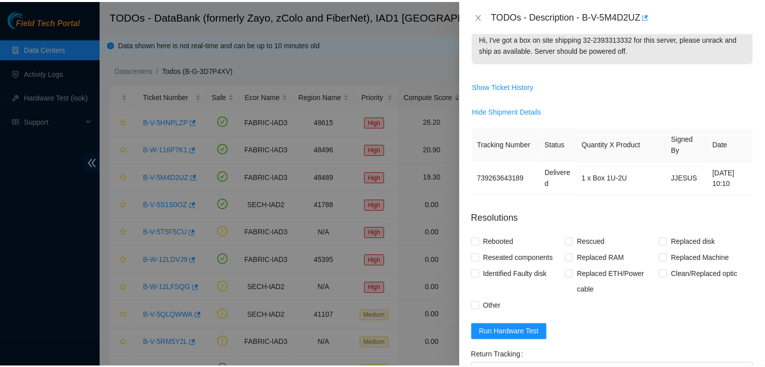
scroll to position [160, 0]
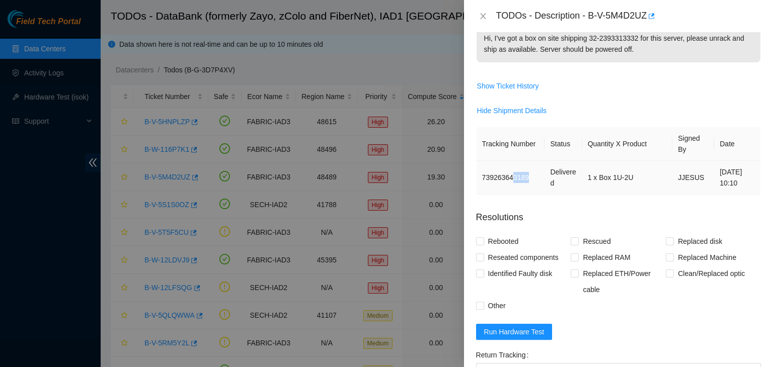
drag, startPoint x: 512, startPoint y: 178, endPoint x: 529, endPoint y: 177, distance: 17.1
click at [529, 177] on td "739263643189" at bounding box center [510, 178] width 68 height 34
click at [583, 127] on th "Quantity X Product" at bounding box center [627, 144] width 91 height 34
click at [483, 13] on icon "close" at bounding box center [483, 16] width 8 height 8
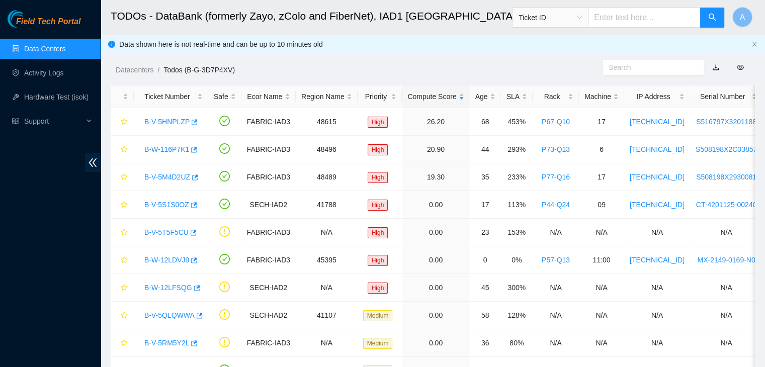
scroll to position [194, 0]
